Goal: Task Accomplishment & Management: Manage account settings

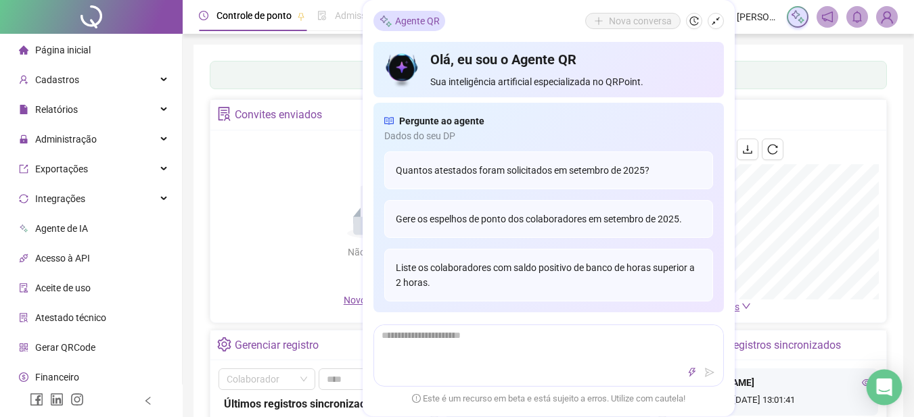
click at [886, 384] on icon "Open Intercom Messenger" at bounding box center [884, 388] width 16 height 18
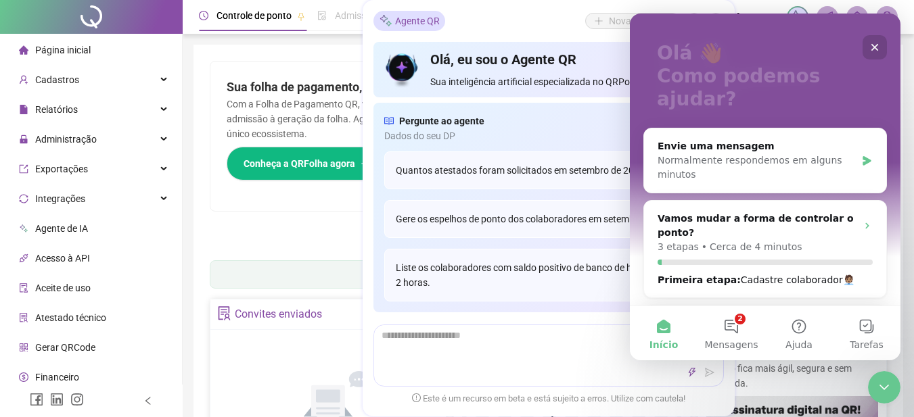
scroll to position [203, 0]
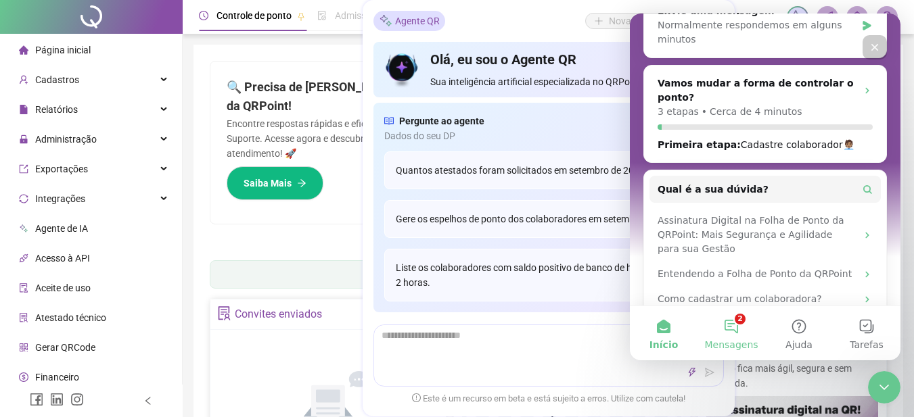
click at [722, 325] on button "2 Mensagens" at bounding box center [732, 333] width 68 height 54
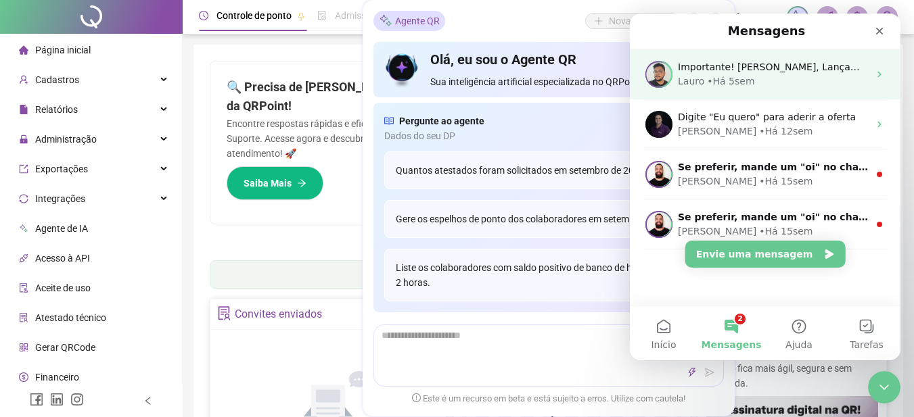
click at [823, 83] on div "Lauro • Há 5sem" at bounding box center [773, 81] width 191 height 14
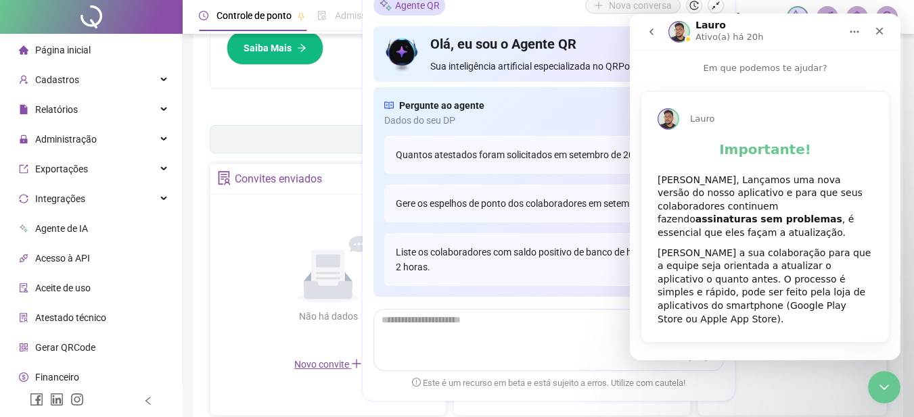
scroll to position [0, 0]
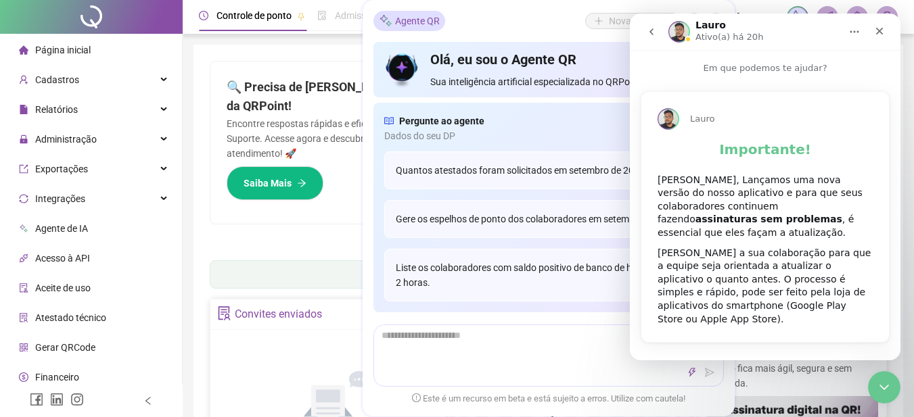
click at [652, 29] on icon "go back" at bounding box center [652, 31] width 4 height 7
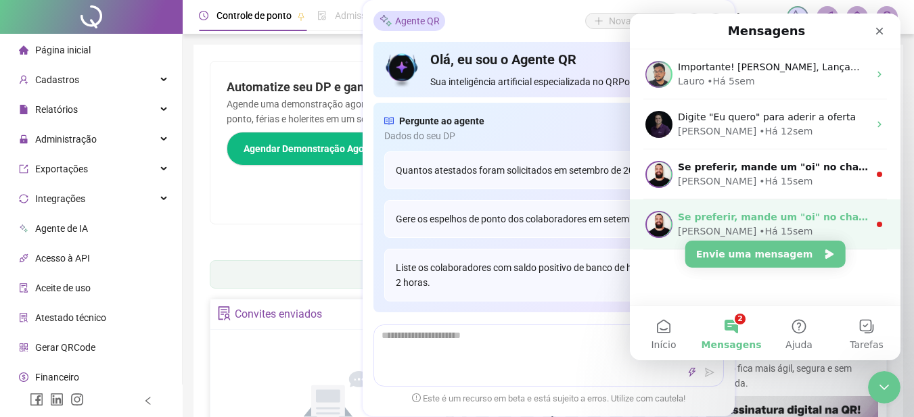
click at [759, 229] on div "• Há 15sem" at bounding box center [785, 232] width 53 height 14
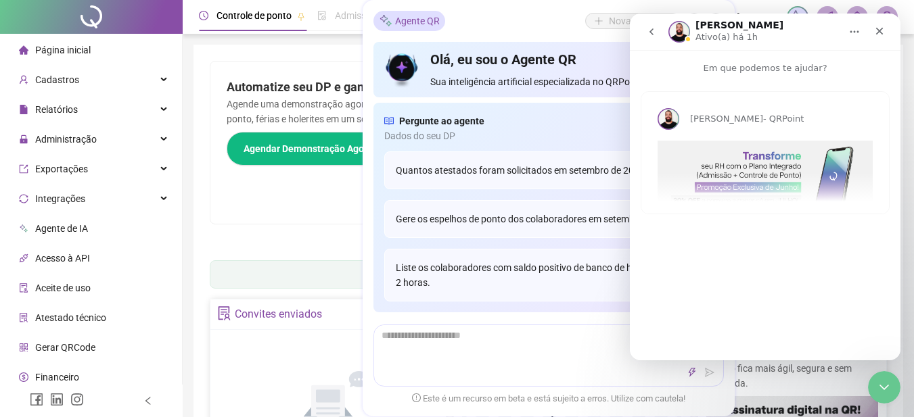
click at [645, 33] on button "go back" at bounding box center [652, 32] width 26 height 26
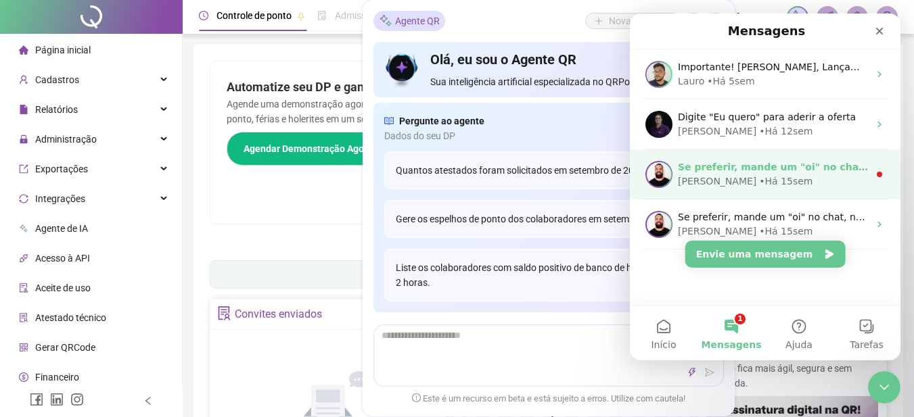
click at [759, 185] on div "• Há 15sem" at bounding box center [785, 182] width 53 height 14
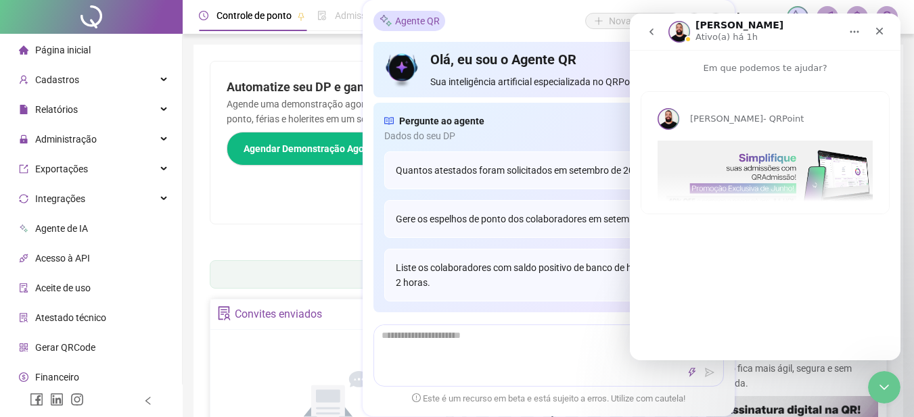
click at [645, 37] on button "go back" at bounding box center [652, 32] width 26 height 26
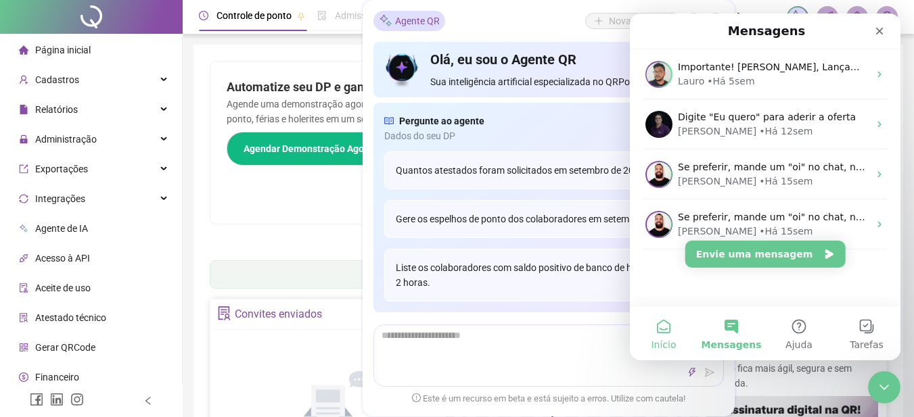
click at [670, 332] on button "Início" at bounding box center [664, 333] width 68 height 54
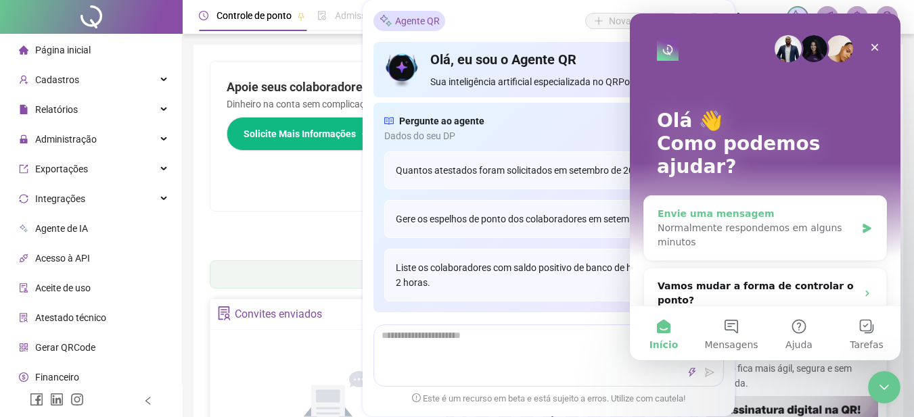
click at [735, 207] on div "Envie uma mensagem" at bounding box center [757, 214] width 198 height 14
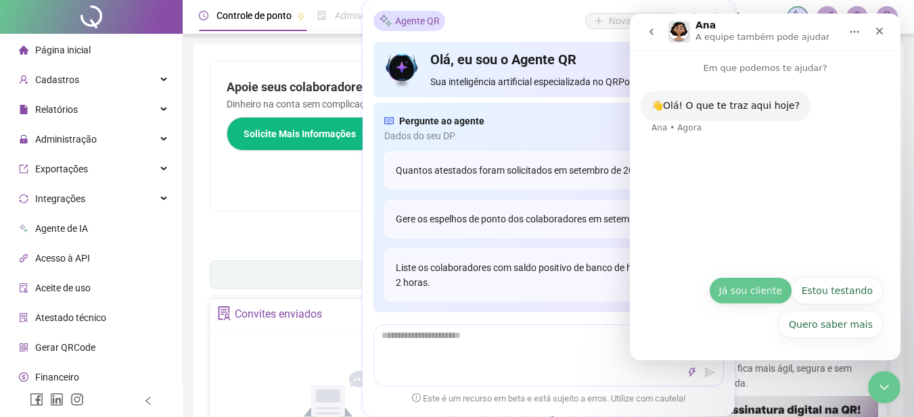
click at [748, 294] on button "Já sou cliente" at bounding box center [750, 290] width 83 height 27
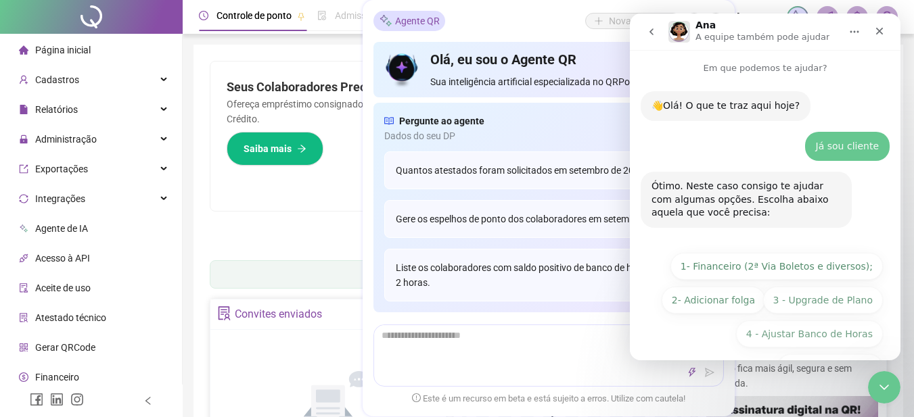
scroll to position [43, 0]
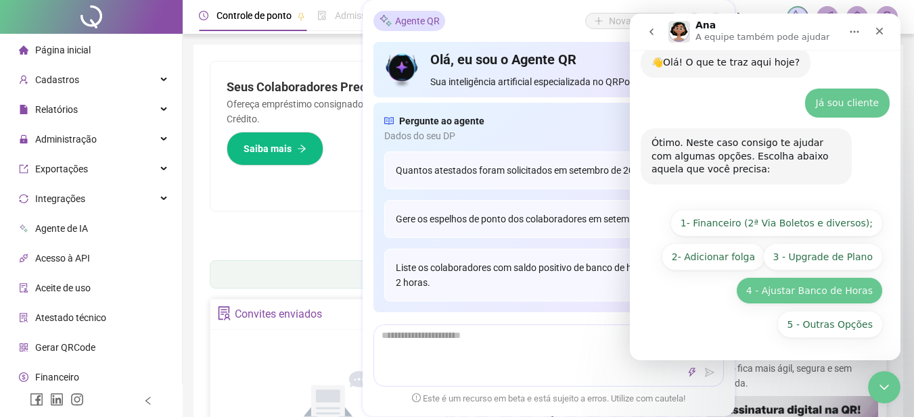
click at [827, 293] on button "4 - Ajustar Banco de Horas" at bounding box center [809, 290] width 147 height 27
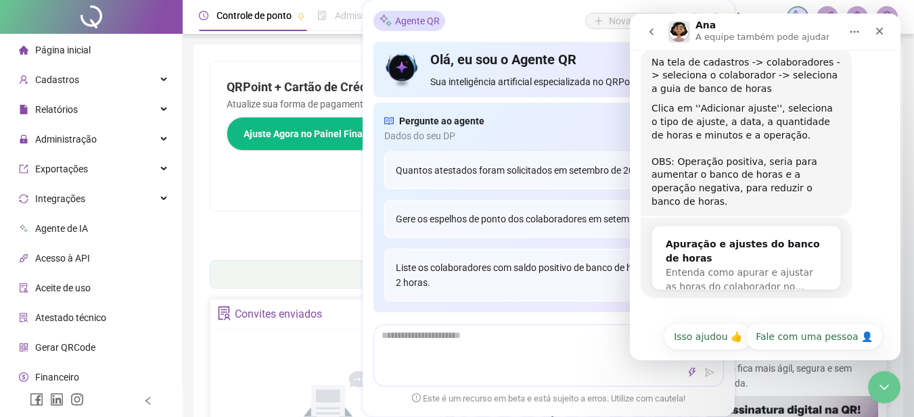
scroll to position [232, 0]
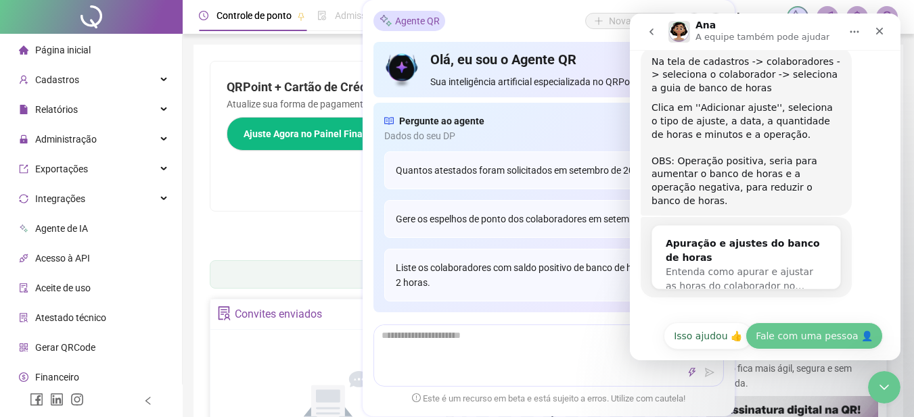
click at [795, 323] on button "Fale com uma pessoa 👤" at bounding box center [814, 336] width 137 height 27
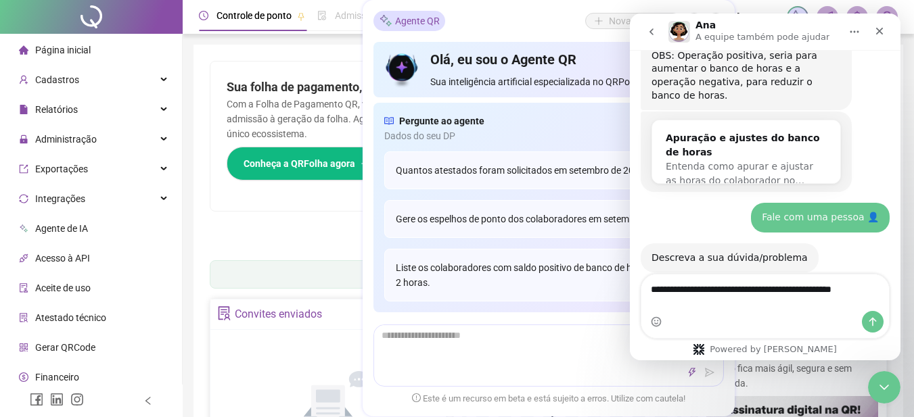
scroll to position [351, 0]
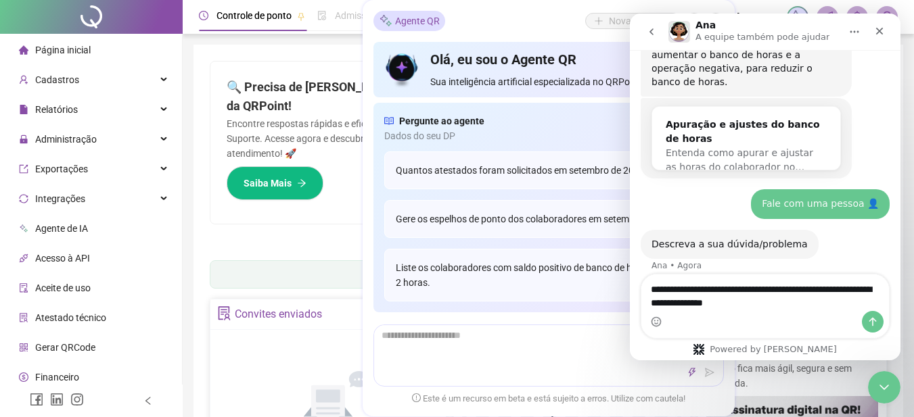
click at [811, 303] on textarea "**********" at bounding box center [765, 293] width 248 height 37
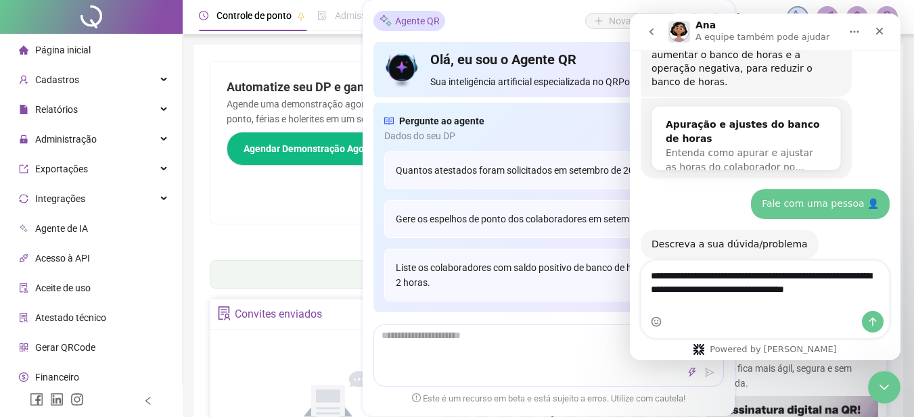
scroll to position [365, 0]
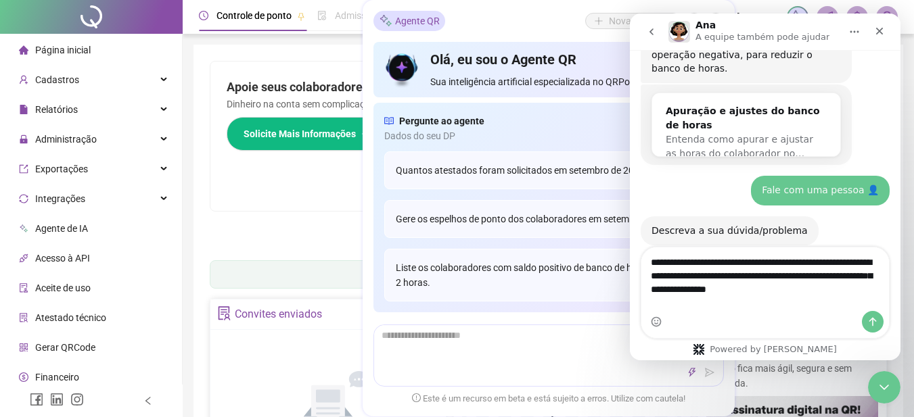
type textarea "**********"
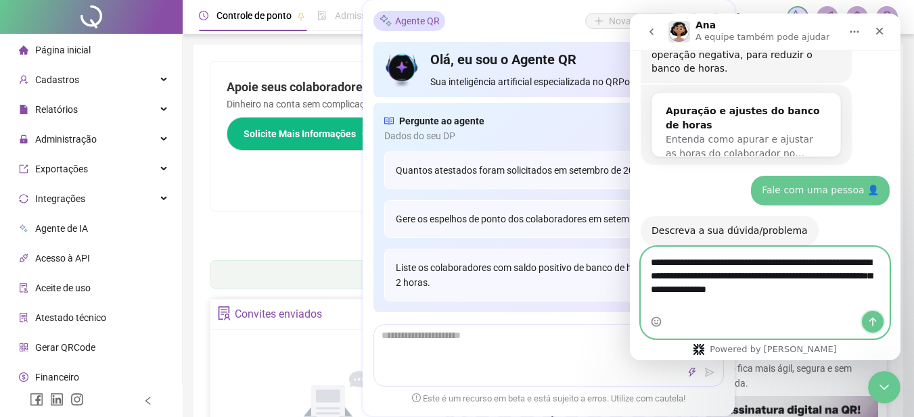
click at [865, 321] on button "Enviar uma mensagem" at bounding box center [873, 322] width 22 height 22
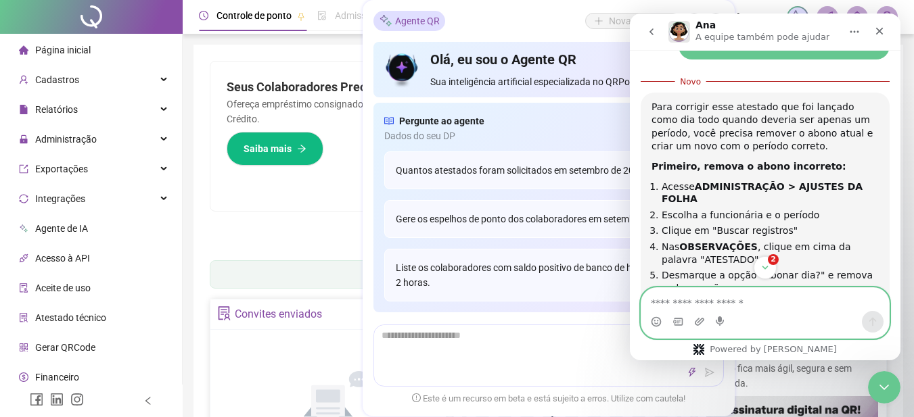
scroll to position [652, 0]
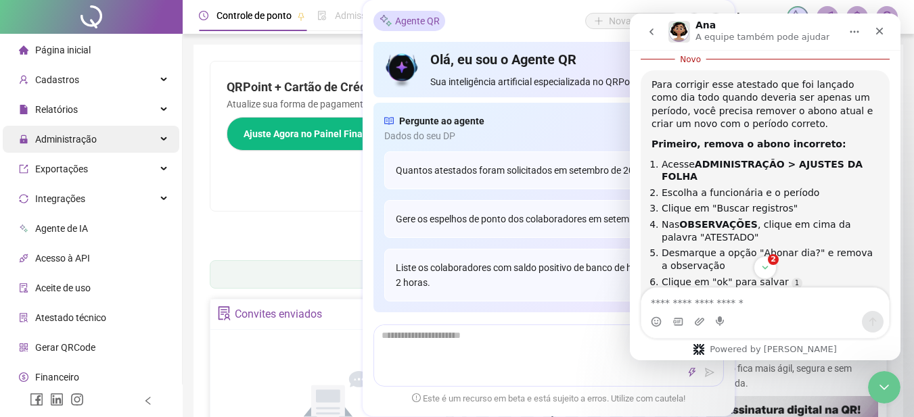
click at [90, 135] on span "Administração" at bounding box center [66, 139] width 62 height 11
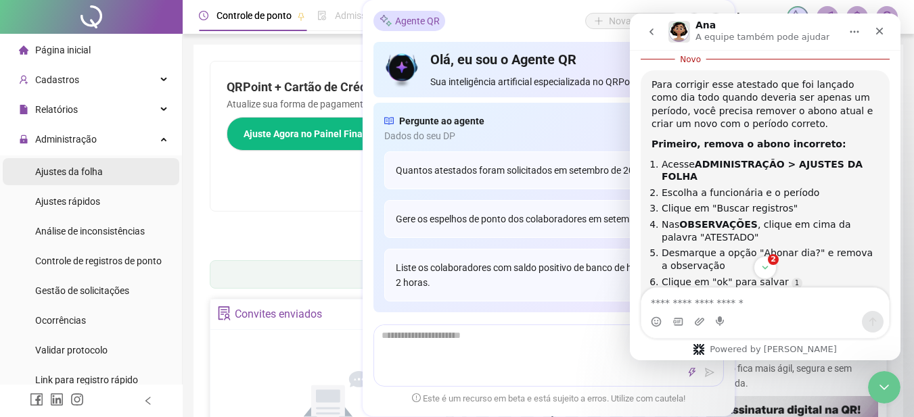
click at [93, 171] on span "Ajustes da folha" at bounding box center [69, 171] width 68 height 11
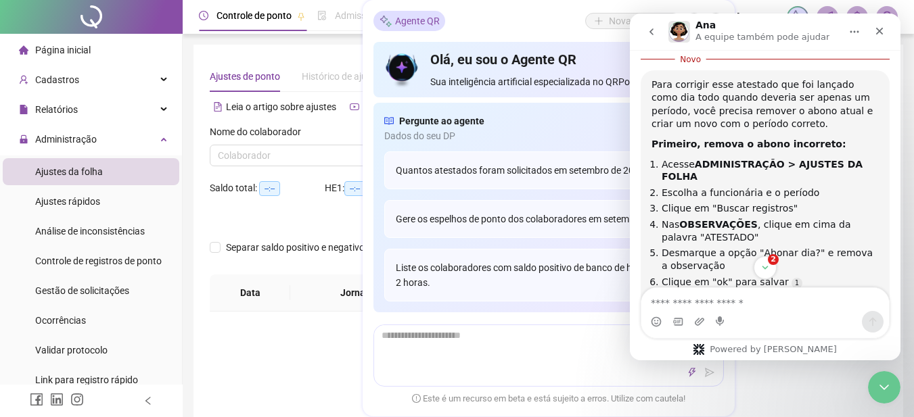
type input "**********"
click at [490, 28] on div "Agente QR Nova conversa" at bounding box center [548, 21] width 350 height 20
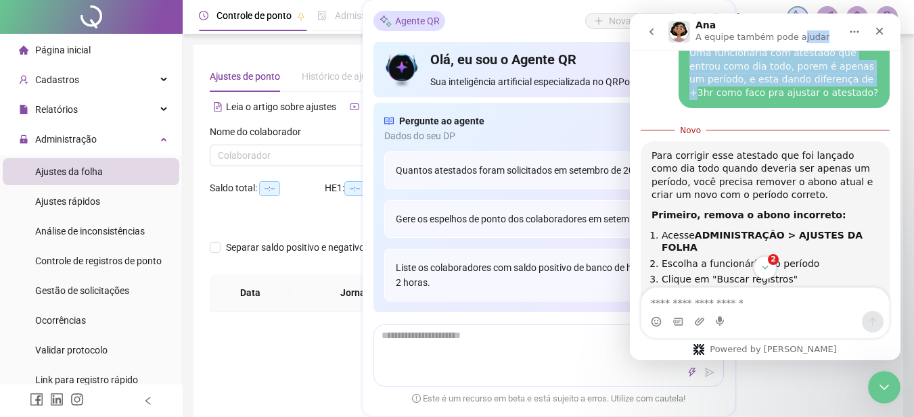
drag, startPoint x: 797, startPoint y: 21, endPoint x: 798, endPoint y: 54, distance: 33.2
click at [798, 54] on div "[PERSON_NAME] A equipe também pode ajudar Em que podemos te ajudar? 👋Olá! O que…" at bounding box center [765, 187] width 271 height 347
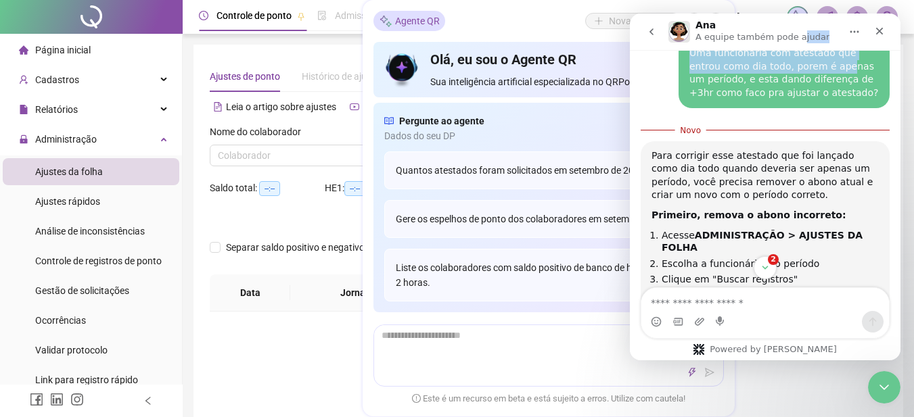
scroll to position [571, 0]
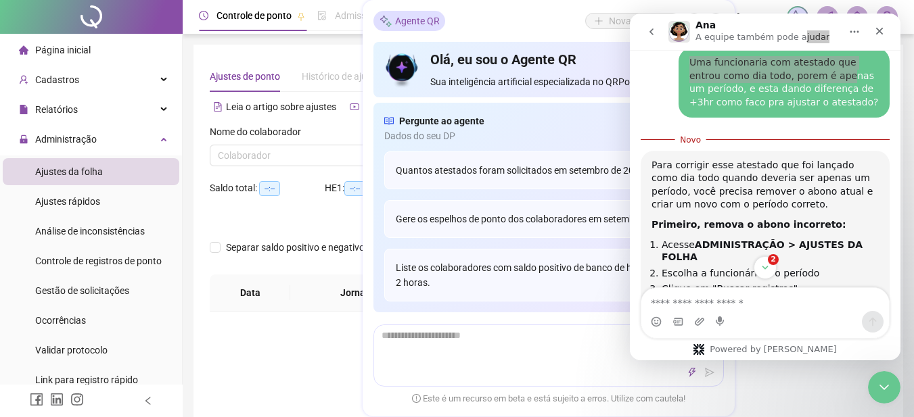
click at [560, 15] on div "Agente QR Nova conversa" at bounding box center [548, 21] width 350 height 20
click at [514, 405] on span "Este é um recurso em beta e está sujeito a erros. Utilize com cautela!" at bounding box center [548, 399] width 273 height 14
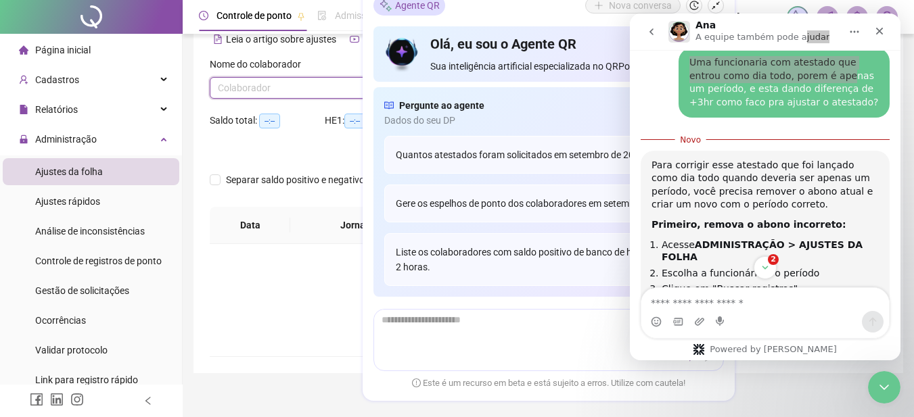
click at [264, 92] on input "search" at bounding box center [313, 88] width 190 height 20
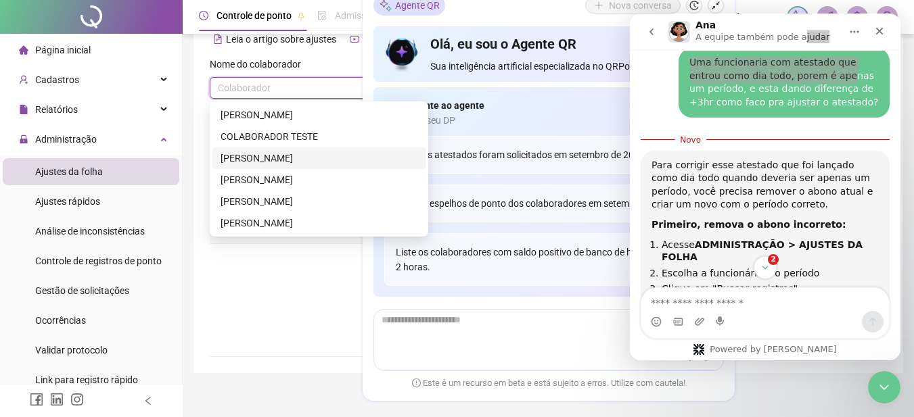
click at [257, 157] on div "[PERSON_NAME]" at bounding box center [319, 158] width 197 height 15
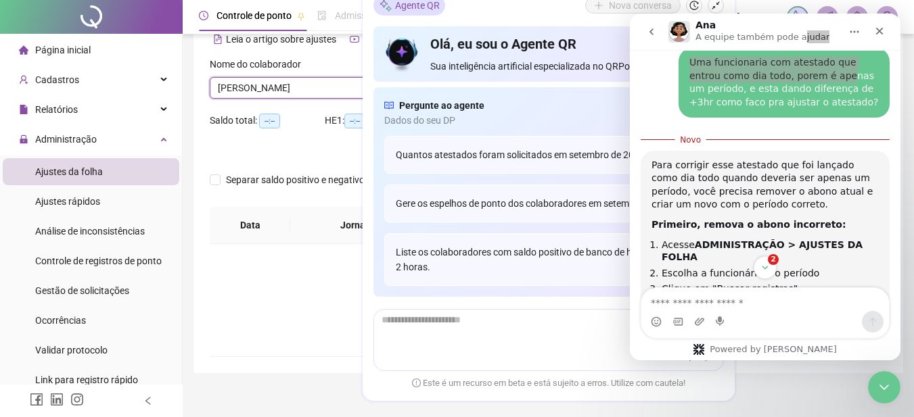
click at [545, 8] on div "Agente QR Nova conversa" at bounding box center [548, 5] width 350 height 20
click at [873, 392] on div "Encerramento do Messenger da Intercom" at bounding box center [882, 385] width 32 height 32
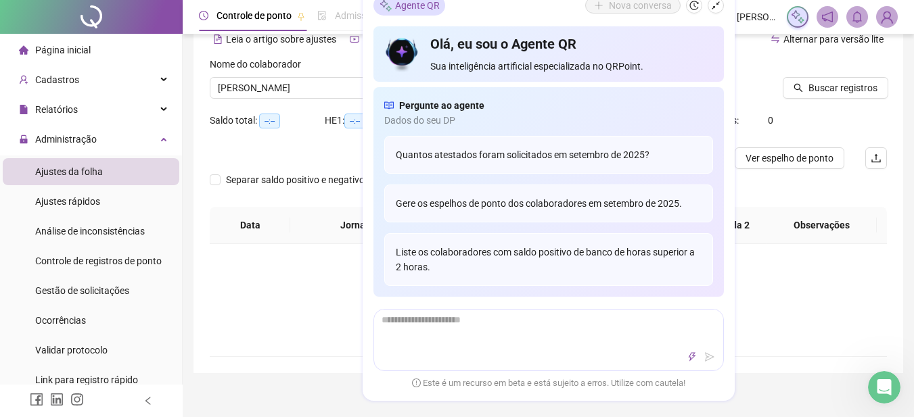
scroll to position [0, 0]
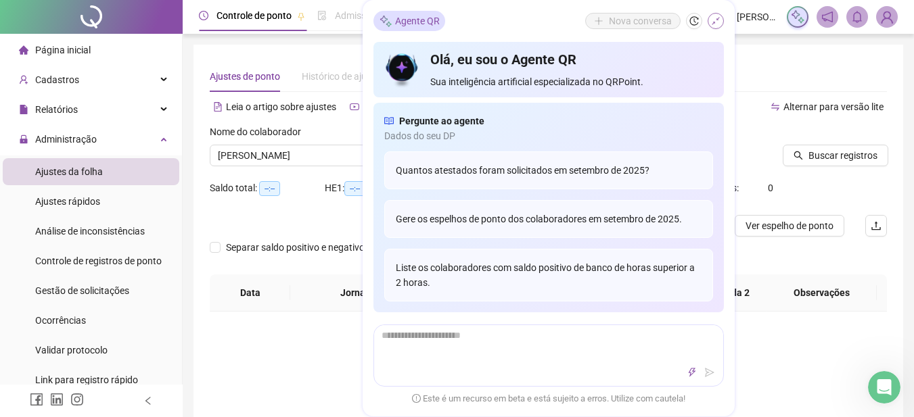
click at [713, 22] on icon "shrink" at bounding box center [716, 21] width 8 height 8
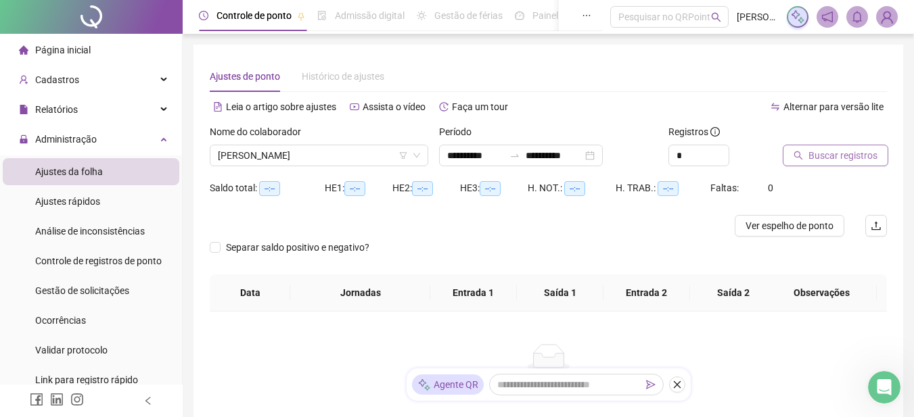
click at [809, 159] on span "Buscar registros" at bounding box center [842, 155] width 69 height 15
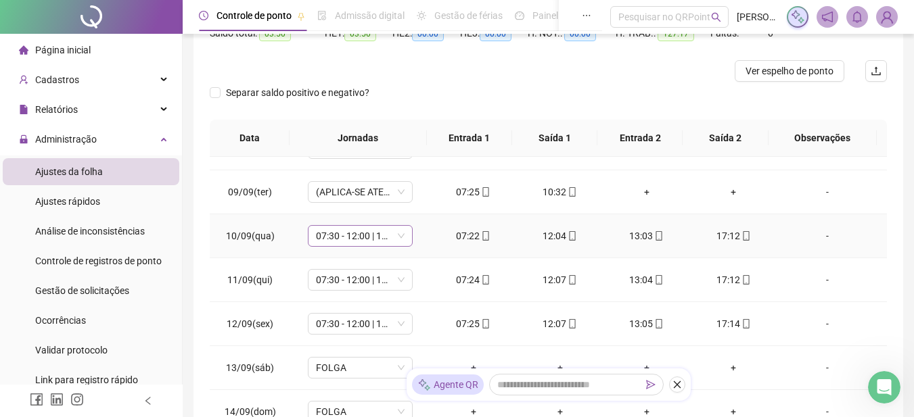
scroll to position [271, 0]
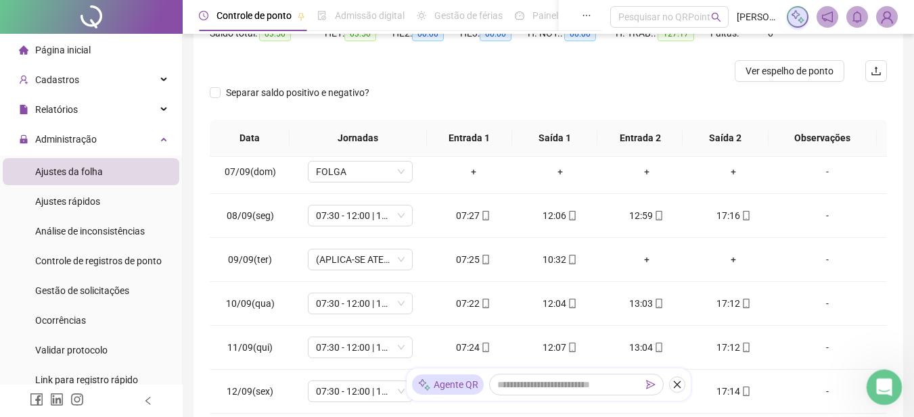
click at [881, 390] on icon "Abertura do Messenger da Intercom" at bounding box center [882, 386] width 22 height 22
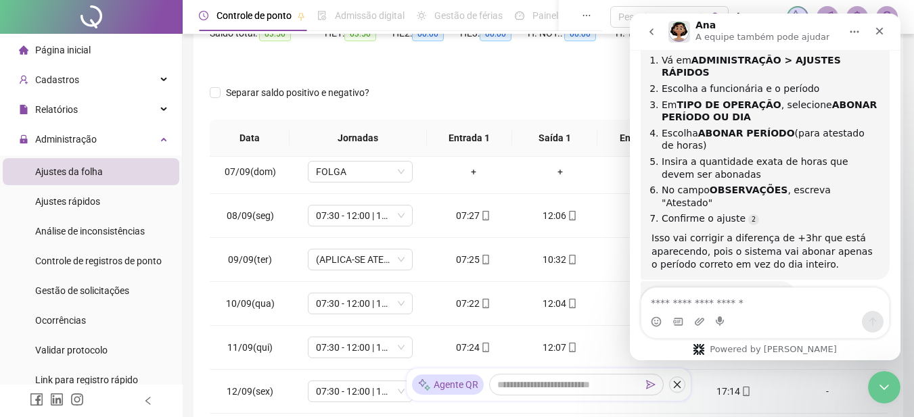
scroll to position [825, 0]
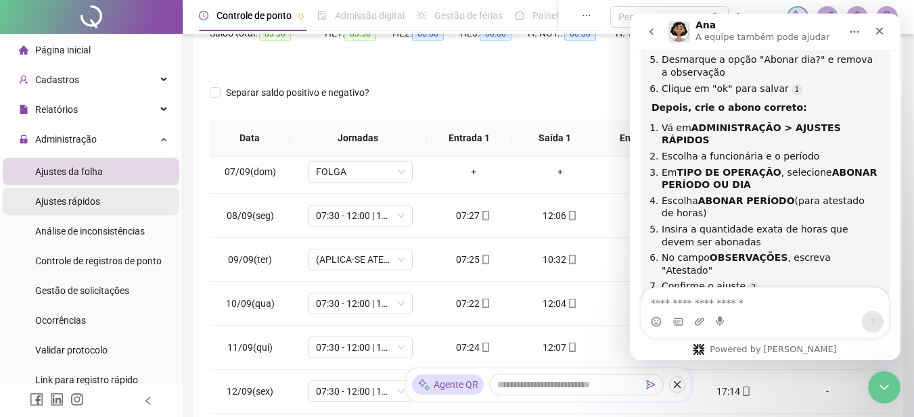
click at [93, 210] on div "Ajustes rápidos" at bounding box center [67, 201] width 65 height 27
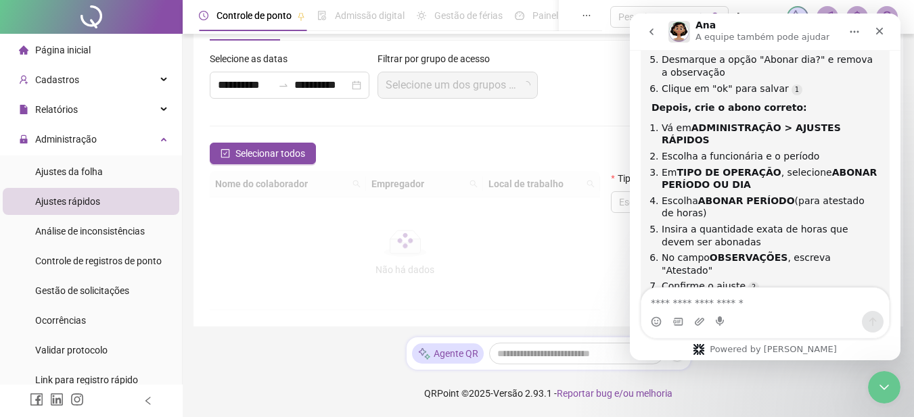
scroll to position [135, 0]
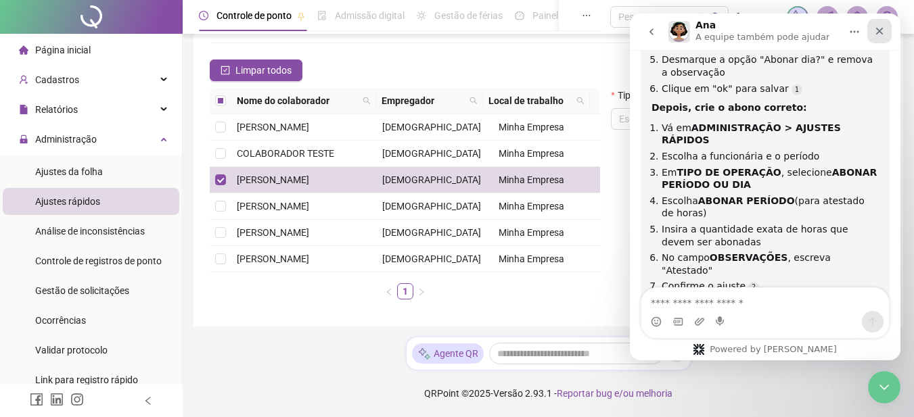
click at [884, 37] on div "Fechar" at bounding box center [879, 31] width 24 height 24
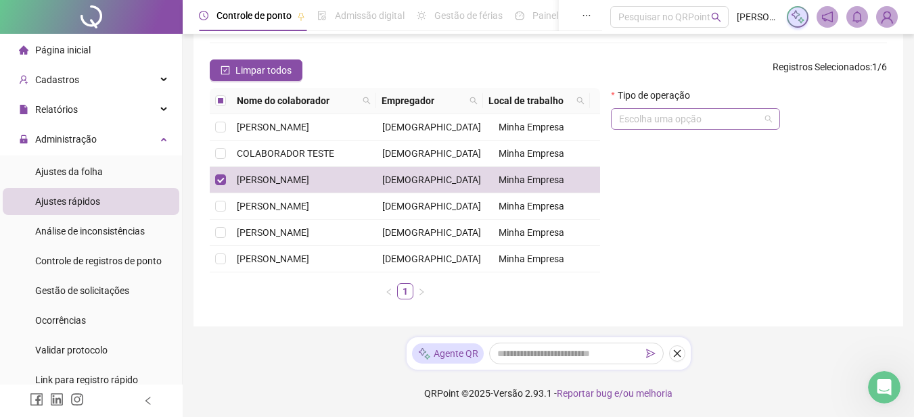
click at [678, 109] on input "search" at bounding box center [689, 119] width 141 height 20
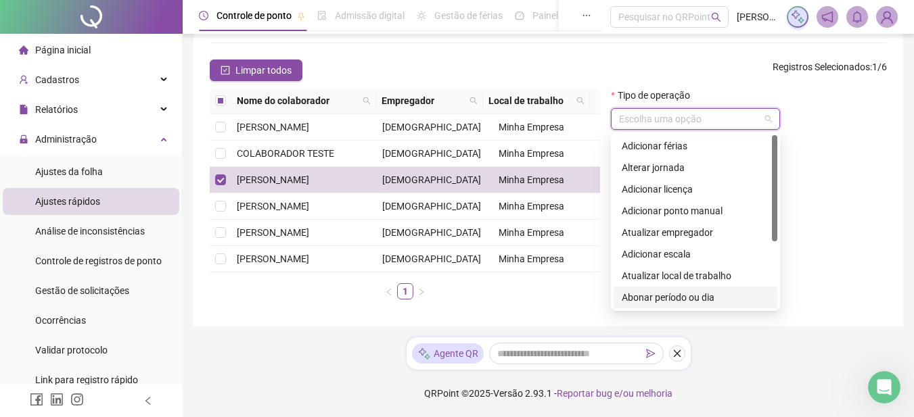
click at [686, 302] on div "Abonar período ou dia" at bounding box center [695, 297] width 147 height 15
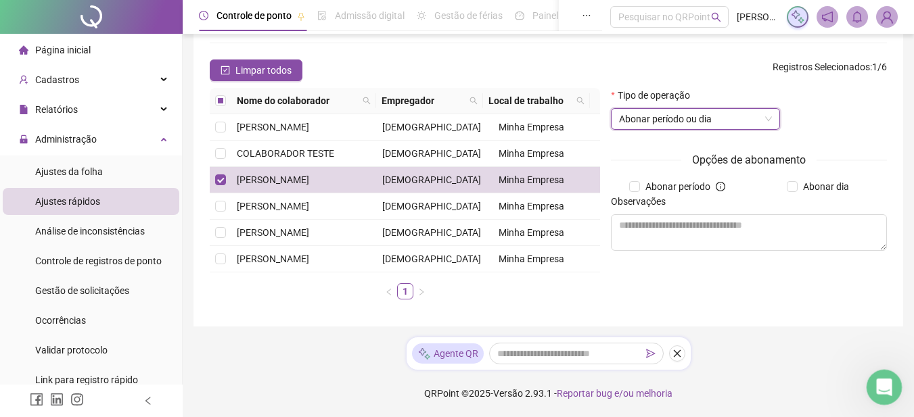
click at [875, 382] on icon "Abertura do Messenger da Intercom" at bounding box center [882, 386] width 22 height 22
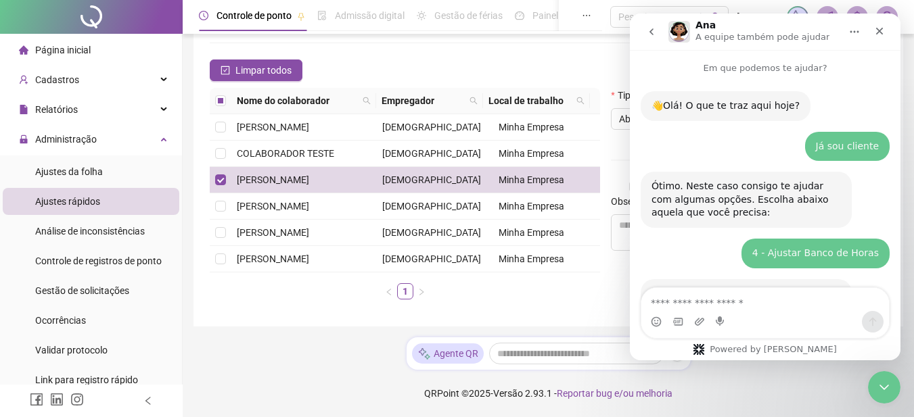
scroll to position [892, 0]
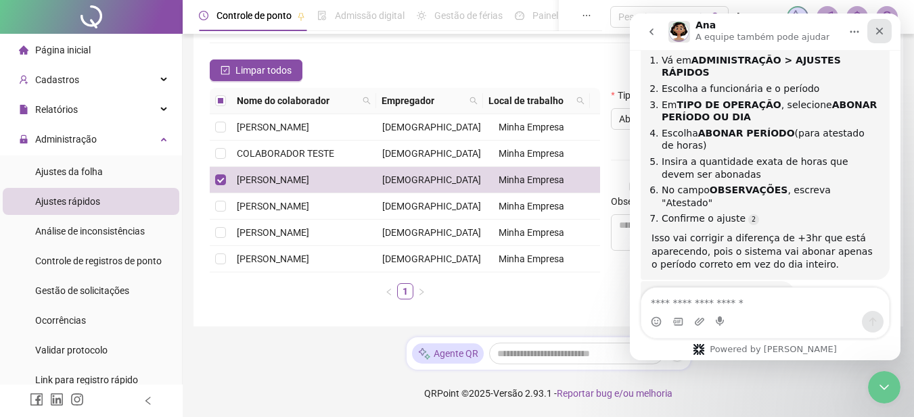
click at [879, 32] on icon "Fechar" at bounding box center [879, 31] width 11 height 11
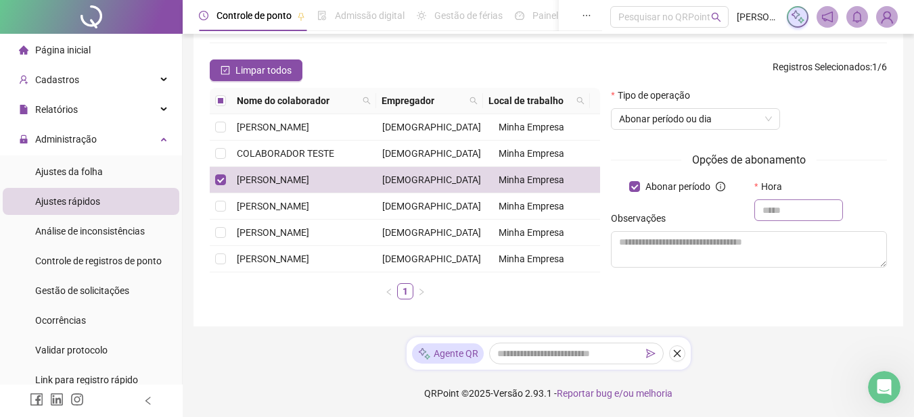
click at [769, 210] on input "text" at bounding box center [798, 211] width 89 height 22
type input "*****"
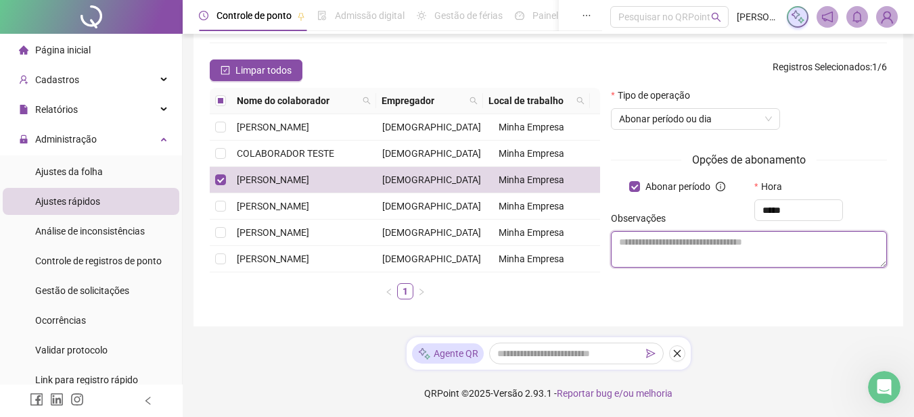
click at [708, 250] on textarea at bounding box center [749, 249] width 276 height 37
type textarea "********"
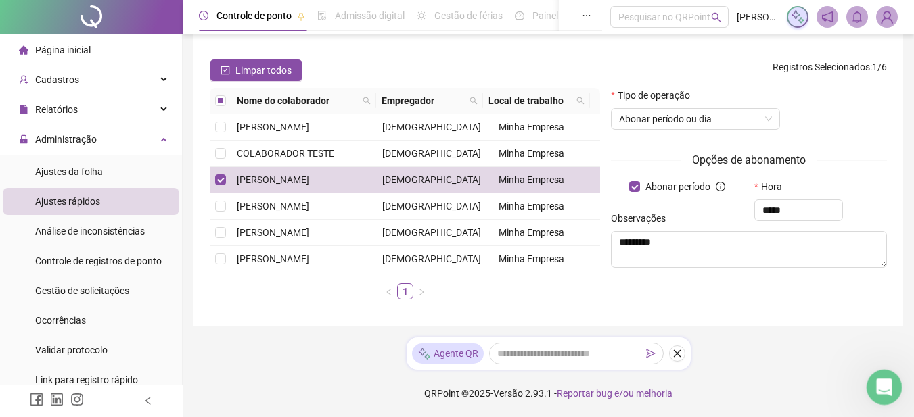
click at [881, 390] on icon "Abertura do Messenger da Intercom" at bounding box center [882, 386] width 22 height 22
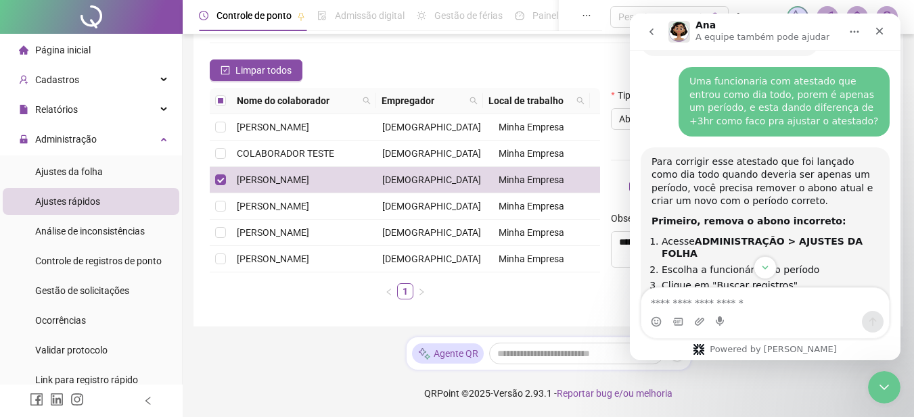
scroll to position [622, 0]
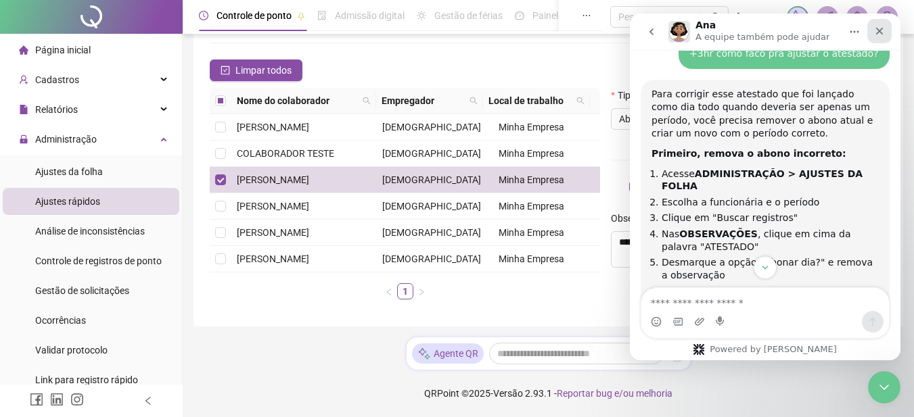
click at [880, 29] on icon "Fechar" at bounding box center [879, 31] width 11 height 11
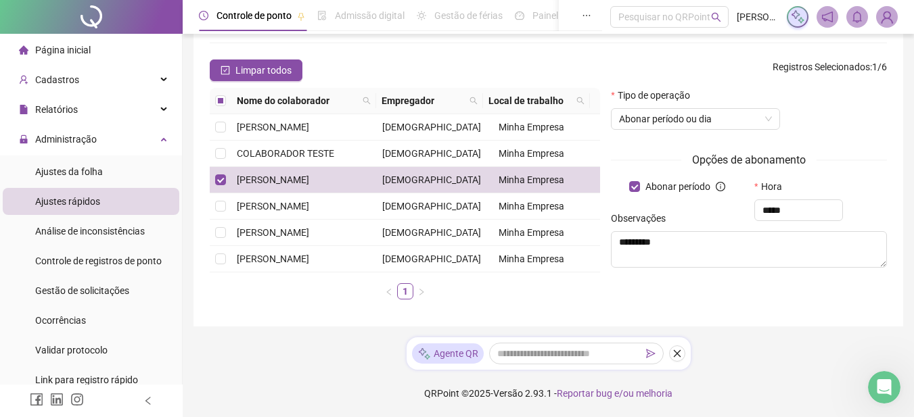
scroll to position [0, 0]
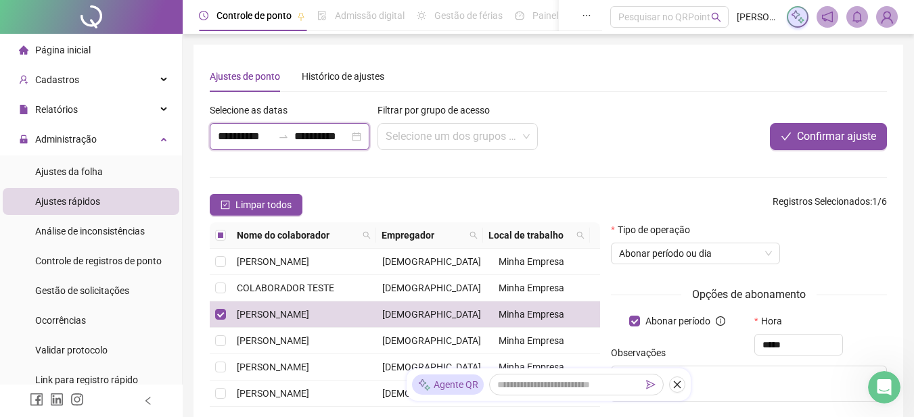
click at [296, 137] on input "**********" at bounding box center [321, 137] width 55 height 16
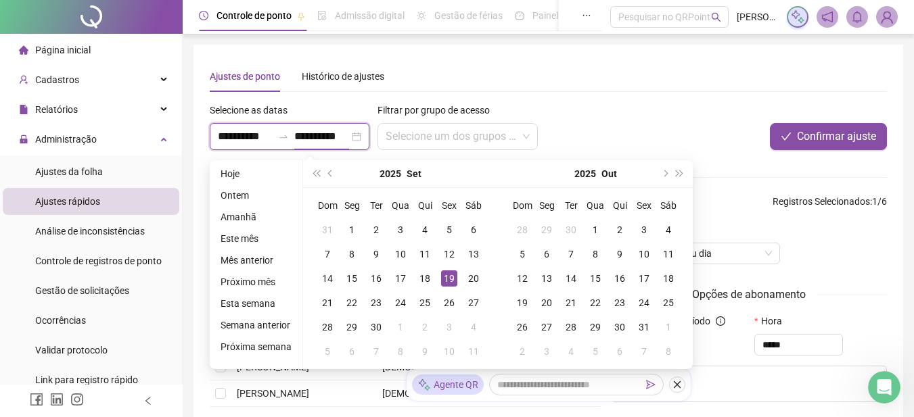
click at [366, 134] on div "**********" at bounding box center [290, 136] width 160 height 27
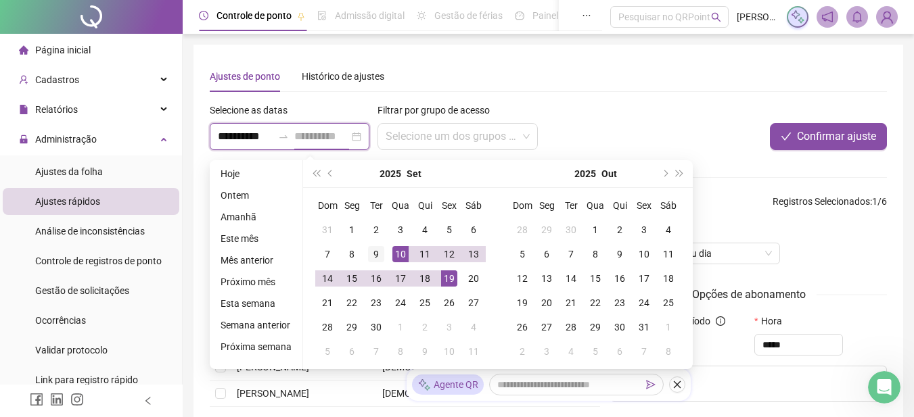
type input "**********"
click at [373, 258] on div "9" at bounding box center [376, 254] width 16 height 16
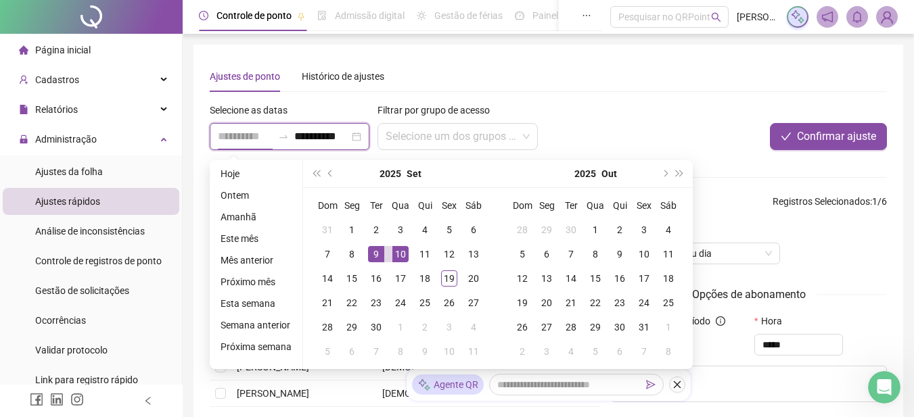
type input "**********"
click at [373, 254] on div "9" at bounding box center [376, 254] width 16 height 16
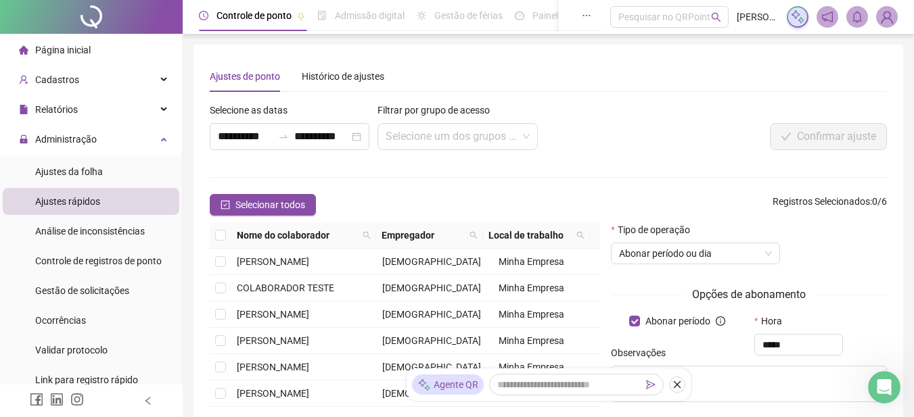
scroll to position [68, 0]
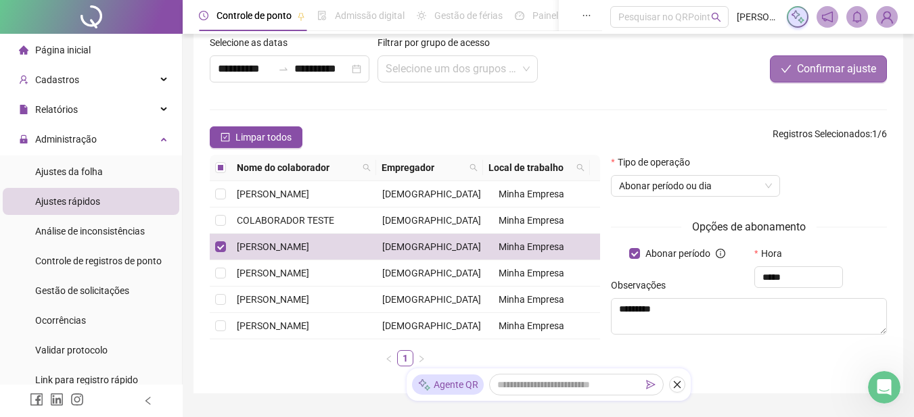
click at [810, 70] on span "Confirmar ajuste" at bounding box center [836, 69] width 79 height 16
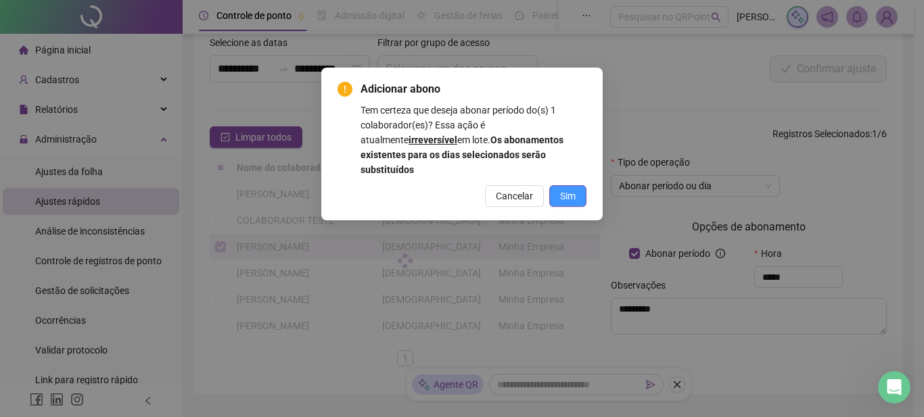
click at [567, 189] on span "Sim" at bounding box center [568, 196] width 16 height 15
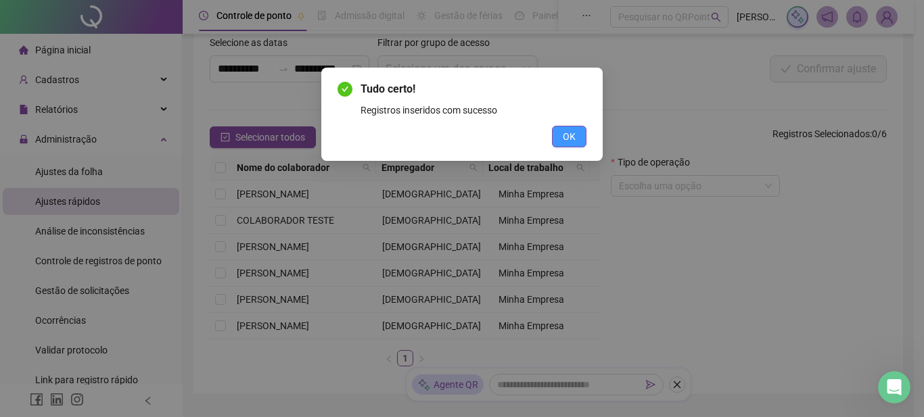
click at [561, 135] on button "OK" at bounding box center [569, 137] width 35 height 22
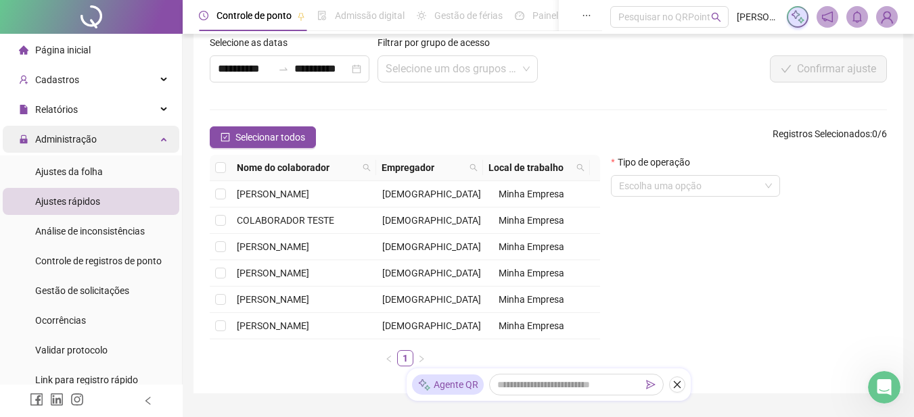
click at [68, 141] on span "Administração" at bounding box center [66, 139] width 62 height 11
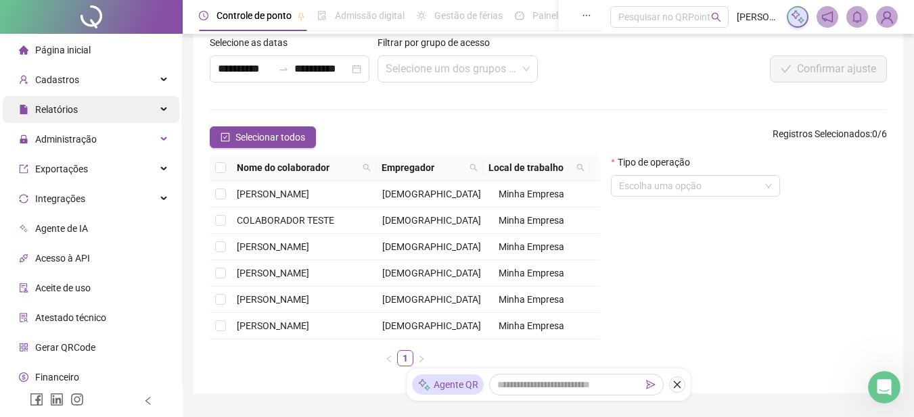
click at [74, 104] on span "Relatórios" at bounding box center [56, 109] width 43 height 11
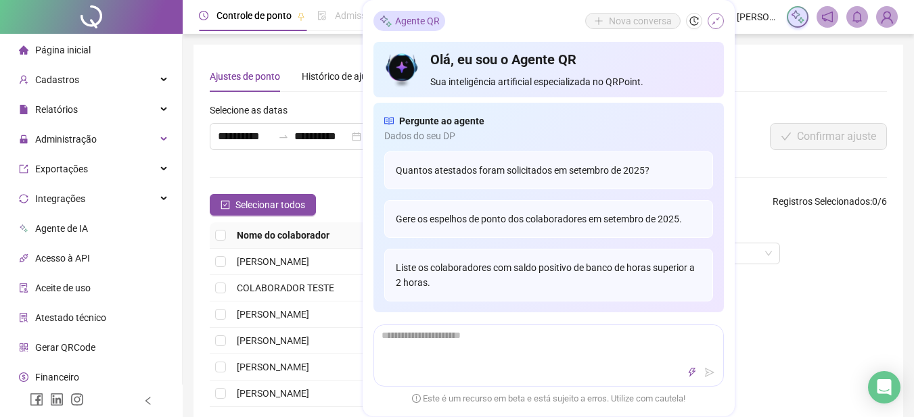
click at [711, 19] on icon "shrink" at bounding box center [715, 20] width 9 height 9
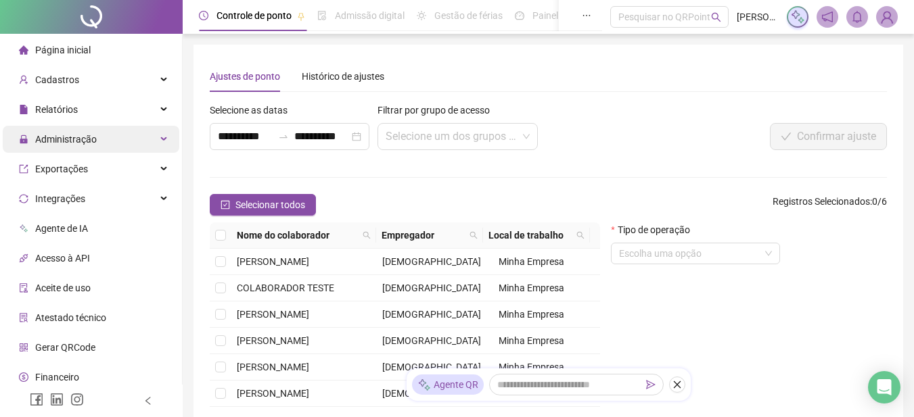
click at [95, 140] on div "Administração" at bounding box center [91, 139] width 177 height 27
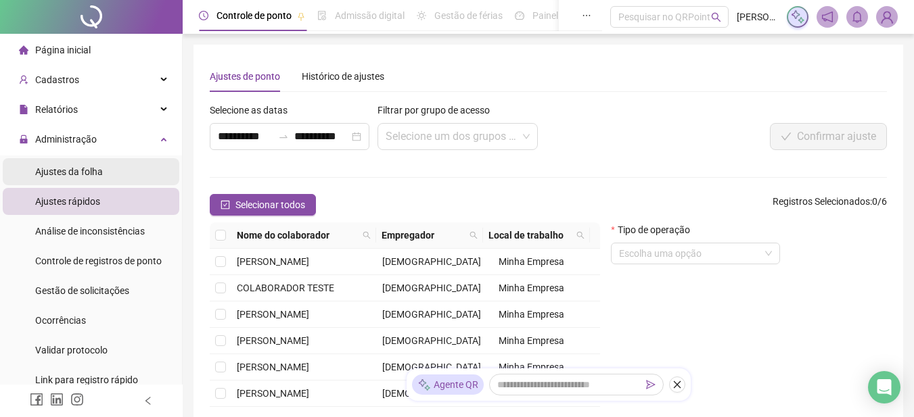
click at [87, 171] on span "Ajustes da folha" at bounding box center [69, 171] width 68 height 11
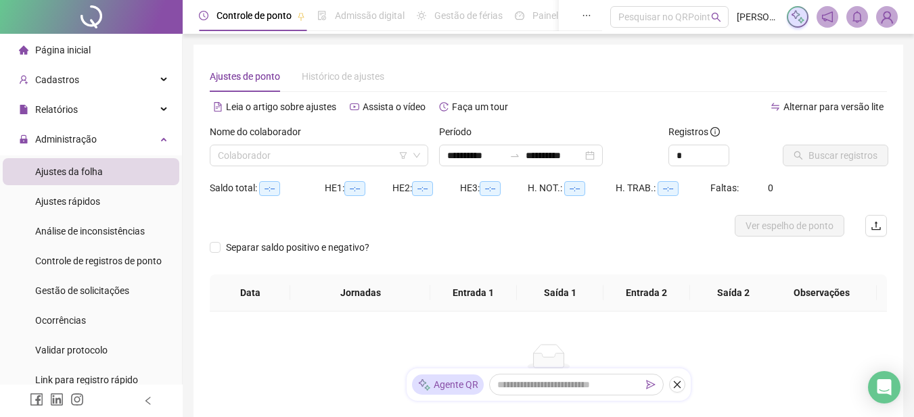
type input "**********"
click at [68, 145] on span "Administração" at bounding box center [58, 139] width 78 height 27
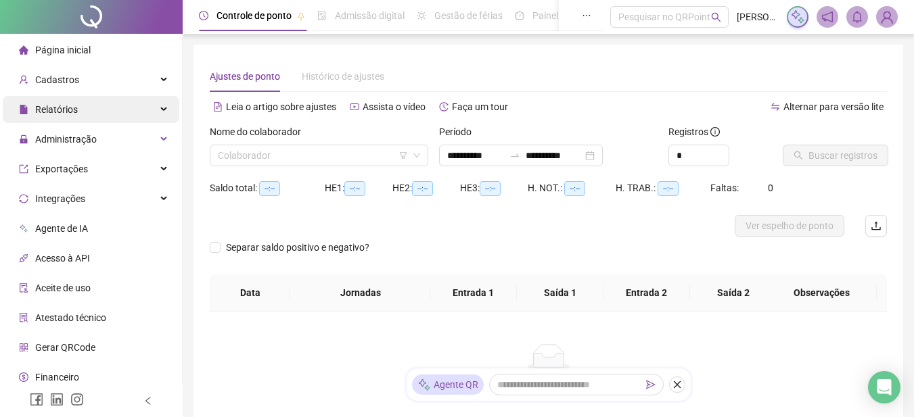
click at [75, 112] on span "Relatórios" at bounding box center [56, 109] width 43 height 11
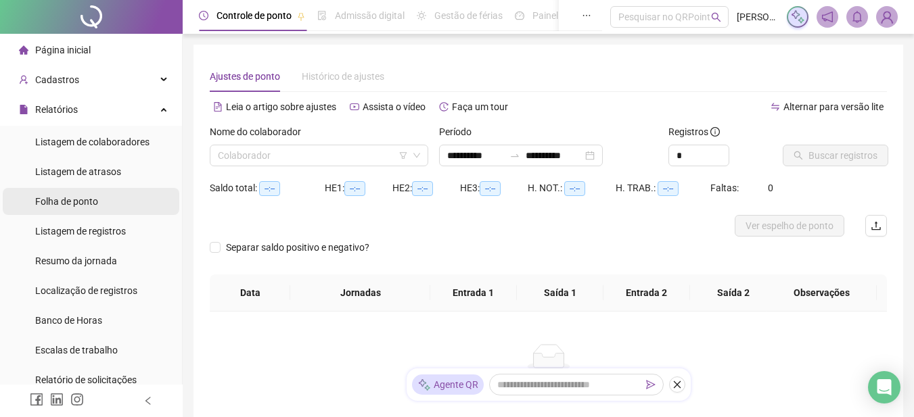
click at [101, 205] on li "Folha de ponto" at bounding box center [91, 201] width 177 height 27
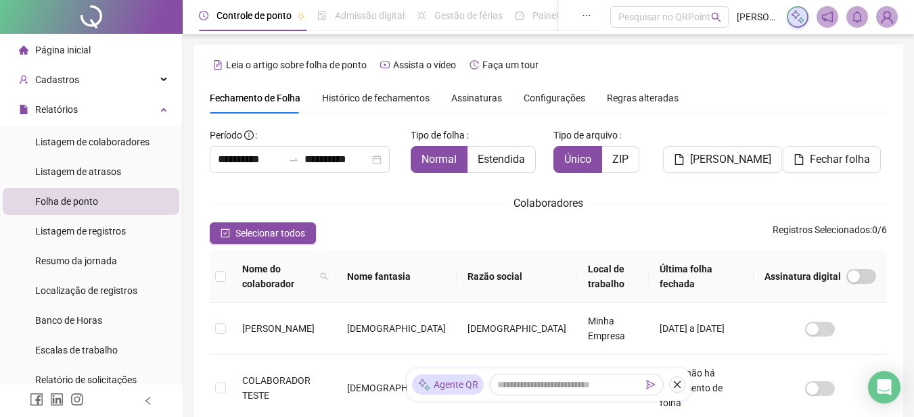
scroll to position [68, 0]
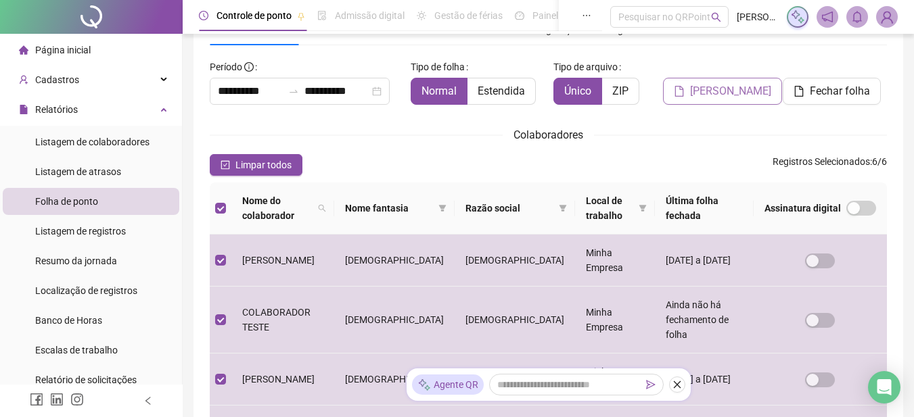
click at [706, 87] on span "Gerar espelho" at bounding box center [730, 91] width 81 height 16
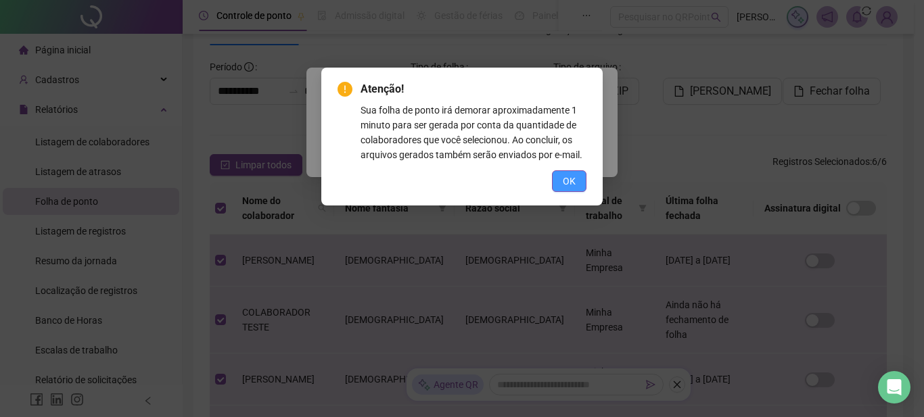
click at [561, 189] on button "OK" at bounding box center [569, 181] width 35 height 22
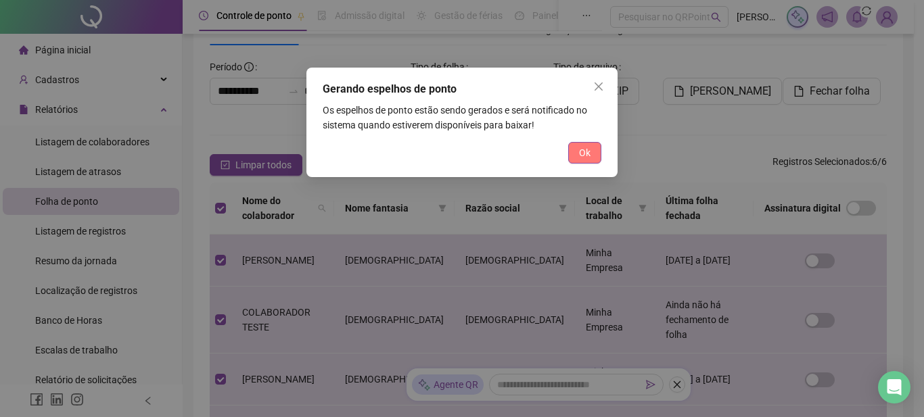
click at [592, 152] on button "Ok" at bounding box center [584, 153] width 33 height 22
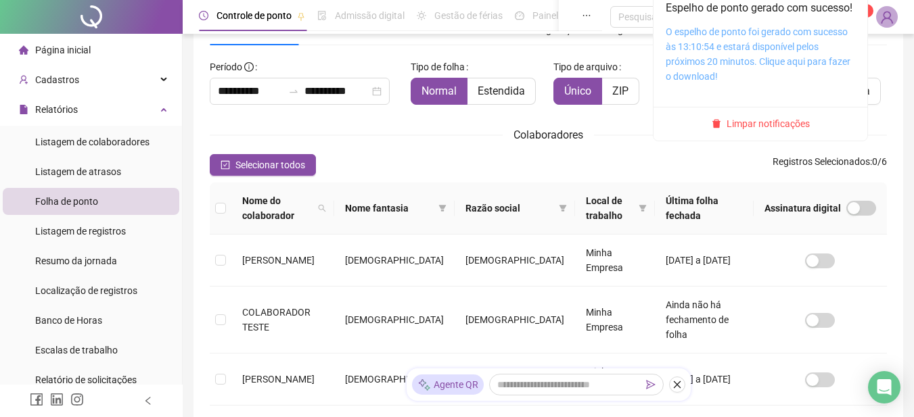
click at [762, 58] on link "O espelho de ponto foi gerado com sucesso às 13:10:54 e estará disponível pelos…" at bounding box center [758, 53] width 185 height 55
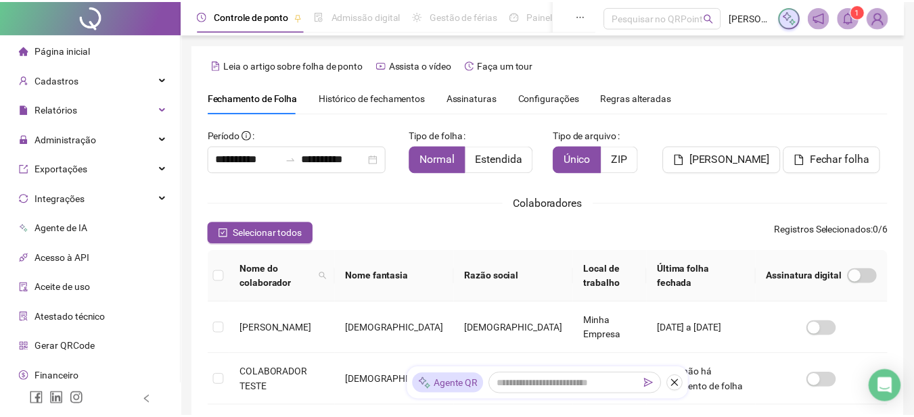
scroll to position [68, 0]
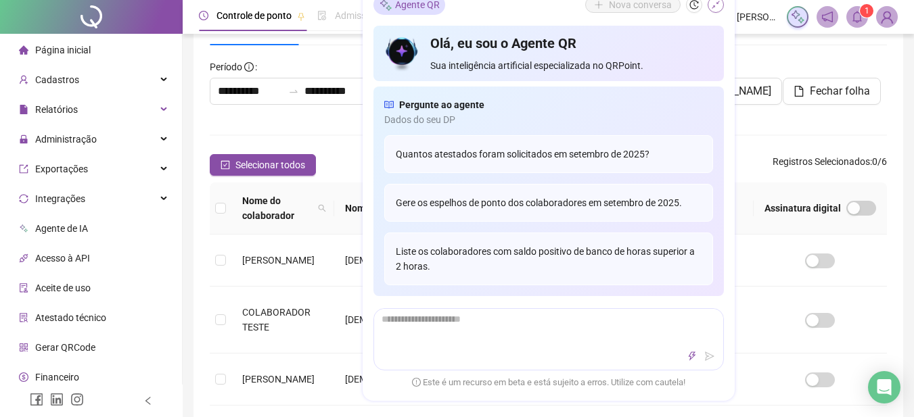
click at [717, 7] on icon "shrink" at bounding box center [715, 5] width 9 height 9
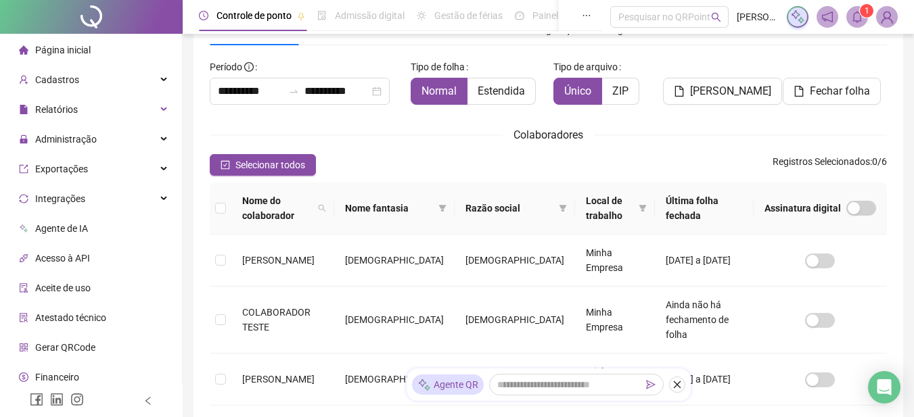
click at [857, 15] on icon "bell" at bounding box center [857, 17] width 12 height 12
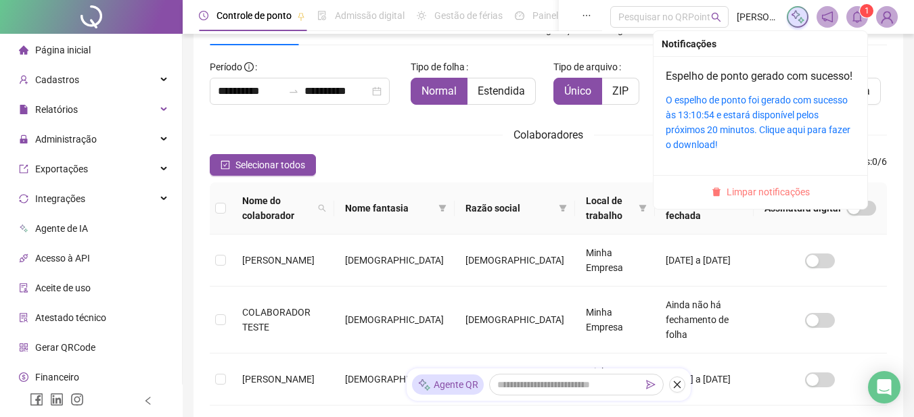
click at [771, 200] on span "Limpar notificações" at bounding box center [768, 192] width 83 height 15
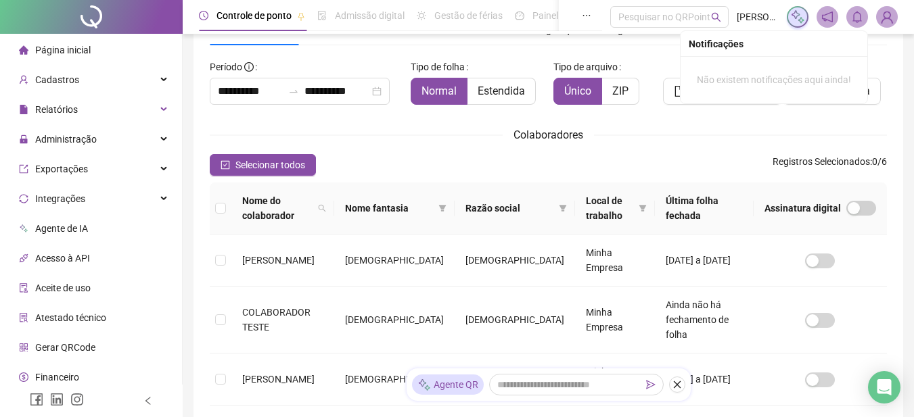
click at [214, 205] on th at bounding box center [221, 209] width 22 height 52
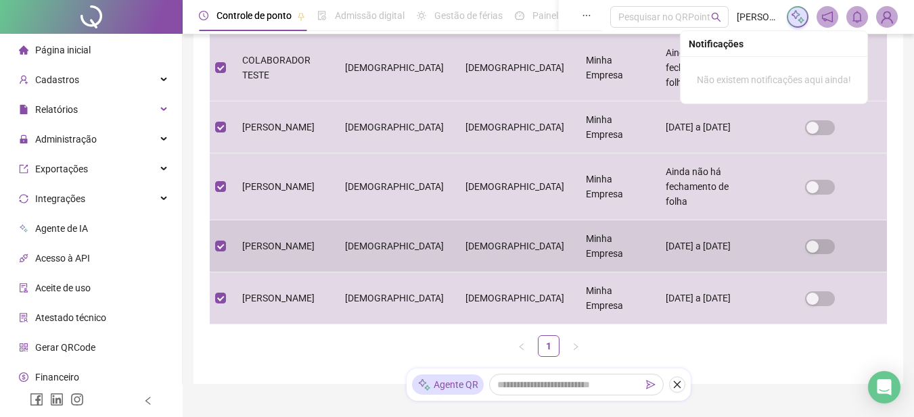
scroll to position [0, 0]
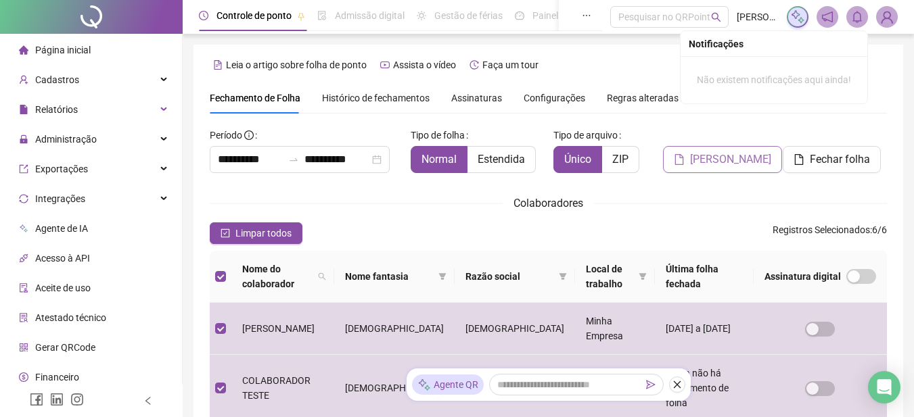
click at [712, 158] on span "Gerar espelho" at bounding box center [730, 160] width 81 height 16
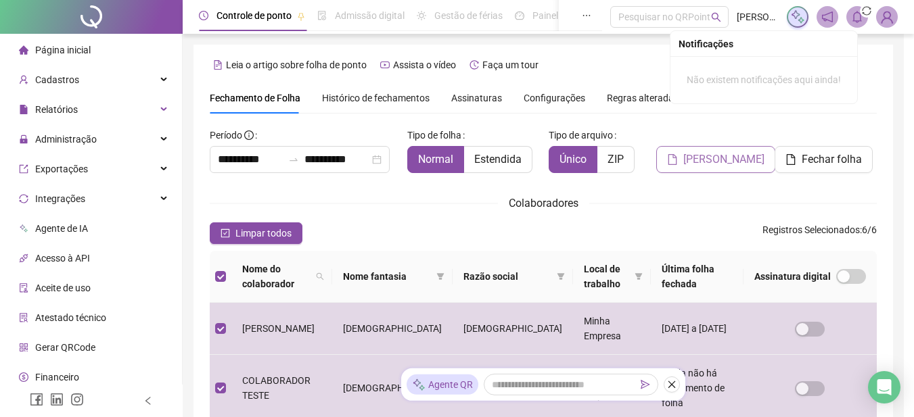
scroll to position [68, 0]
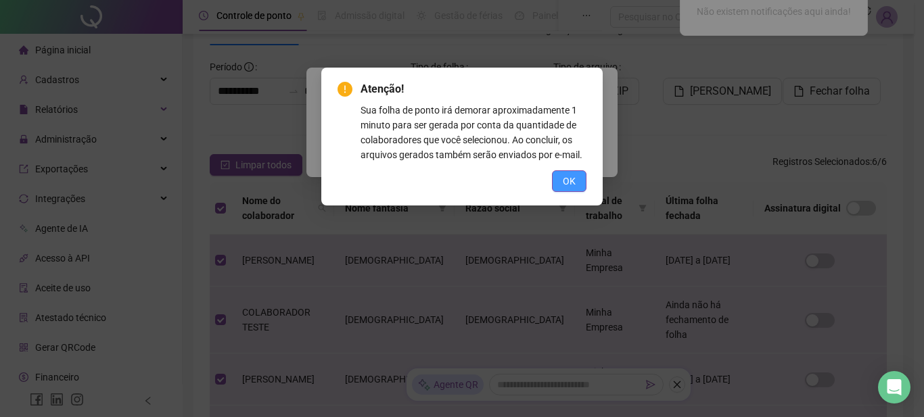
click at [561, 183] on button "OK" at bounding box center [569, 181] width 35 height 22
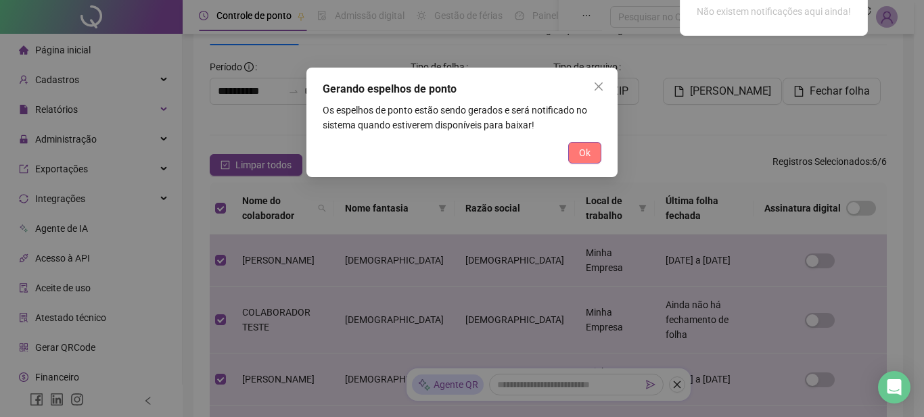
click at [588, 153] on span "Ok" at bounding box center [585, 152] width 12 height 15
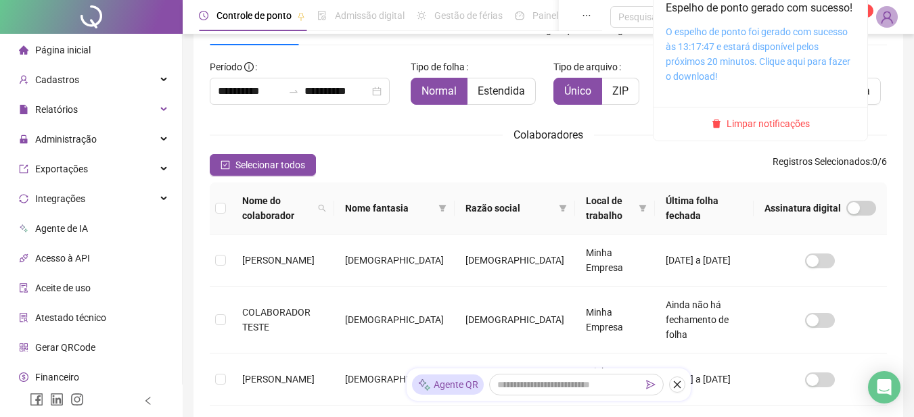
click at [729, 76] on link "O espelho de ponto foi gerado com sucesso às 13:17:47 e estará disponível pelos…" at bounding box center [758, 53] width 185 height 55
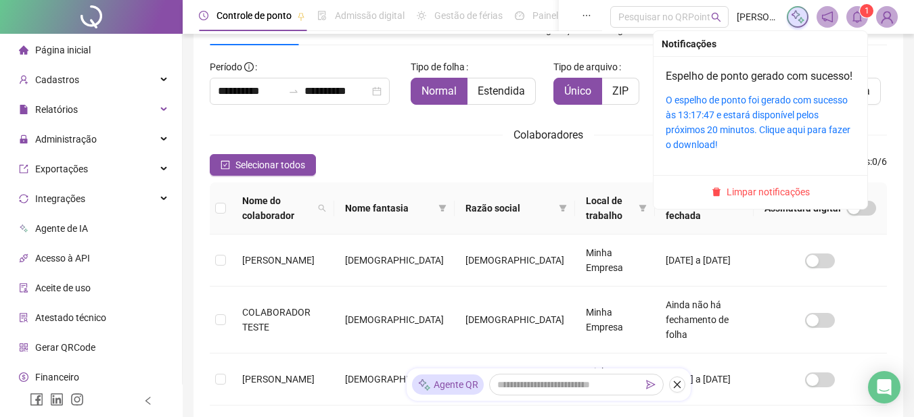
click at [860, 18] on icon "bell" at bounding box center [857, 17] width 12 height 12
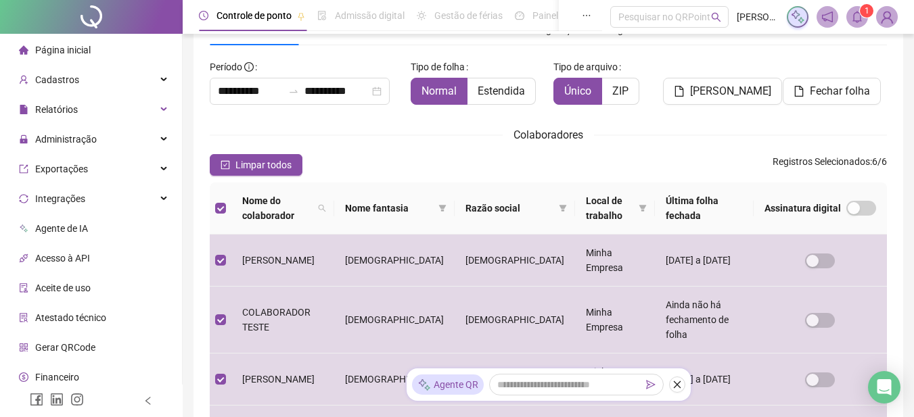
click at [57, 49] on span "Página inicial" at bounding box center [62, 50] width 55 height 11
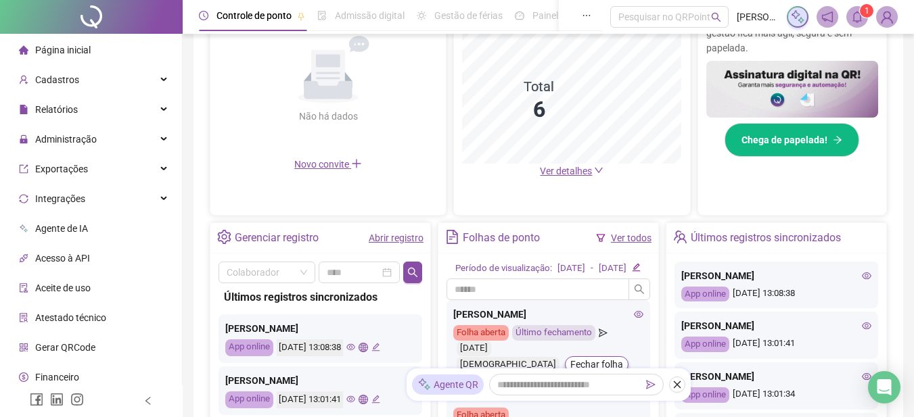
scroll to position [268, 0]
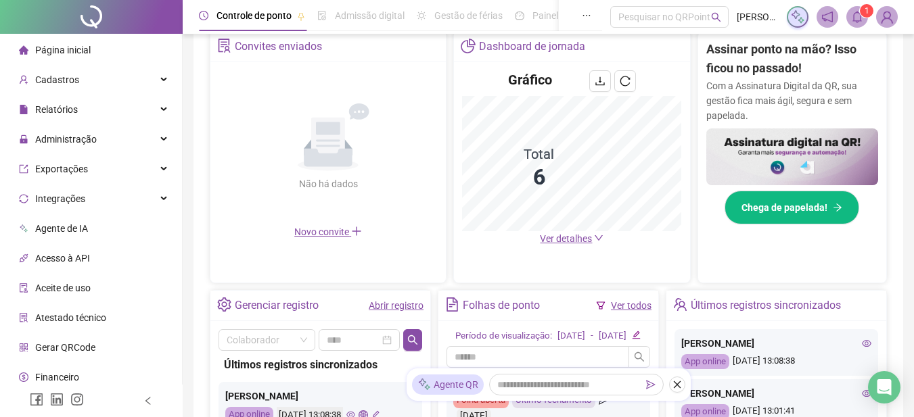
click at [580, 237] on span "Ver detalhes" at bounding box center [566, 238] width 52 height 11
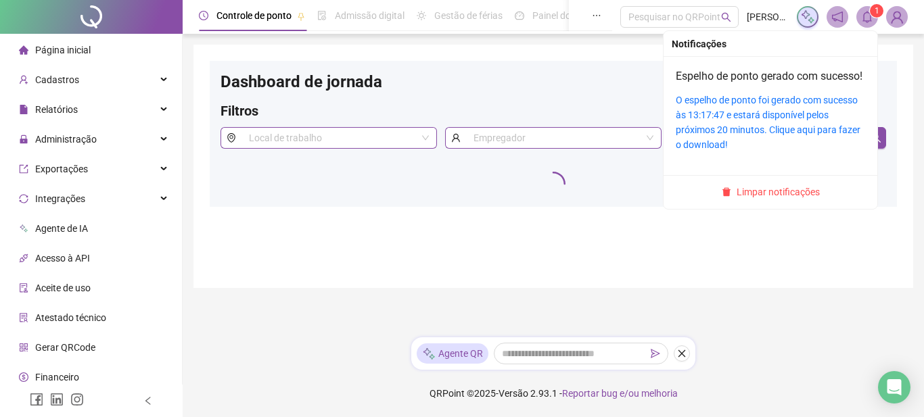
click at [862, 17] on icon "bell" at bounding box center [867, 17] width 12 height 12
click at [767, 200] on span "Limpar notificações" at bounding box center [778, 192] width 83 height 15
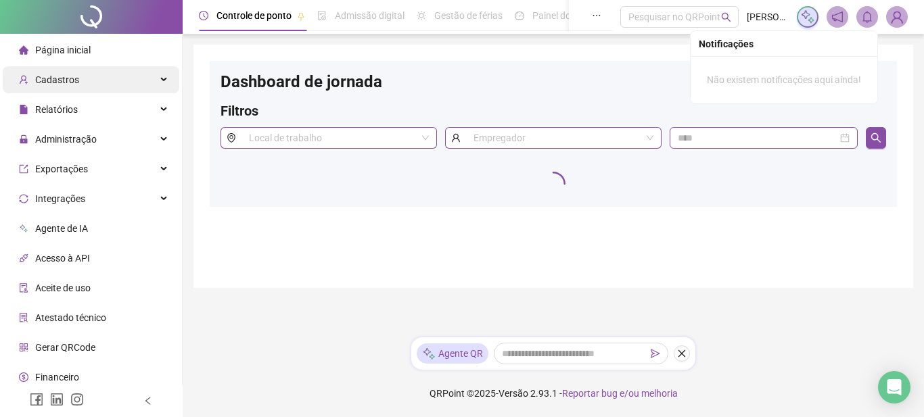
click at [62, 77] on span "Cadastros" at bounding box center [57, 79] width 44 height 11
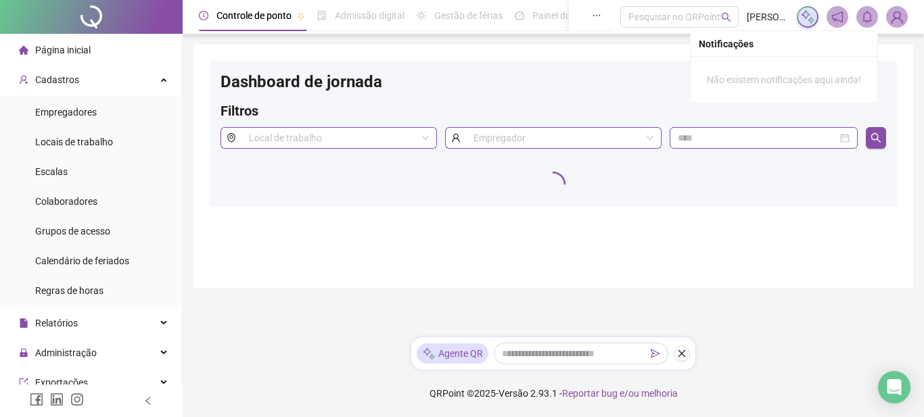
click at [52, 47] on span "Página inicial" at bounding box center [62, 50] width 55 height 11
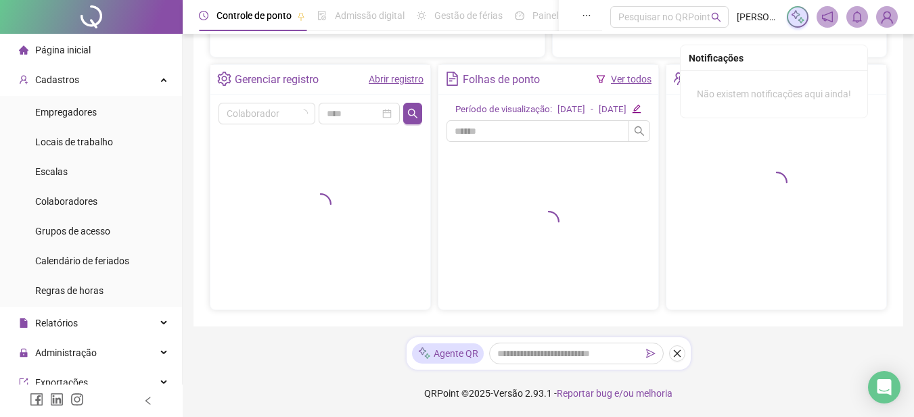
scroll to position [9, 0]
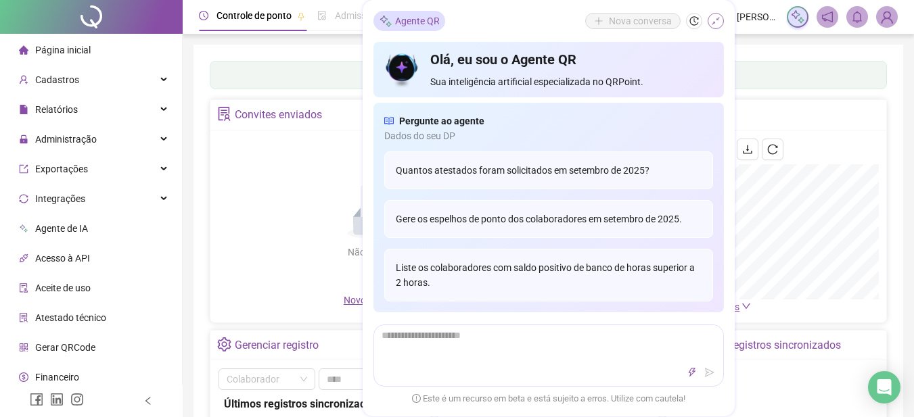
click at [715, 22] on icon "shrink" at bounding box center [715, 20] width 9 height 9
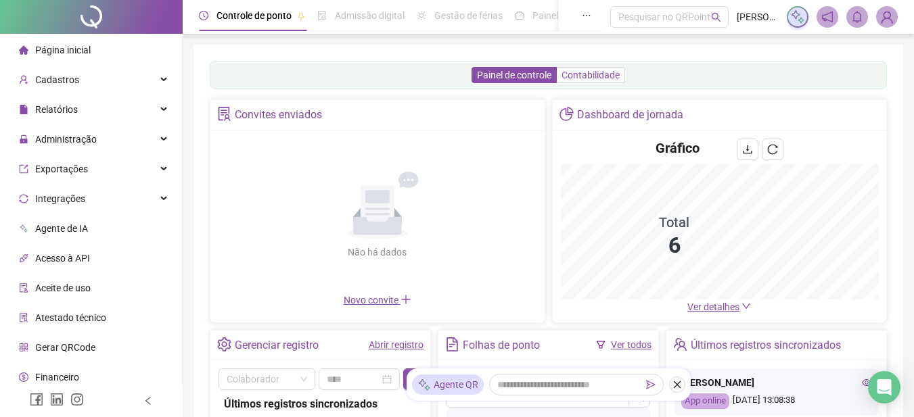
click at [610, 70] on span "Contabilidade" at bounding box center [591, 75] width 58 height 11
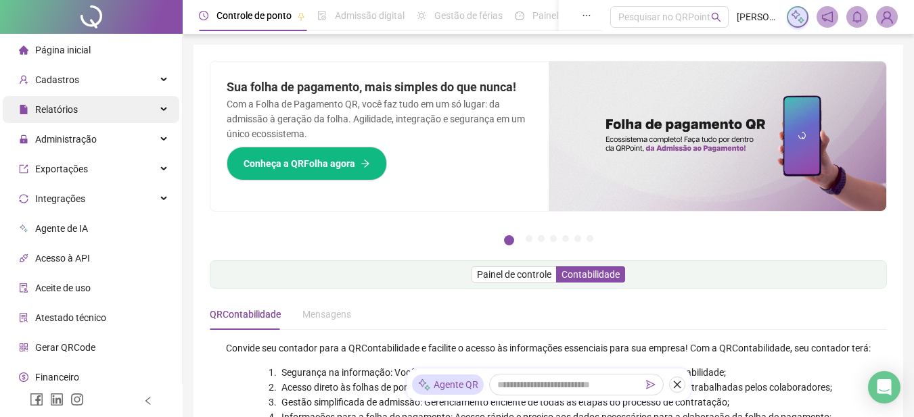
click at [58, 114] on span "Relatórios" at bounding box center [56, 109] width 43 height 11
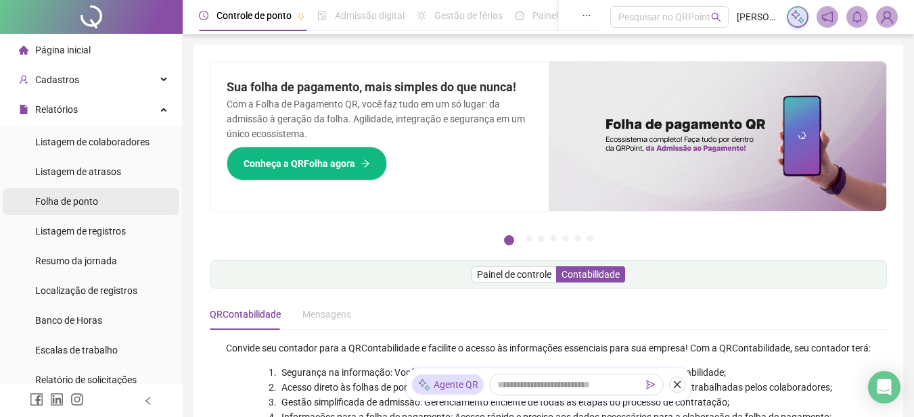
click at [70, 200] on span "Folha de ponto" at bounding box center [66, 201] width 63 height 11
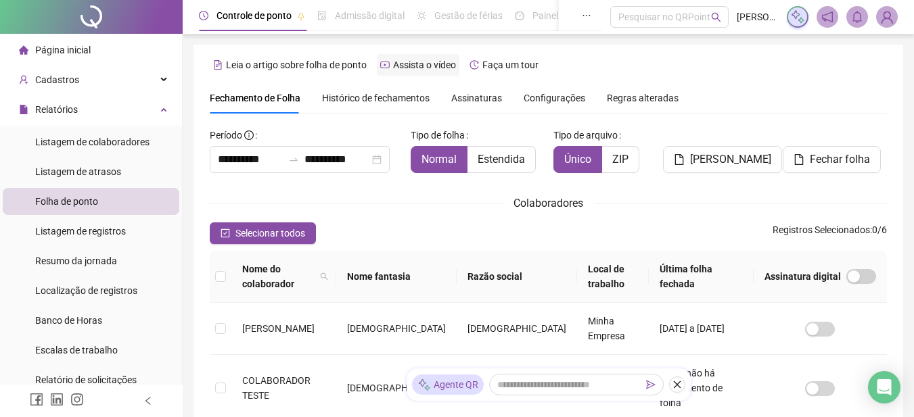
click at [413, 61] on span "Assista o vídeo" at bounding box center [424, 65] width 63 height 11
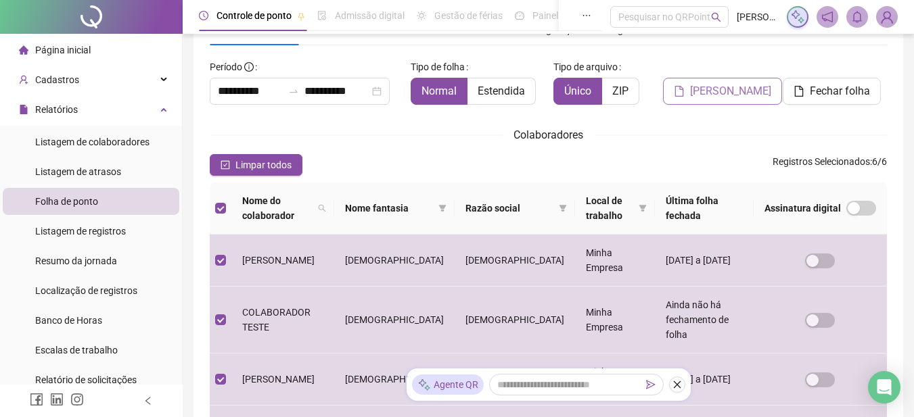
click at [708, 95] on span "Gerar espelho" at bounding box center [730, 91] width 81 height 16
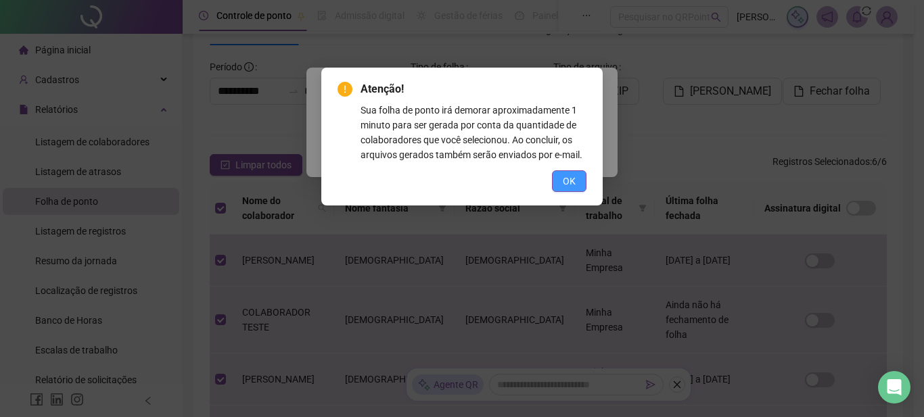
click at [566, 185] on span "OK" at bounding box center [569, 181] width 13 height 15
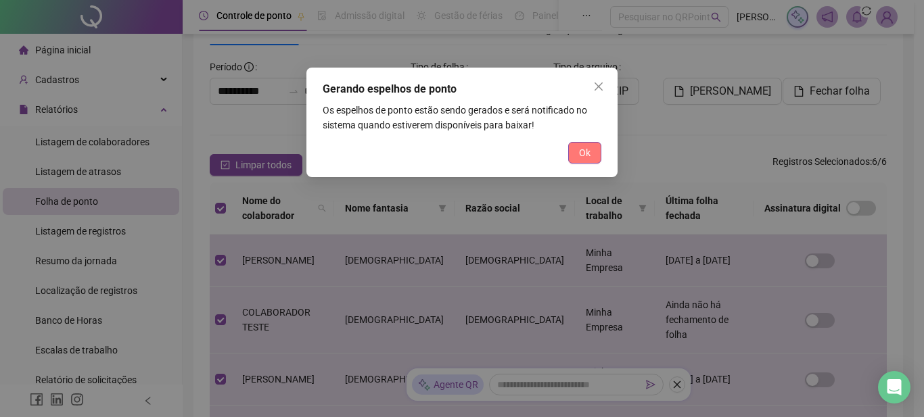
click at [582, 156] on span "Ok" at bounding box center [585, 152] width 12 height 15
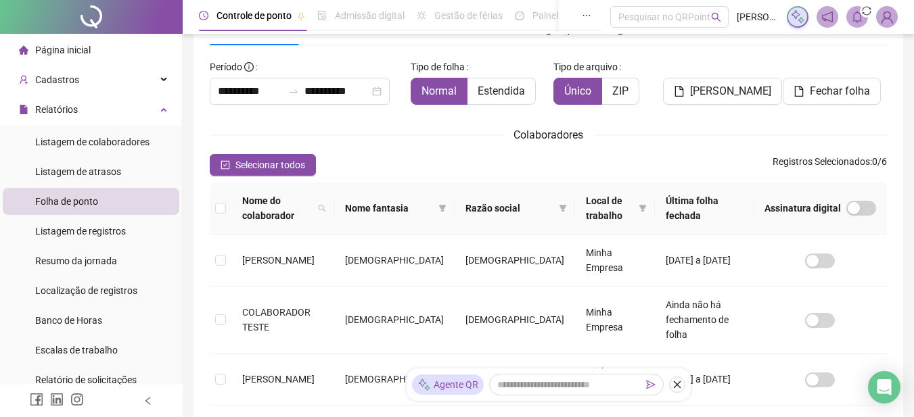
scroll to position [0, 0]
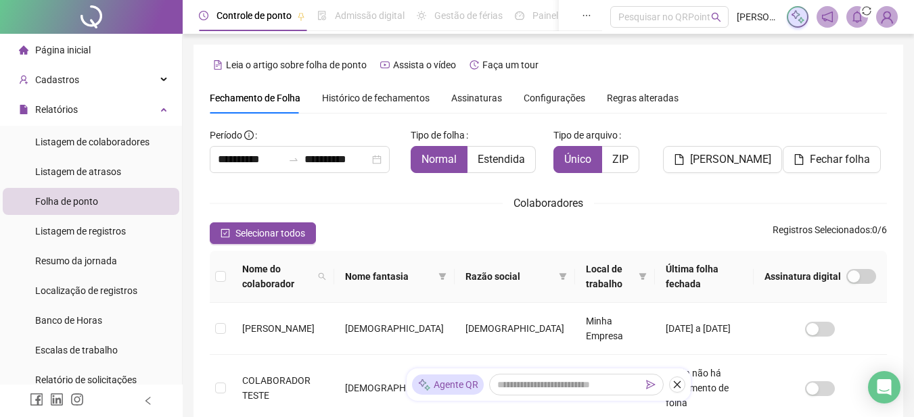
click at [471, 95] on span "Assinaturas" at bounding box center [476, 97] width 51 height 9
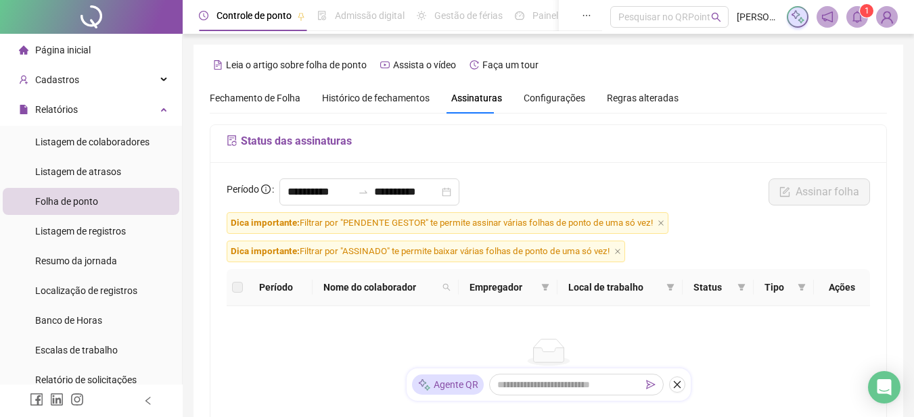
click at [268, 95] on span "Fechamento de Folha" at bounding box center [255, 98] width 91 height 11
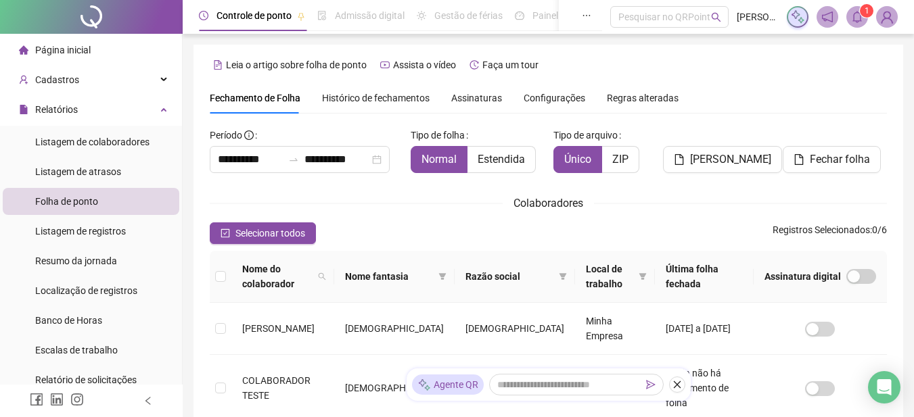
scroll to position [68, 0]
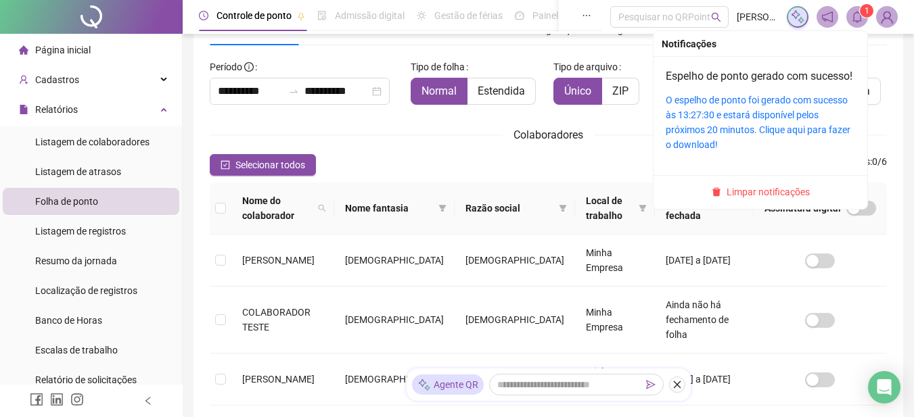
click at [861, 21] on icon "bell" at bounding box center [857, 17] width 12 height 12
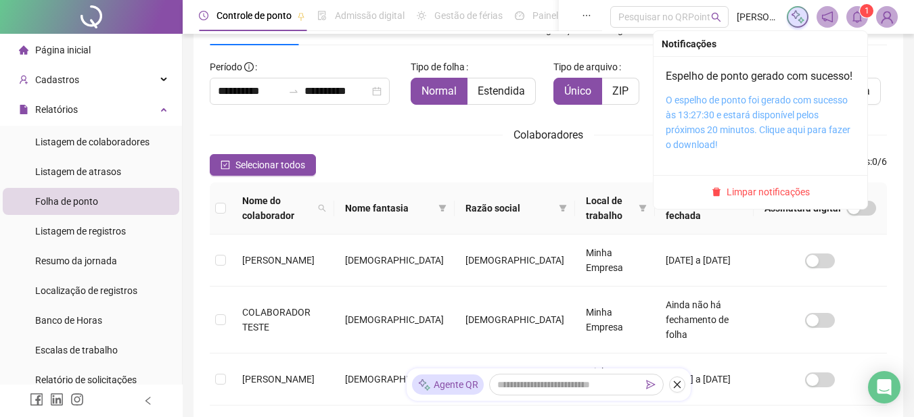
click at [717, 120] on link "O espelho de ponto foi gerado com sucesso às 13:27:30 e estará disponível pelos…" at bounding box center [758, 122] width 185 height 55
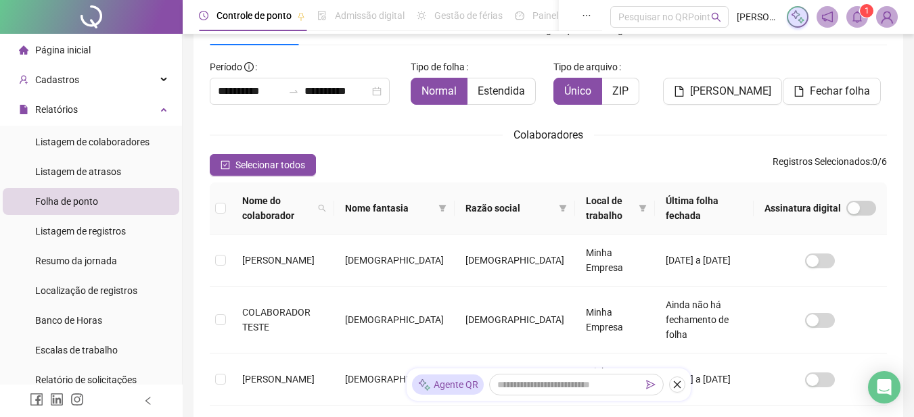
scroll to position [1, 0]
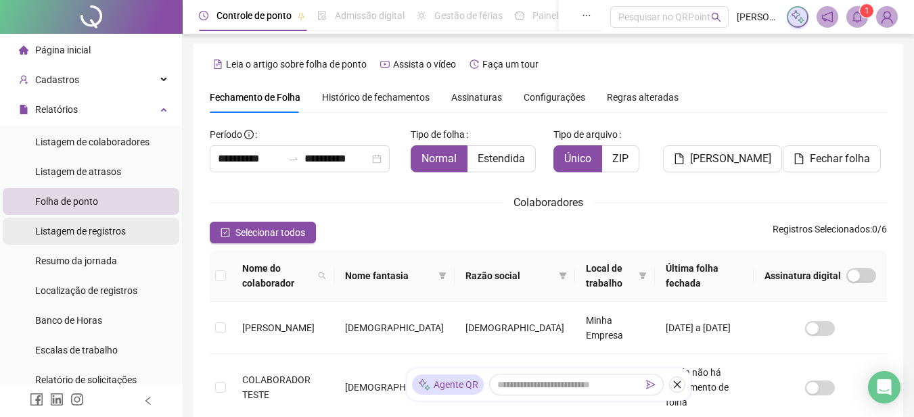
click at [79, 237] on span "Listagem de registros" at bounding box center [80, 231] width 91 height 11
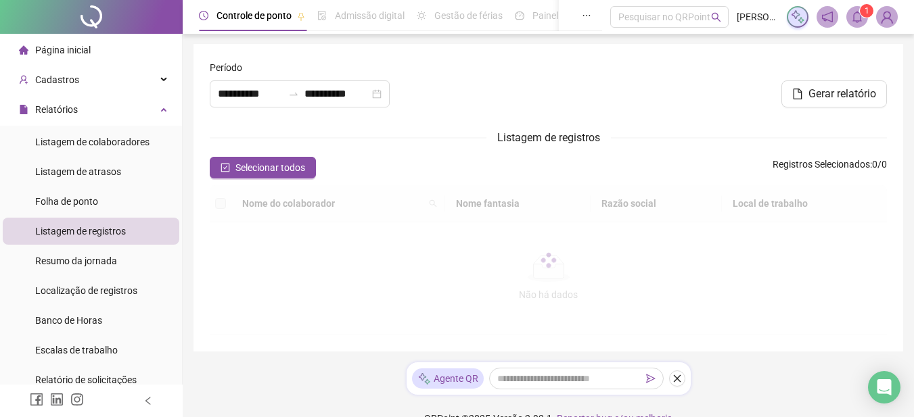
type input "**********"
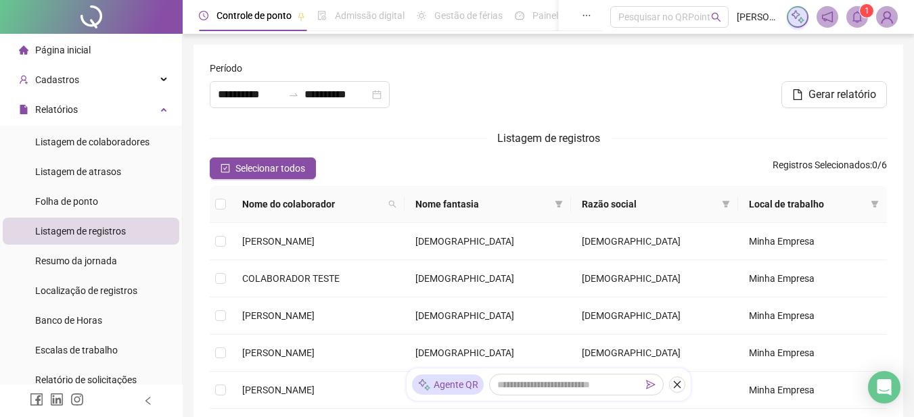
scroll to position [135, 0]
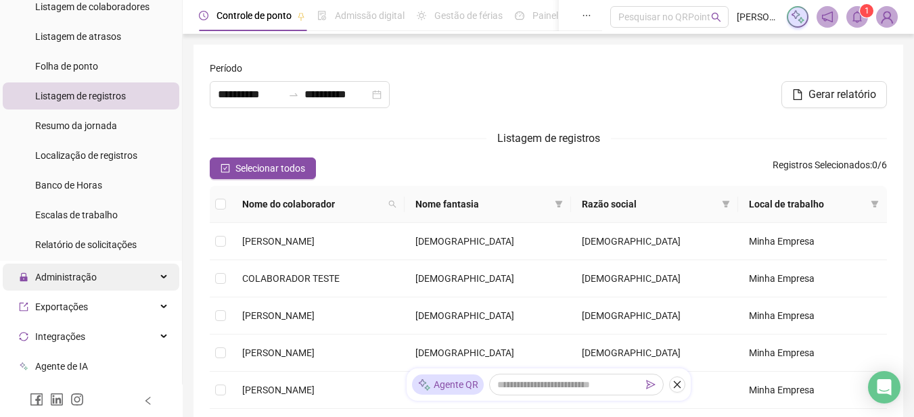
click at [83, 281] on span "Administração" at bounding box center [66, 277] width 62 height 11
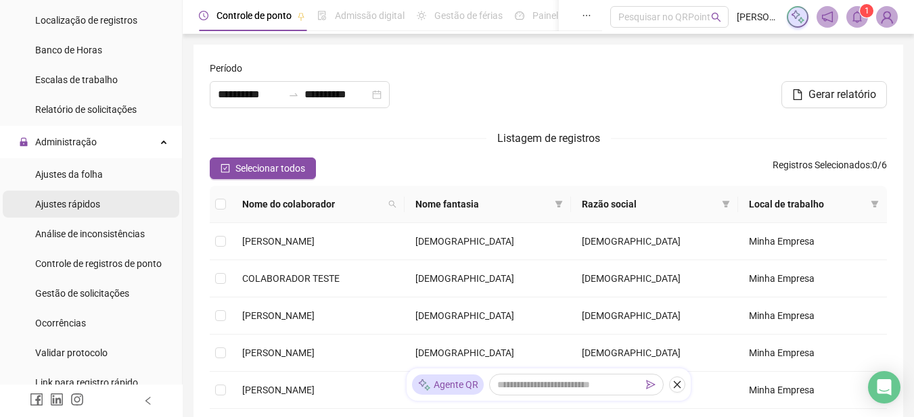
click at [83, 202] on span "Ajustes rápidos" at bounding box center [67, 204] width 65 height 11
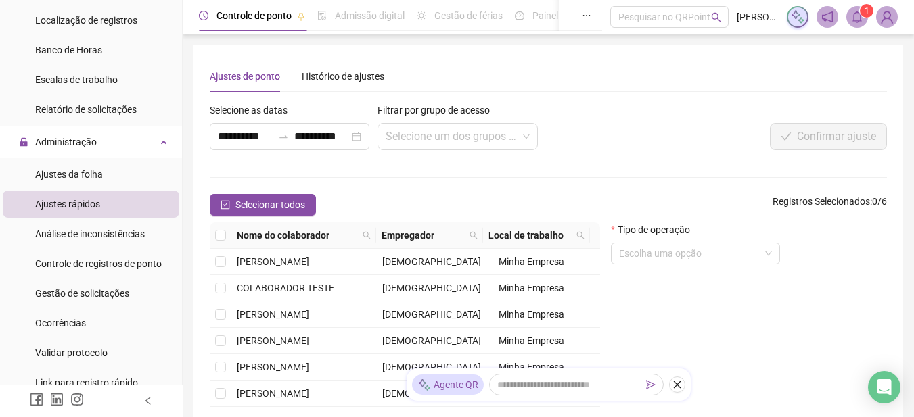
scroll to position [68, 0]
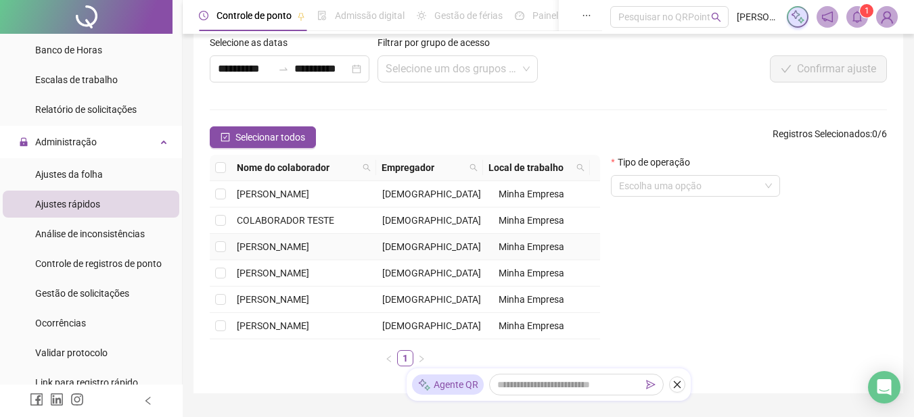
click at [237, 239] on td "[PERSON_NAME]" at bounding box center [303, 247] width 145 height 26
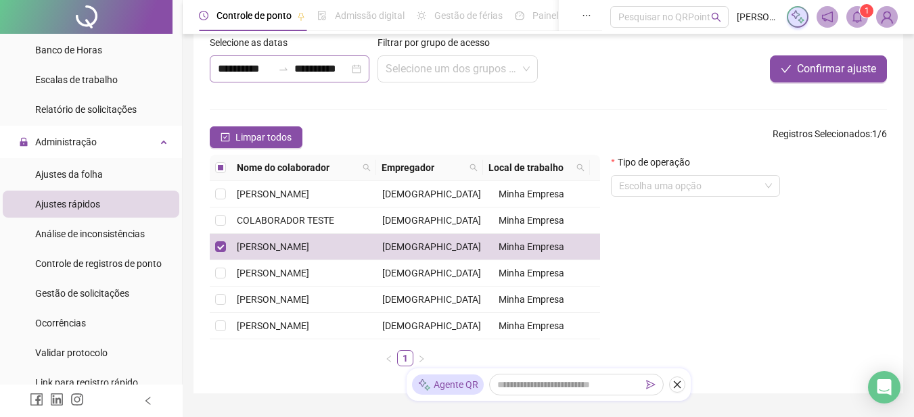
click at [353, 70] on div "**********" at bounding box center [290, 68] width 160 height 27
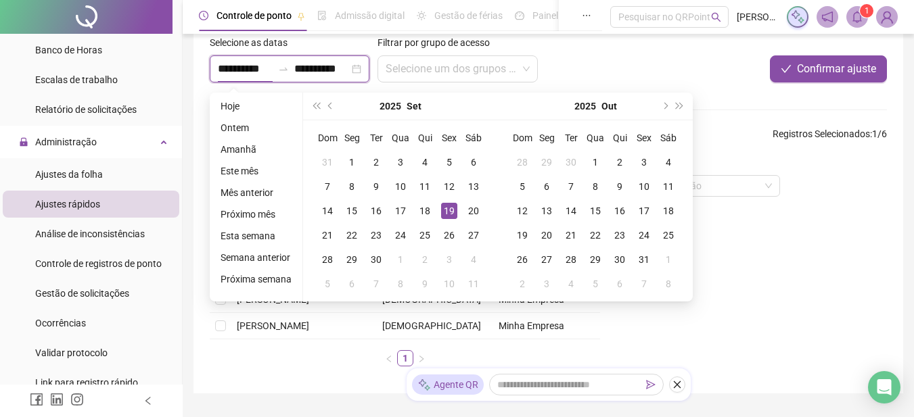
type input "**********"
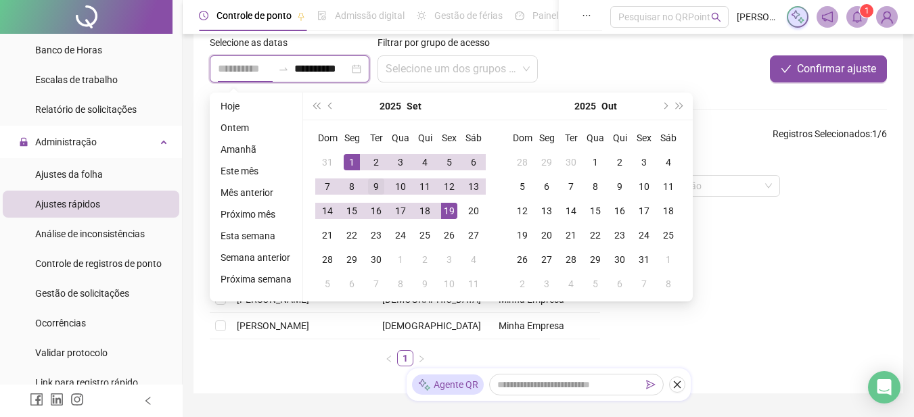
type input "**********"
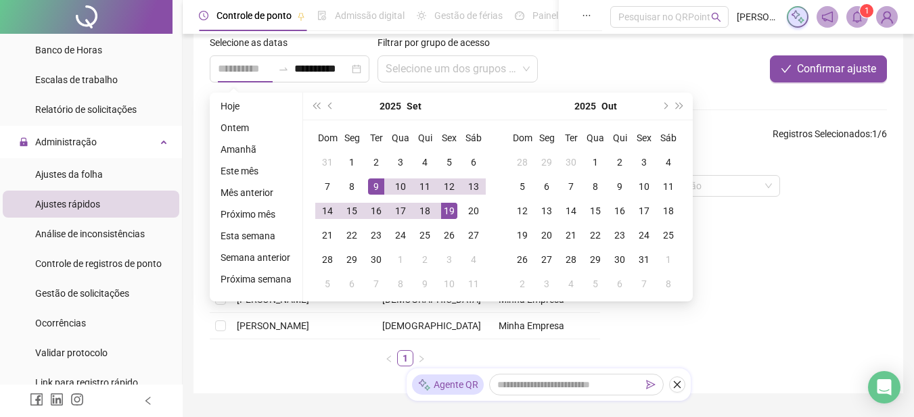
click at [373, 185] on div "9" at bounding box center [376, 187] width 16 height 16
type input "**********"
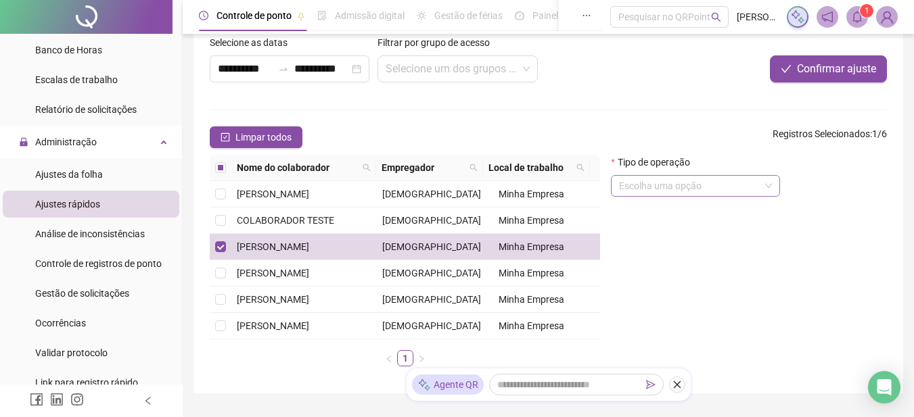
click at [645, 180] on input "search" at bounding box center [689, 186] width 141 height 20
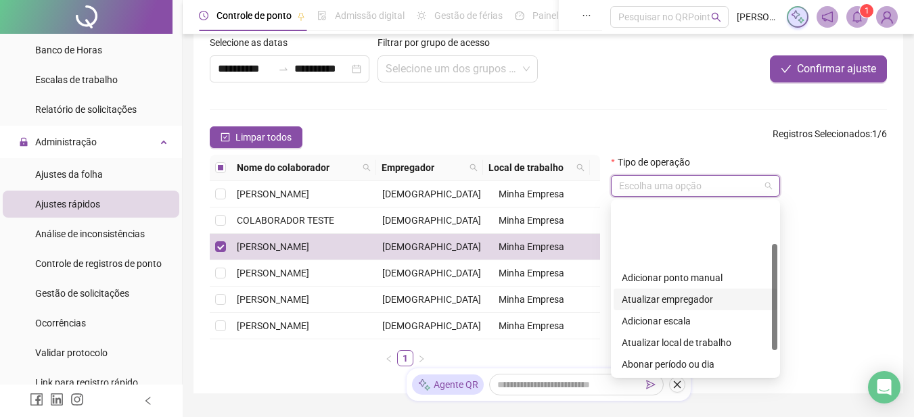
scroll to position [68, 0]
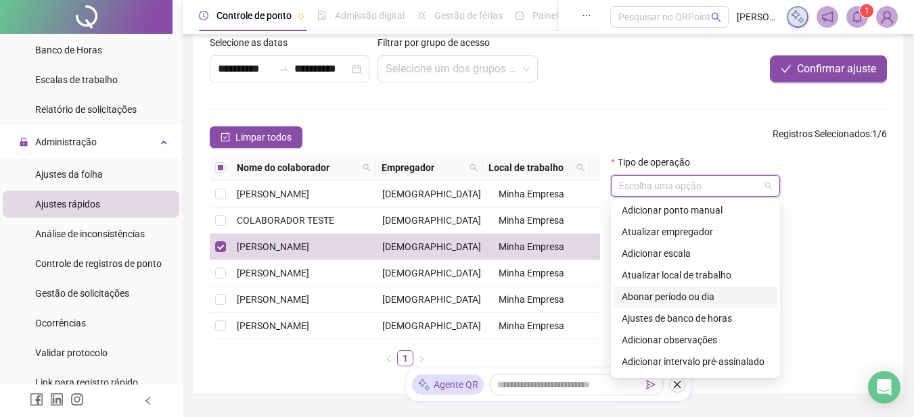
click at [698, 296] on div "Abonar período ou dia" at bounding box center [695, 297] width 147 height 15
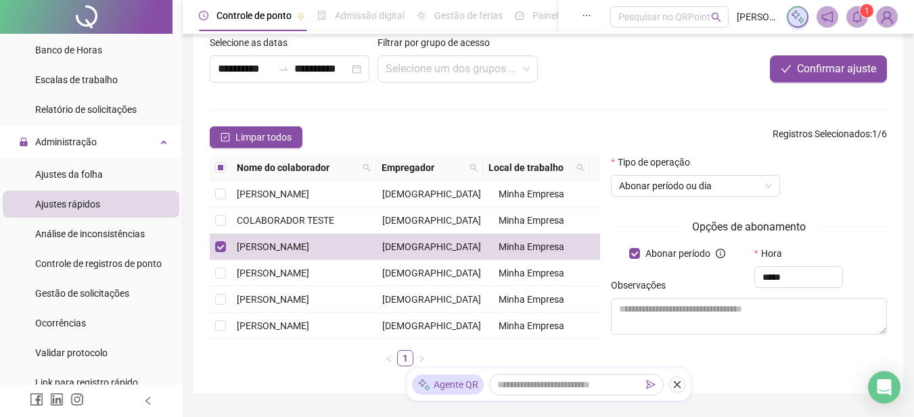
type input "*****"
click at [856, 19] on icon "bell" at bounding box center [857, 17] width 12 height 12
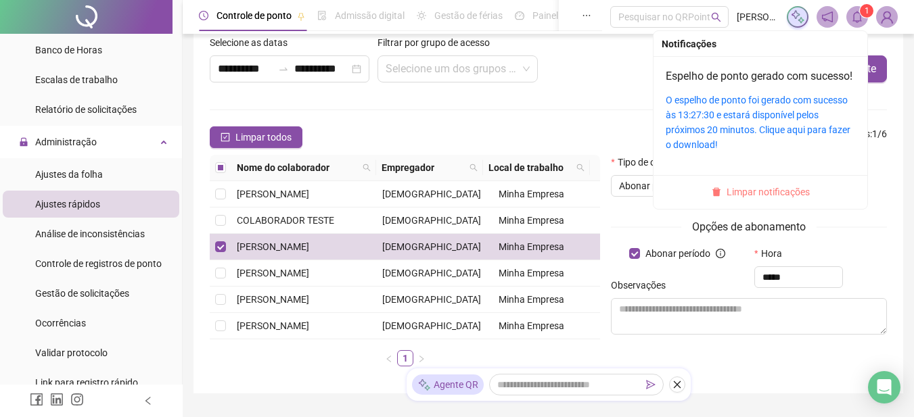
click at [771, 200] on span "Limpar notificações" at bounding box center [768, 192] width 83 height 15
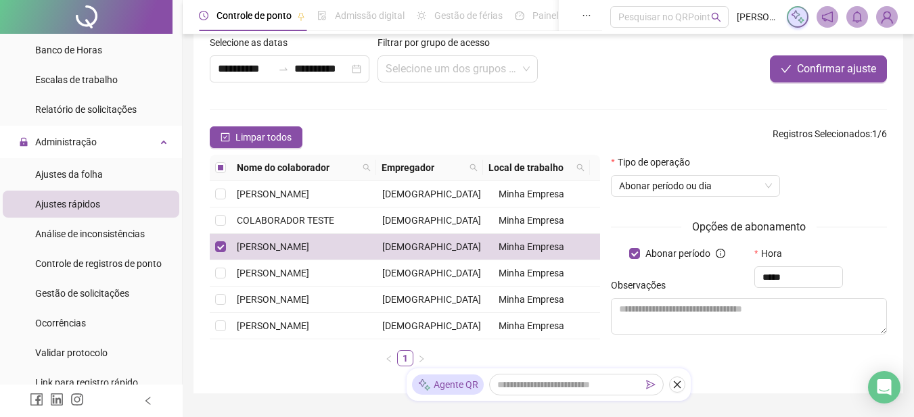
click at [831, 17] on icon "notification" at bounding box center [827, 17] width 12 height 12
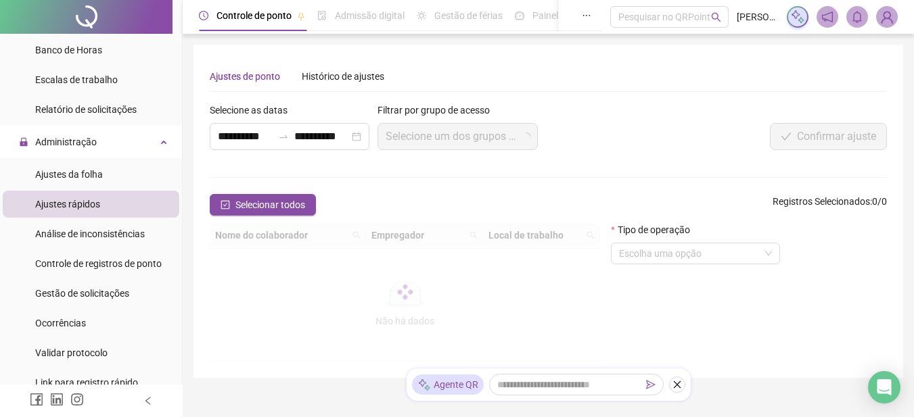
scroll to position [41, 0]
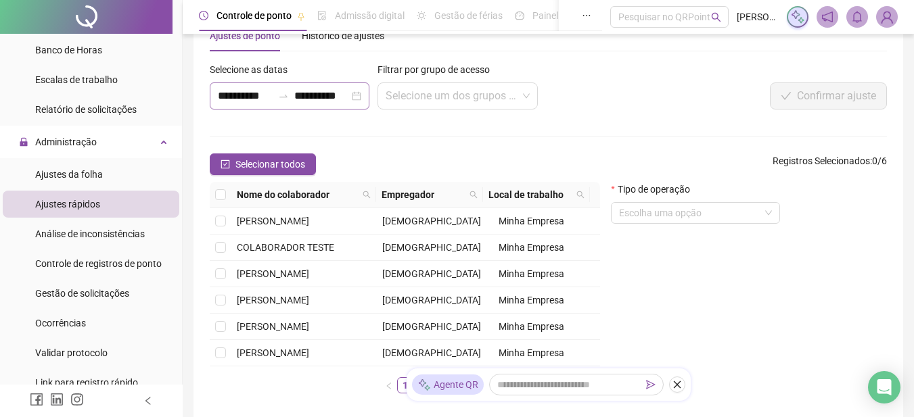
click at [359, 91] on div "**********" at bounding box center [290, 96] width 160 height 27
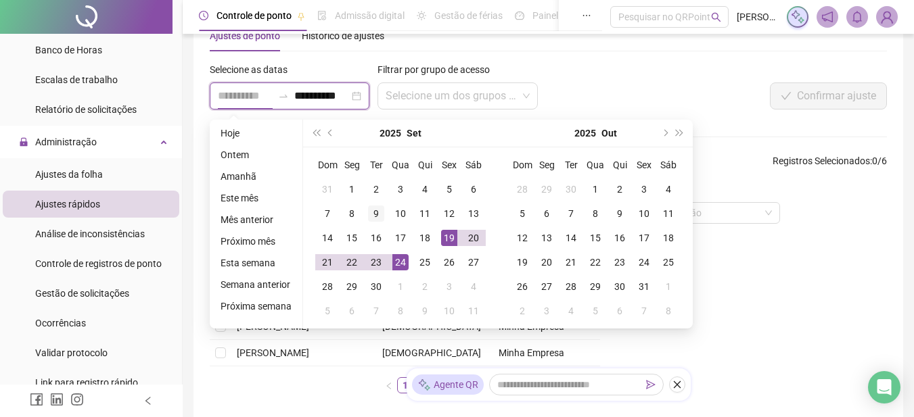
type input "**********"
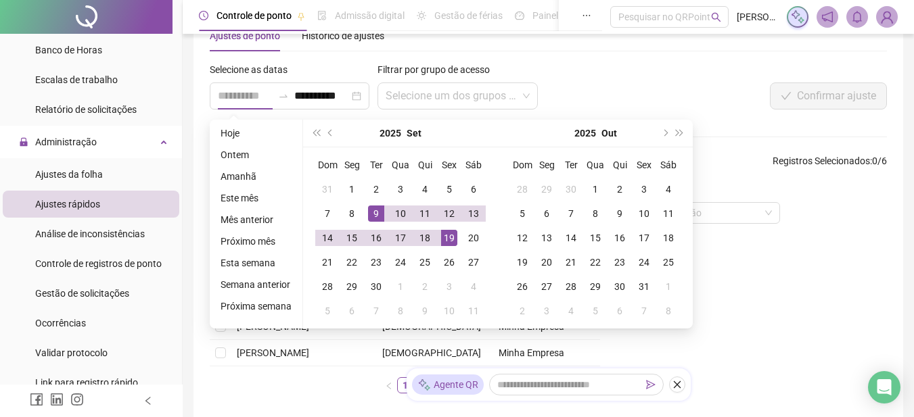
click at [371, 215] on div "9" at bounding box center [376, 214] width 16 height 16
click at [371, 214] on div "9" at bounding box center [376, 214] width 16 height 16
type input "**********"
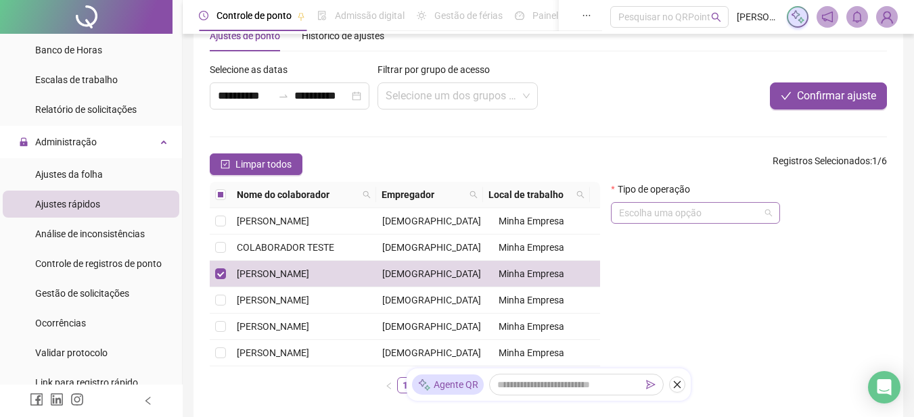
click at [756, 211] on input "search" at bounding box center [689, 213] width 141 height 20
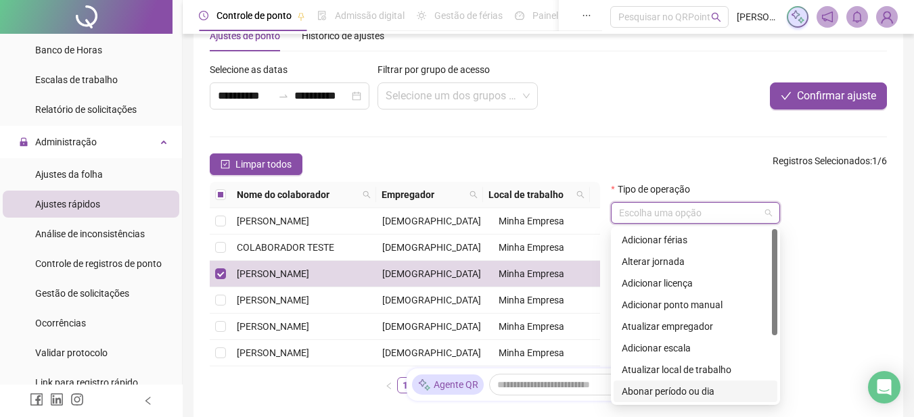
click at [681, 386] on div "Abonar período ou dia" at bounding box center [695, 391] width 147 height 15
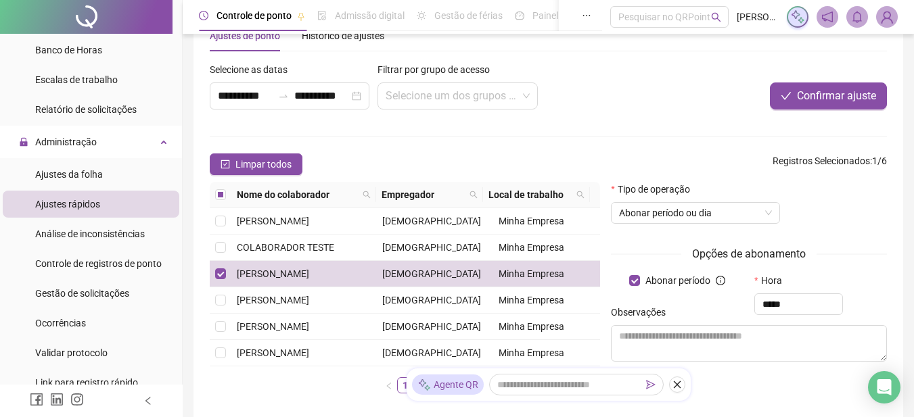
scroll to position [108, 0]
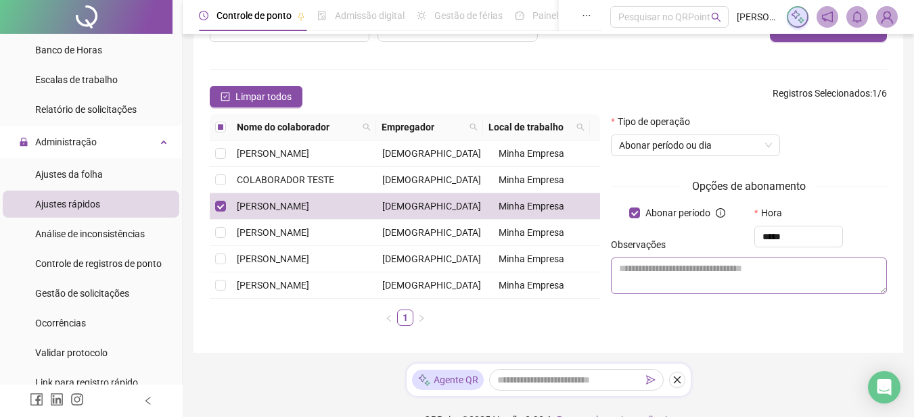
type input "*****"
click at [668, 279] on textarea at bounding box center [749, 276] width 276 height 37
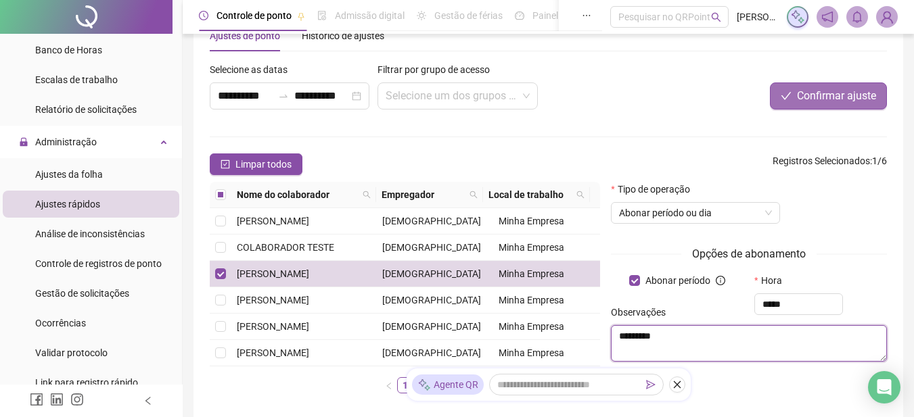
type textarea "********"
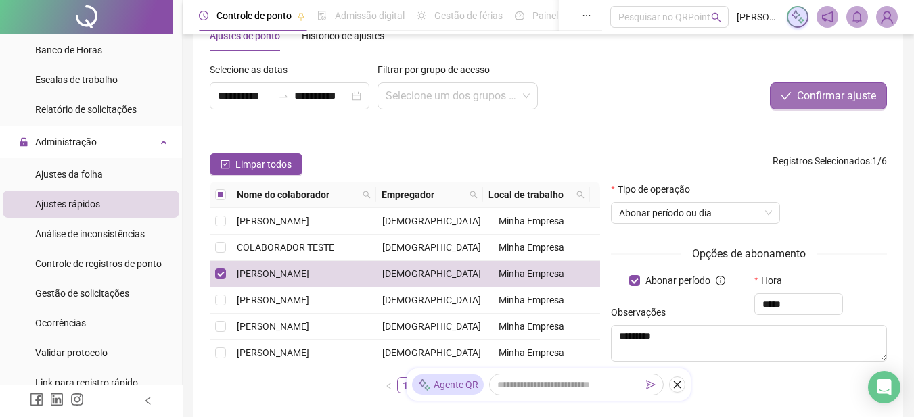
click at [819, 100] on span "Confirmar ajuste" at bounding box center [836, 96] width 79 height 16
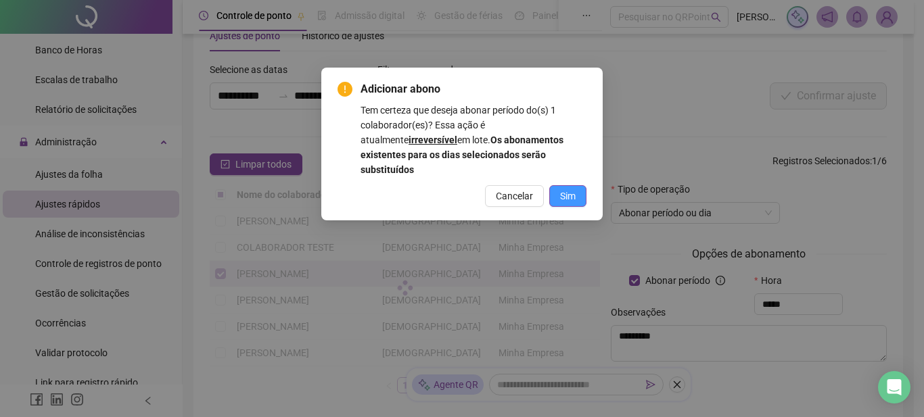
click at [565, 189] on span "Sim" at bounding box center [568, 196] width 16 height 15
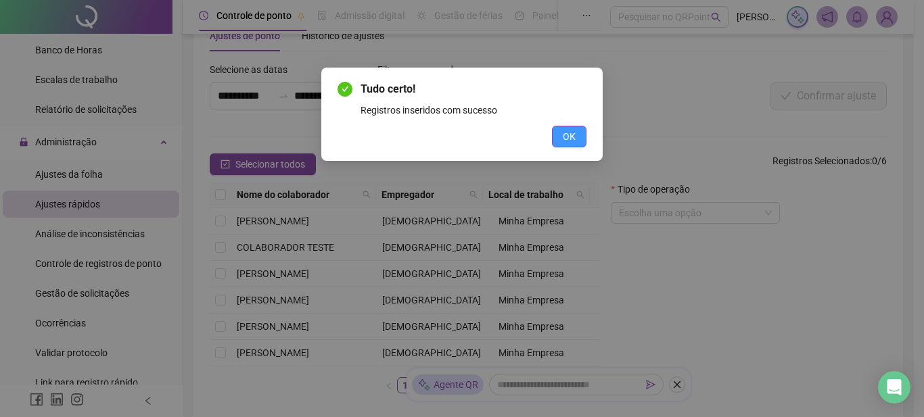
click at [569, 133] on span "OK" at bounding box center [569, 136] width 13 height 15
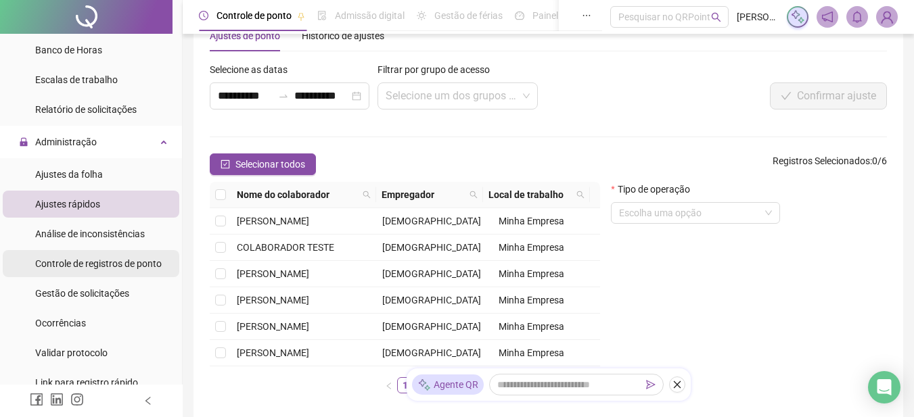
click at [110, 260] on span "Controle de registros de ponto" at bounding box center [98, 263] width 127 height 11
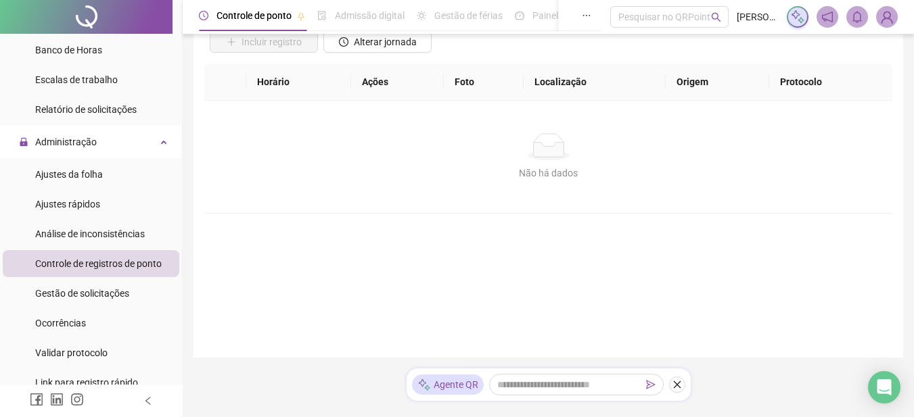
scroll to position [41, 0]
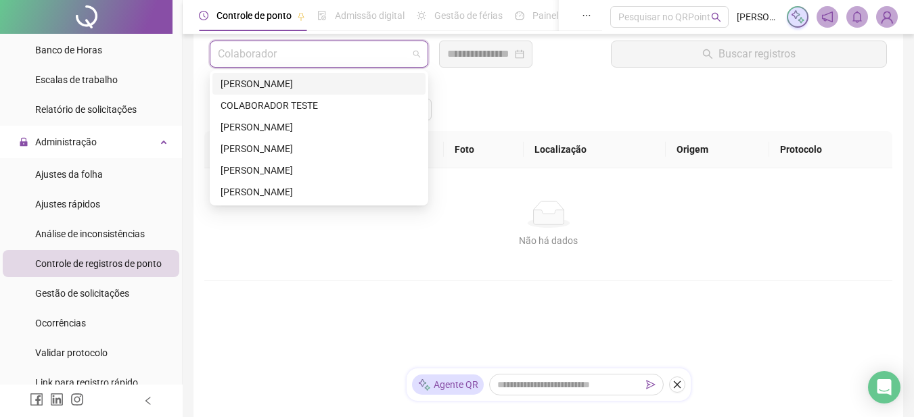
click at [378, 47] on input "search" at bounding box center [313, 54] width 190 height 26
click at [292, 128] on div "[PERSON_NAME]" at bounding box center [319, 127] width 197 height 15
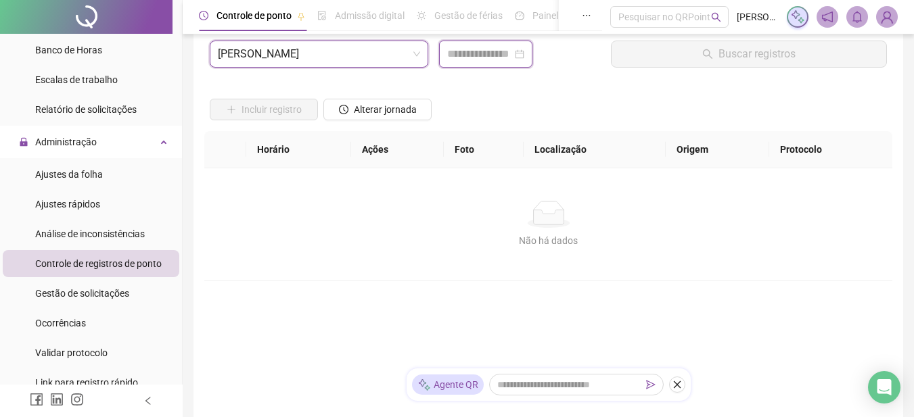
click at [512, 56] on input at bounding box center [479, 54] width 65 height 16
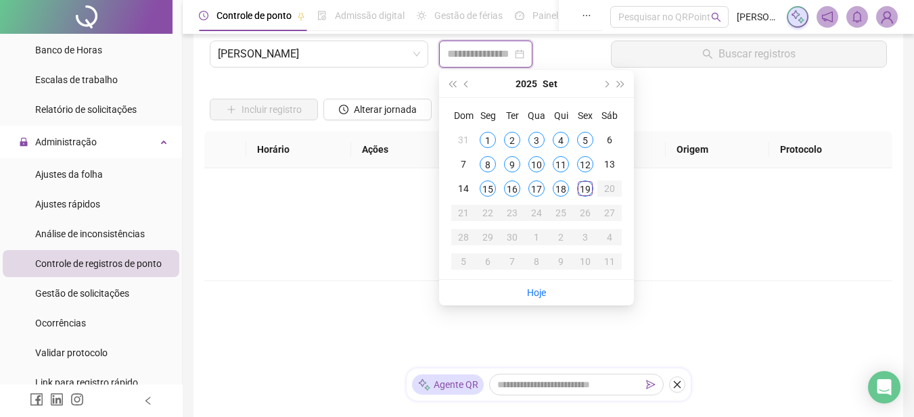
click at [524, 50] on div at bounding box center [485, 54] width 77 height 16
type input "**********"
click at [478, 141] on td "1" at bounding box center [488, 140] width 24 height 24
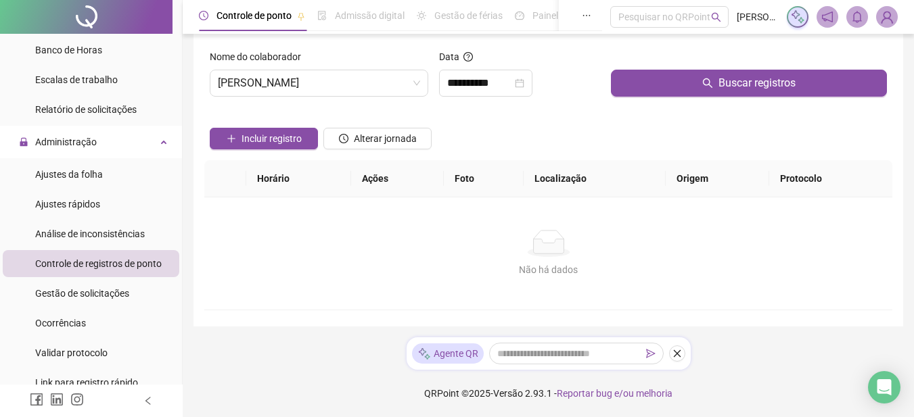
scroll to position [12, 0]
click at [524, 80] on icon "close-circle" at bounding box center [519, 82] width 9 height 9
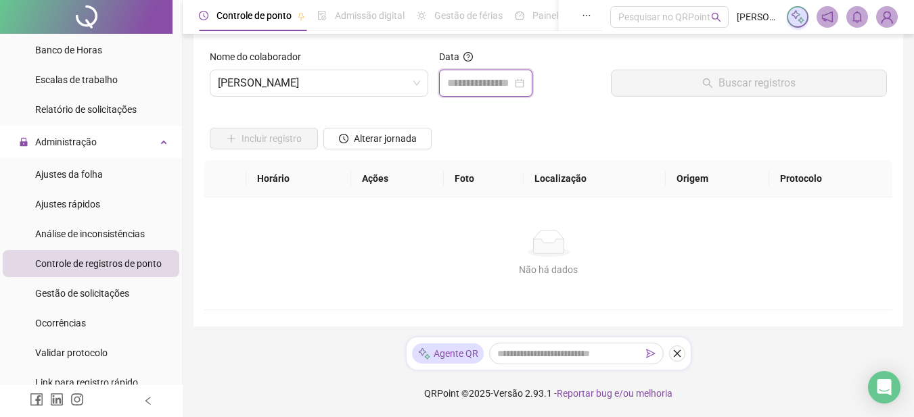
click at [492, 80] on input at bounding box center [479, 83] width 65 height 16
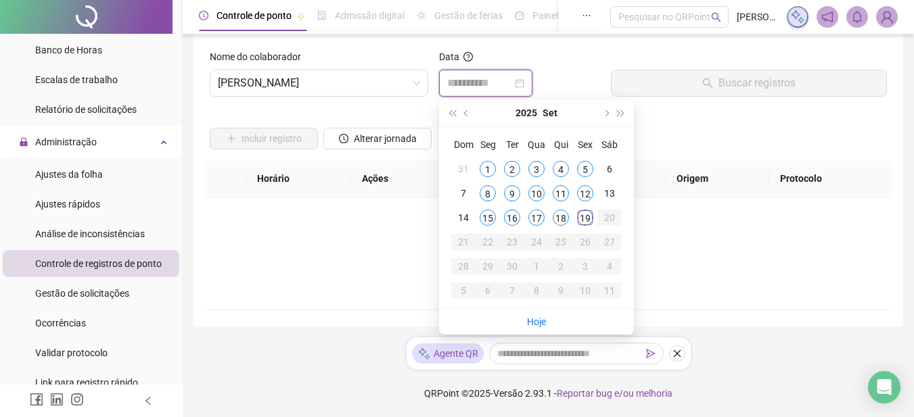
type input "**********"
drag, startPoint x: 587, startPoint y: 217, endPoint x: 585, endPoint y: 204, distance: 13.0
click at [586, 217] on div "19" at bounding box center [585, 218] width 16 height 16
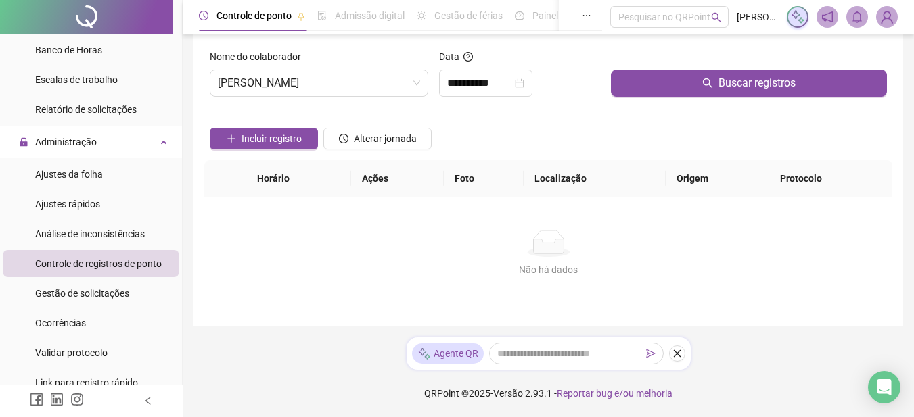
click at [731, 101] on div "Buscar registros" at bounding box center [749, 78] width 287 height 58
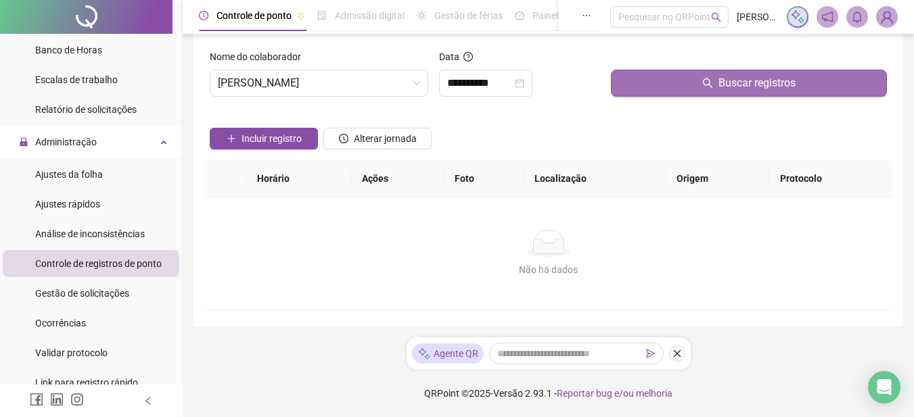
click at [733, 78] on span "Buscar registros" at bounding box center [757, 83] width 77 height 16
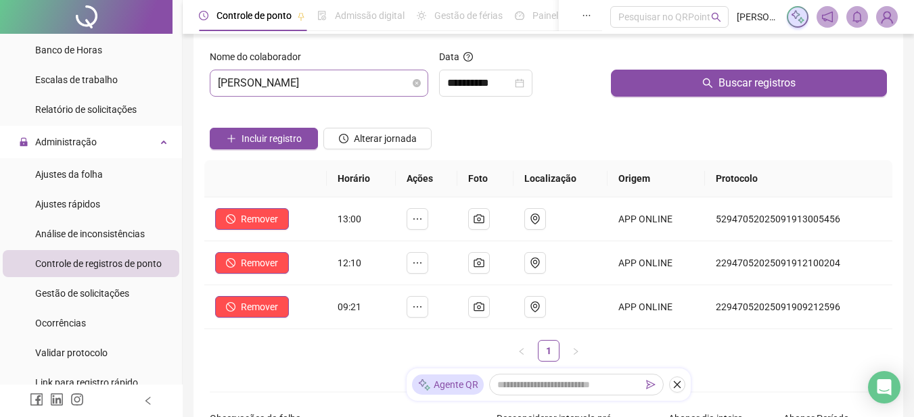
click at [406, 81] on span "[PERSON_NAME]" at bounding box center [319, 83] width 202 height 26
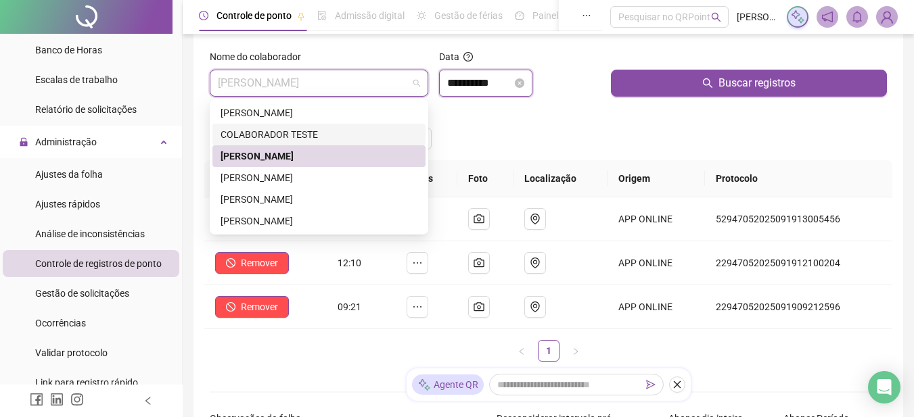
click at [503, 89] on input "**********" at bounding box center [479, 83] width 65 height 16
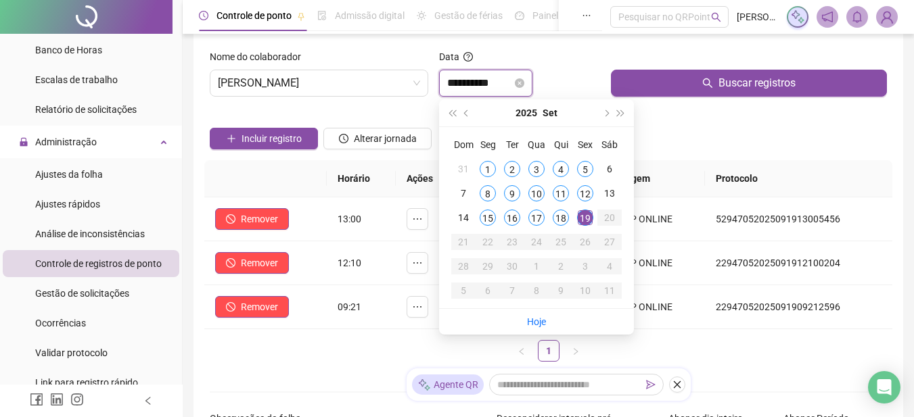
click at [512, 85] on input "**********" at bounding box center [479, 83] width 65 height 16
type input "**********"
click at [511, 196] on div "9" at bounding box center [512, 193] width 16 height 16
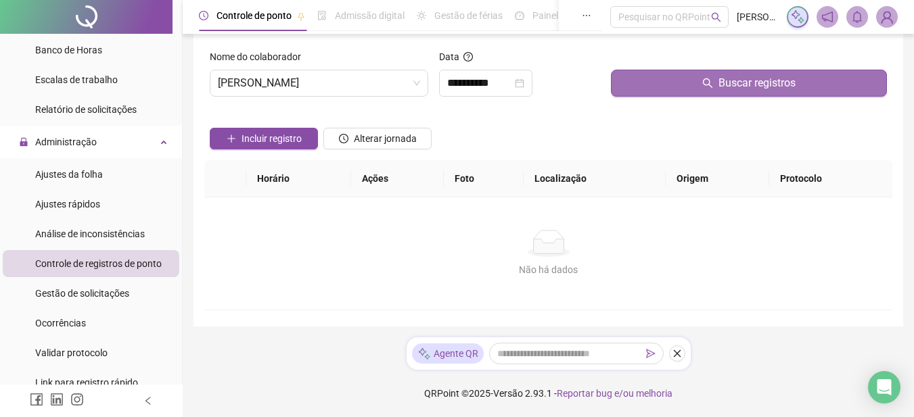
click at [696, 78] on button "Buscar registros" at bounding box center [749, 83] width 276 height 27
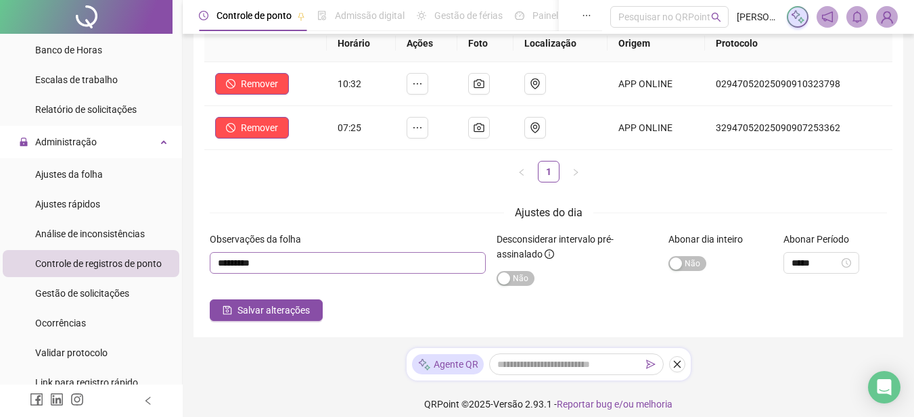
scroll to position [158, 0]
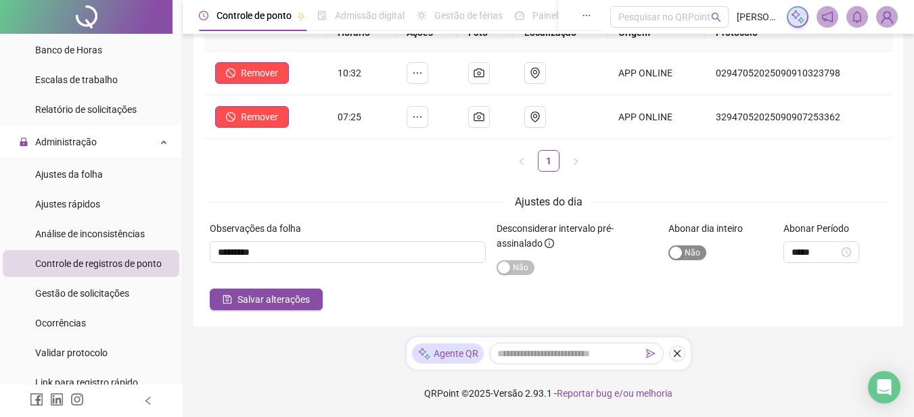
click at [679, 254] on div "button" at bounding box center [676, 253] width 12 height 12
click at [696, 257] on div "button" at bounding box center [699, 253] width 12 height 12
click at [824, 252] on input at bounding box center [815, 252] width 47 height 15
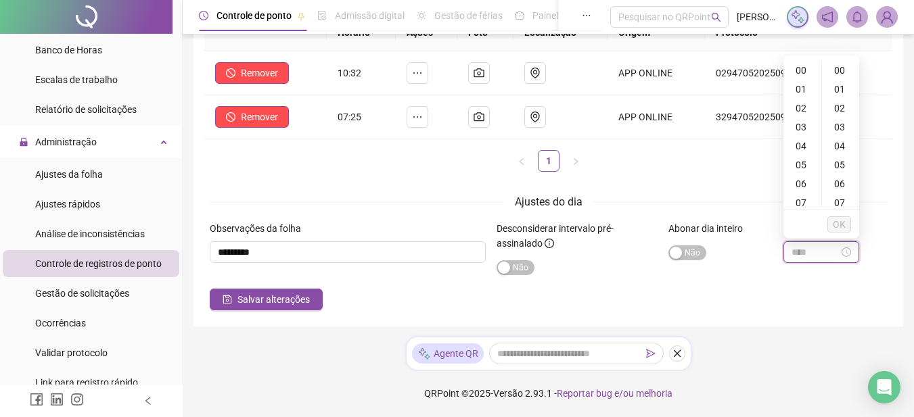
scroll to position [57, 0]
type input "*****"
click at [796, 72] on div "03" at bounding box center [802, 70] width 32 height 19
type input "*****"
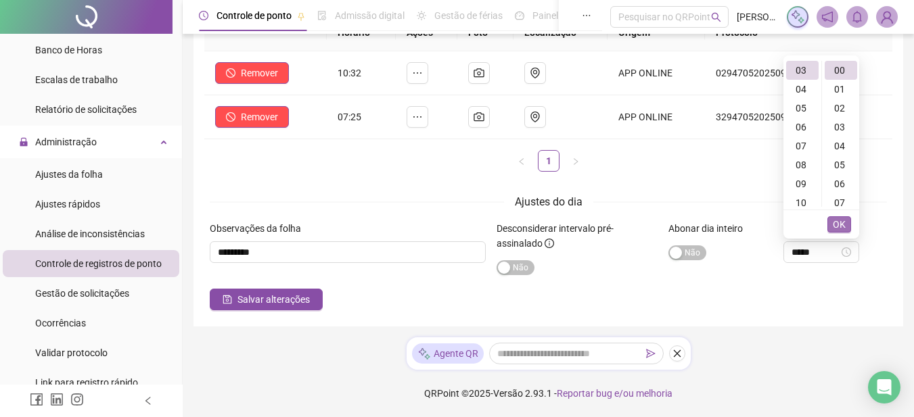
click at [842, 229] on span "OK" at bounding box center [839, 224] width 13 height 15
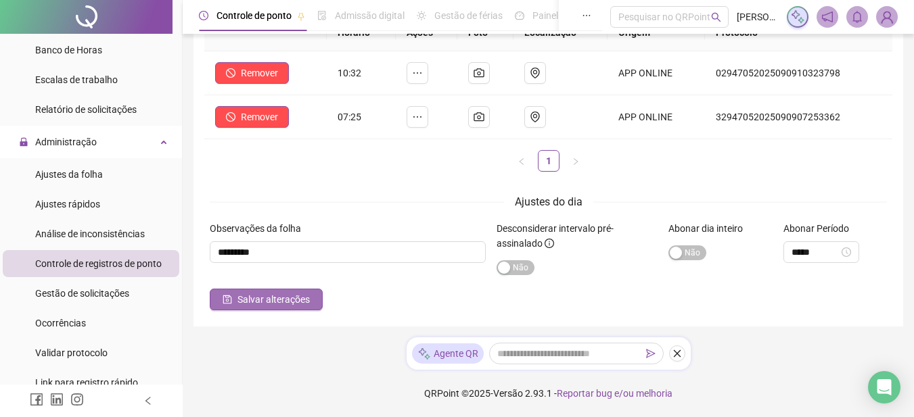
click at [288, 298] on span "Salvar alterações" at bounding box center [273, 299] width 72 height 15
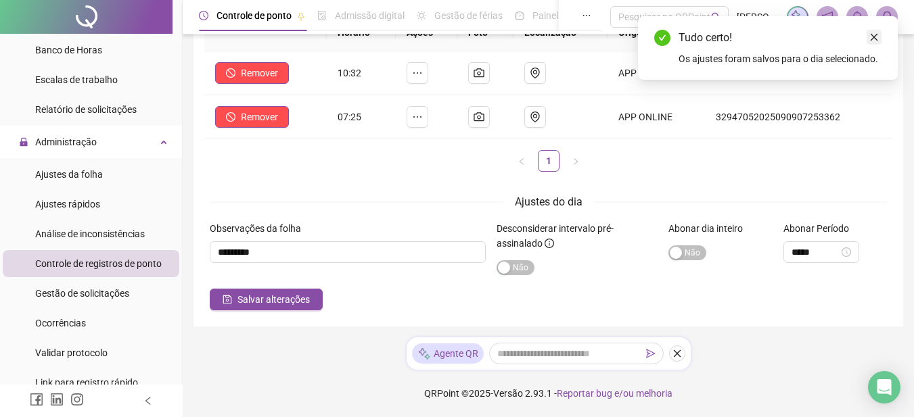
click at [874, 35] on icon "close" at bounding box center [873, 36] width 9 height 9
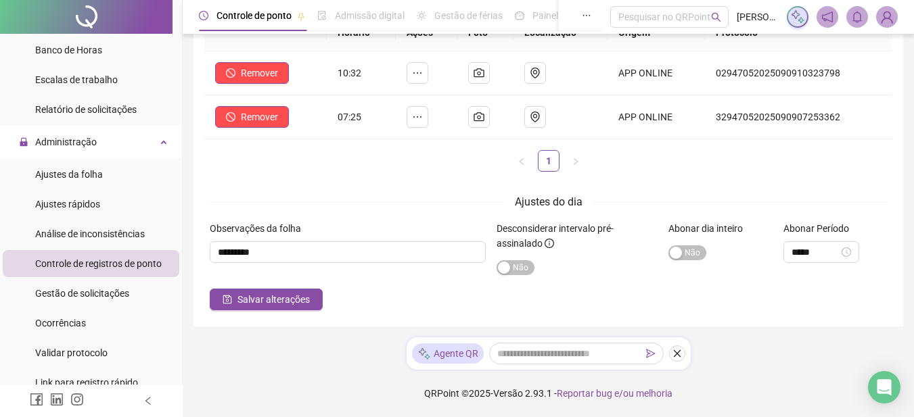
scroll to position [68, 0]
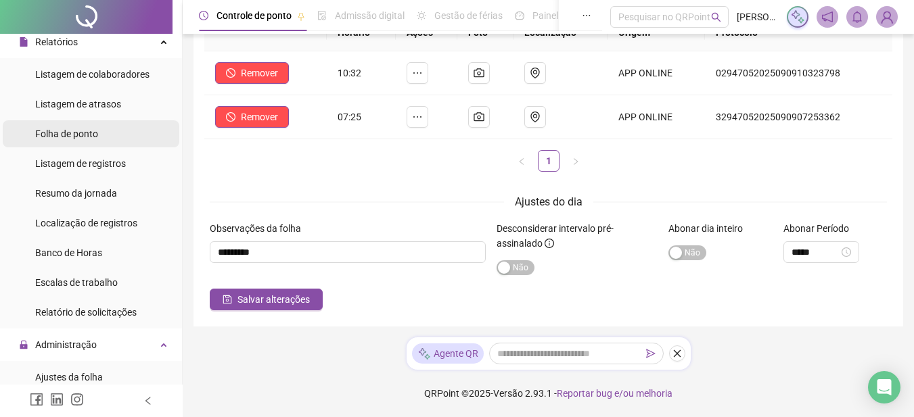
click at [70, 136] on span "Folha de ponto" at bounding box center [66, 134] width 63 height 11
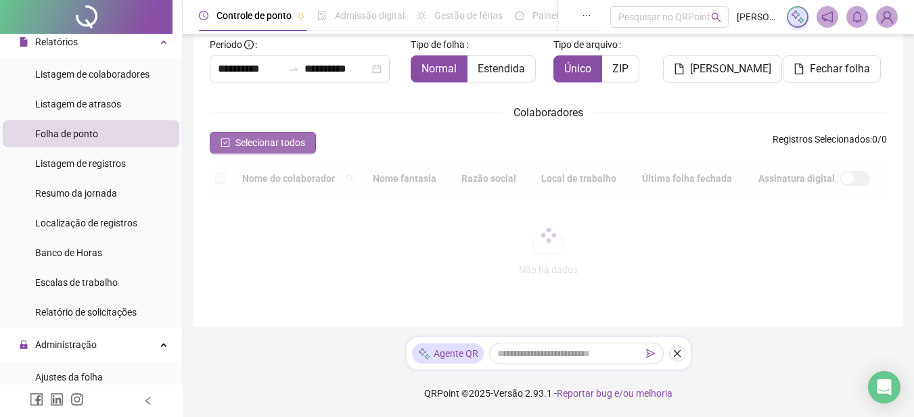
scroll to position [68, 0]
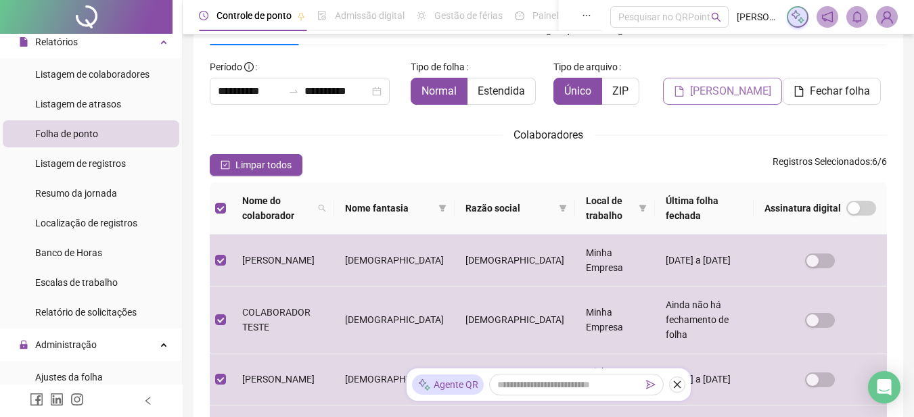
click at [743, 97] on span "Gerar espelho" at bounding box center [730, 91] width 81 height 16
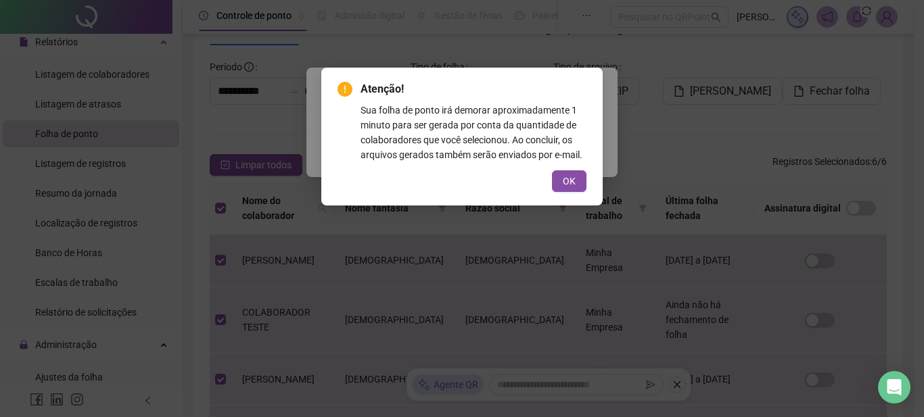
click at [562, 188] on button "OK" at bounding box center [569, 181] width 35 height 22
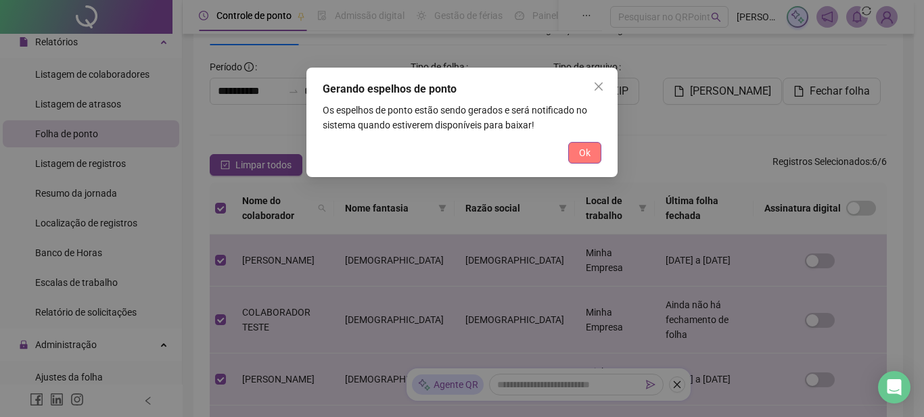
click at [585, 150] on span "Ok" at bounding box center [585, 152] width 12 height 15
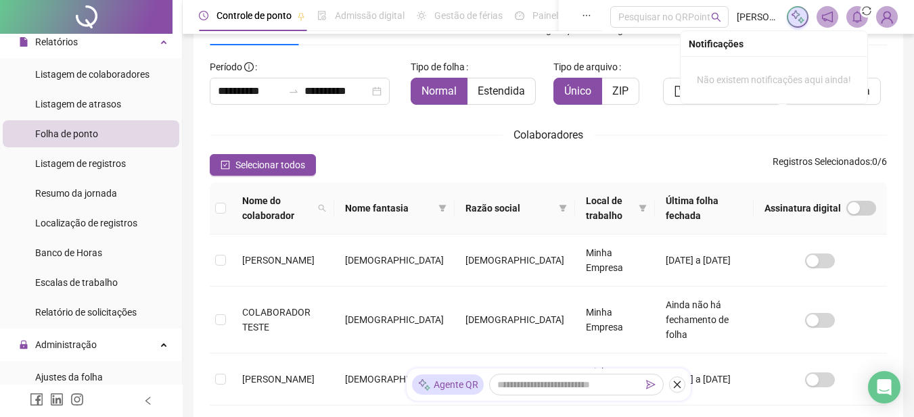
click at [857, 16] on icon "bell" at bounding box center [857, 17] width 12 height 12
click at [867, 14] on span "1" at bounding box center [867, 10] width 5 height 9
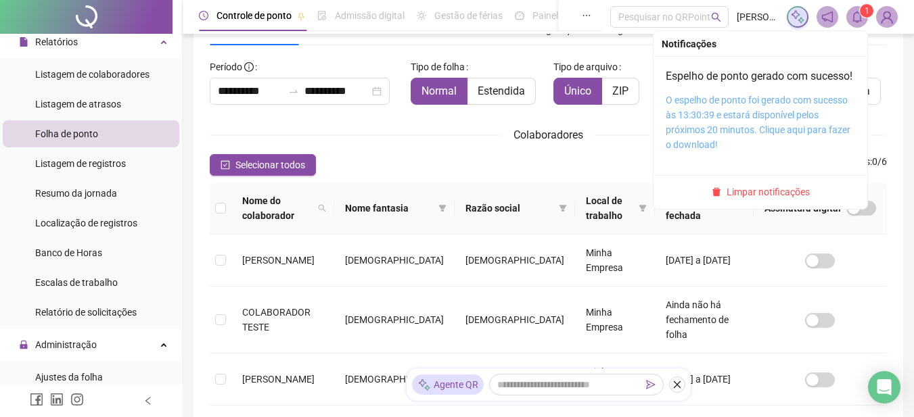
click at [735, 130] on link "O espelho de ponto foi gerado com sucesso às 13:30:39 e estará disponível pelos…" at bounding box center [758, 122] width 185 height 55
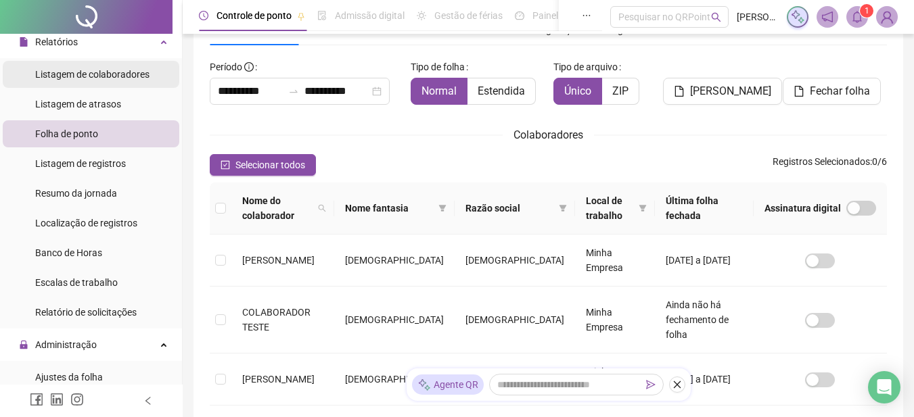
scroll to position [0, 0]
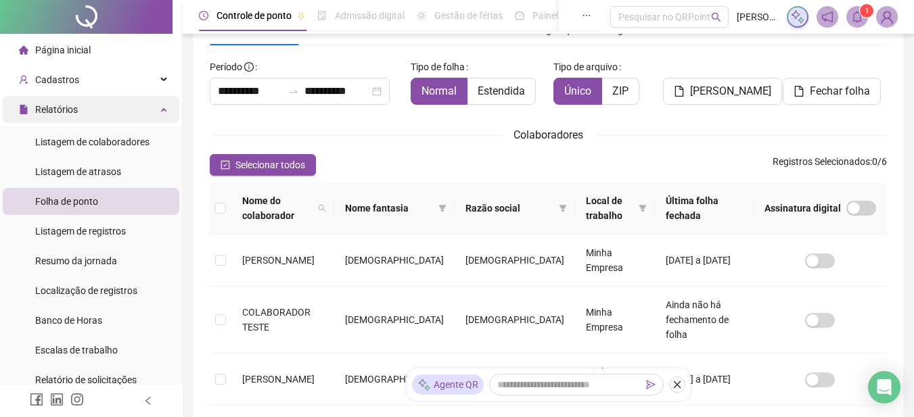
click at [99, 115] on div "Relatórios" at bounding box center [91, 109] width 177 height 27
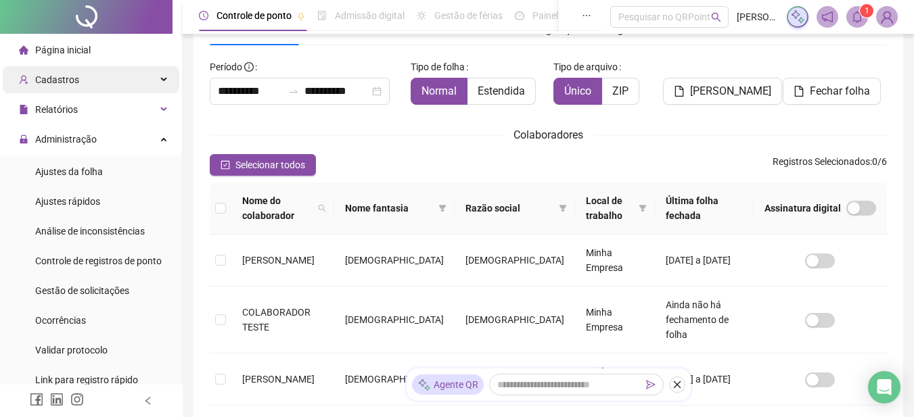
click at [95, 84] on div "Cadastros" at bounding box center [91, 79] width 177 height 27
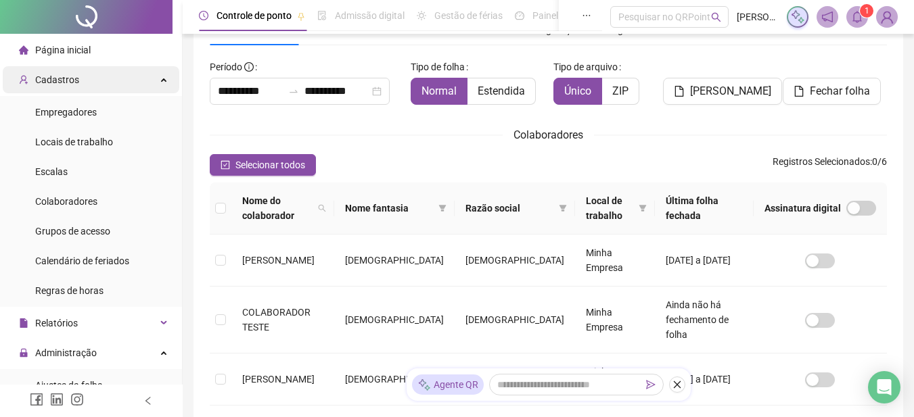
click at [95, 84] on div "Cadastros" at bounding box center [91, 79] width 177 height 27
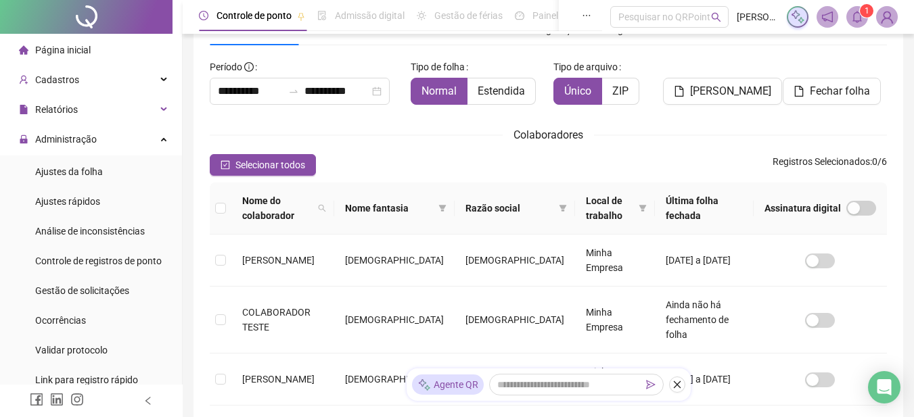
click at [75, 47] on span "Página inicial" at bounding box center [62, 50] width 55 height 11
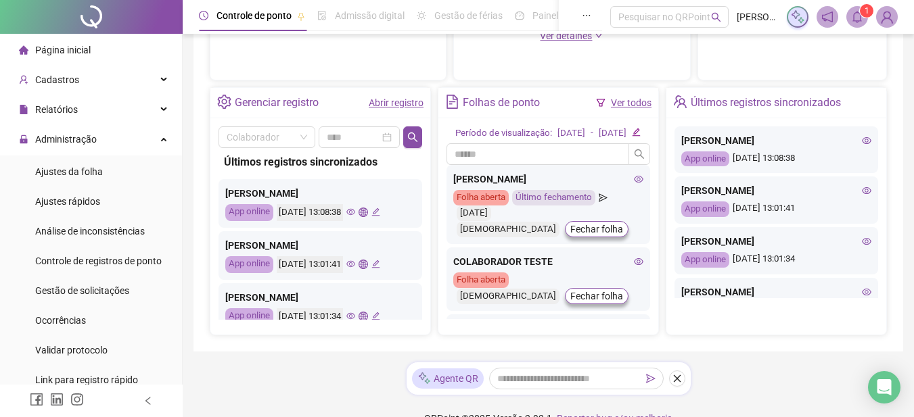
scroll to position [403, 0]
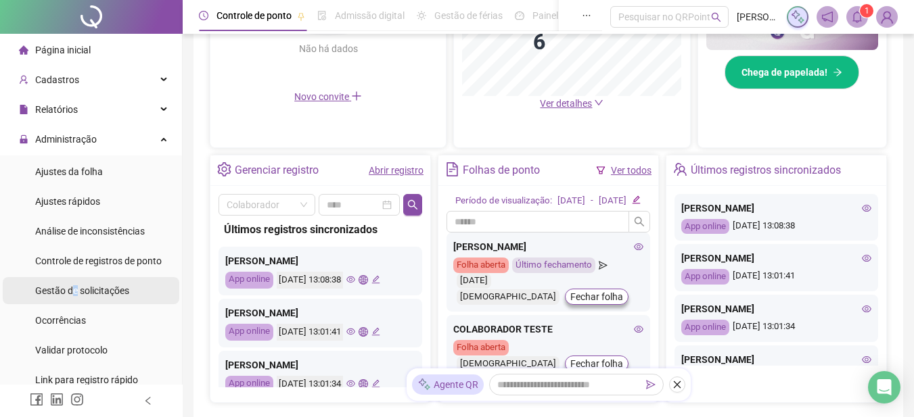
click at [75, 290] on span "Gestão de solicitações" at bounding box center [82, 291] width 94 height 11
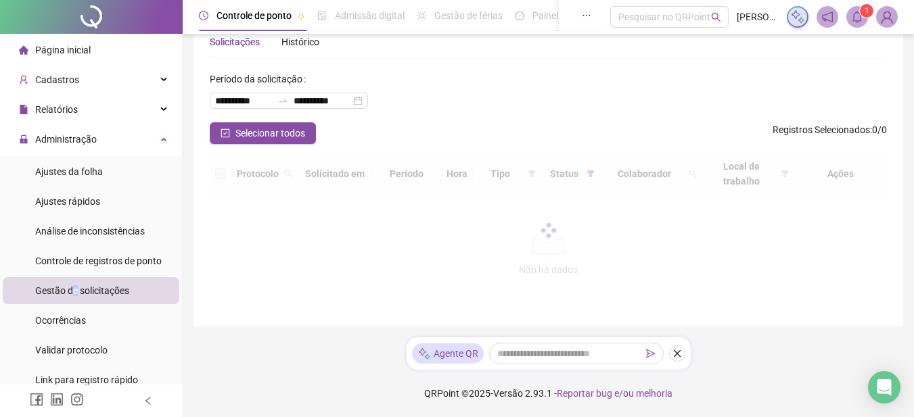
scroll to position [35, 0]
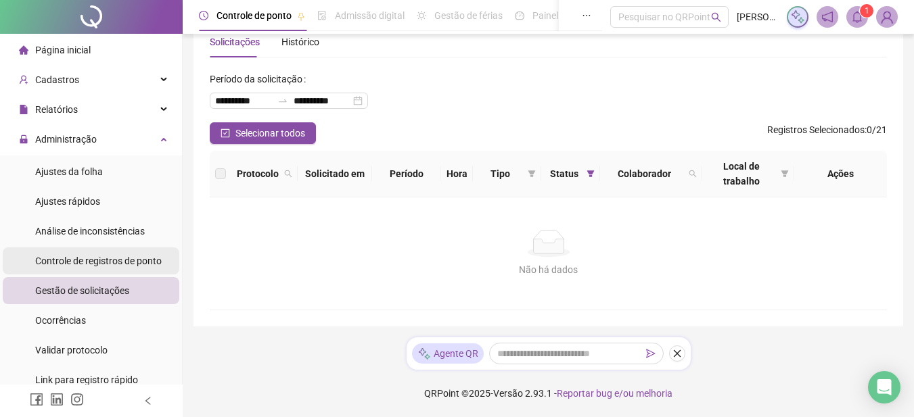
click at [81, 262] on span "Controle de registros de ponto" at bounding box center [98, 261] width 127 height 11
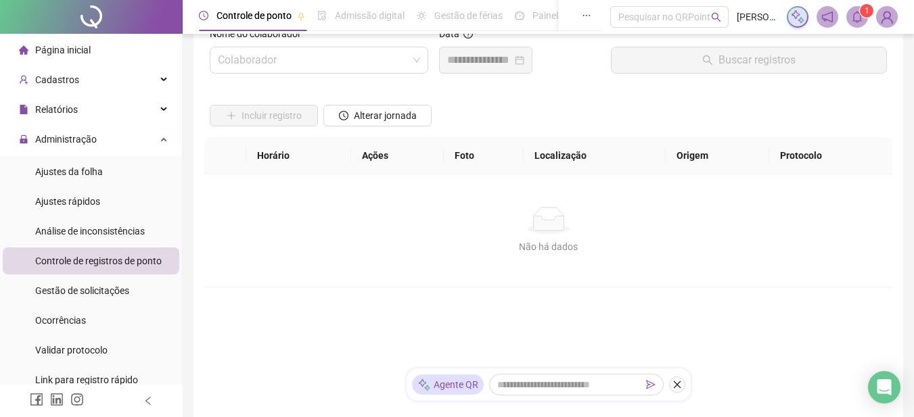
scroll to position [139, 0]
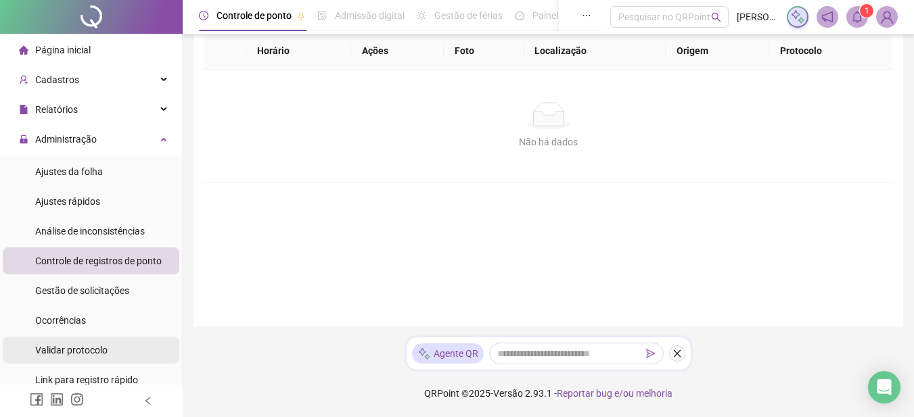
click at [83, 355] on span "Validar protocolo" at bounding box center [71, 350] width 72 height 11
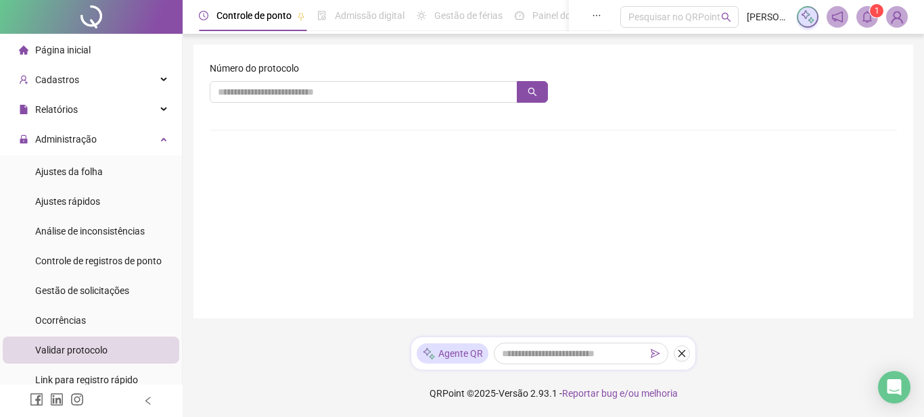
scroll to position [135, 0]
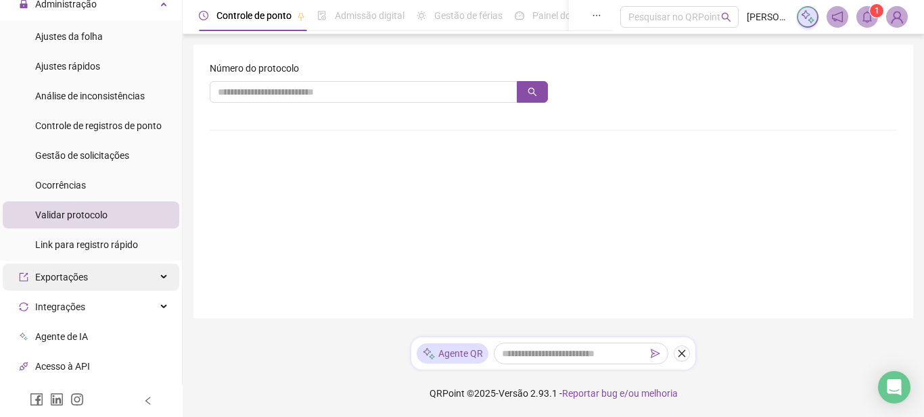
click at [120, 279] on div "Exportações" at bounding box center [91, 277] width 177 height 27
